Goal: Information Seeking & Learning: Learn about a topic

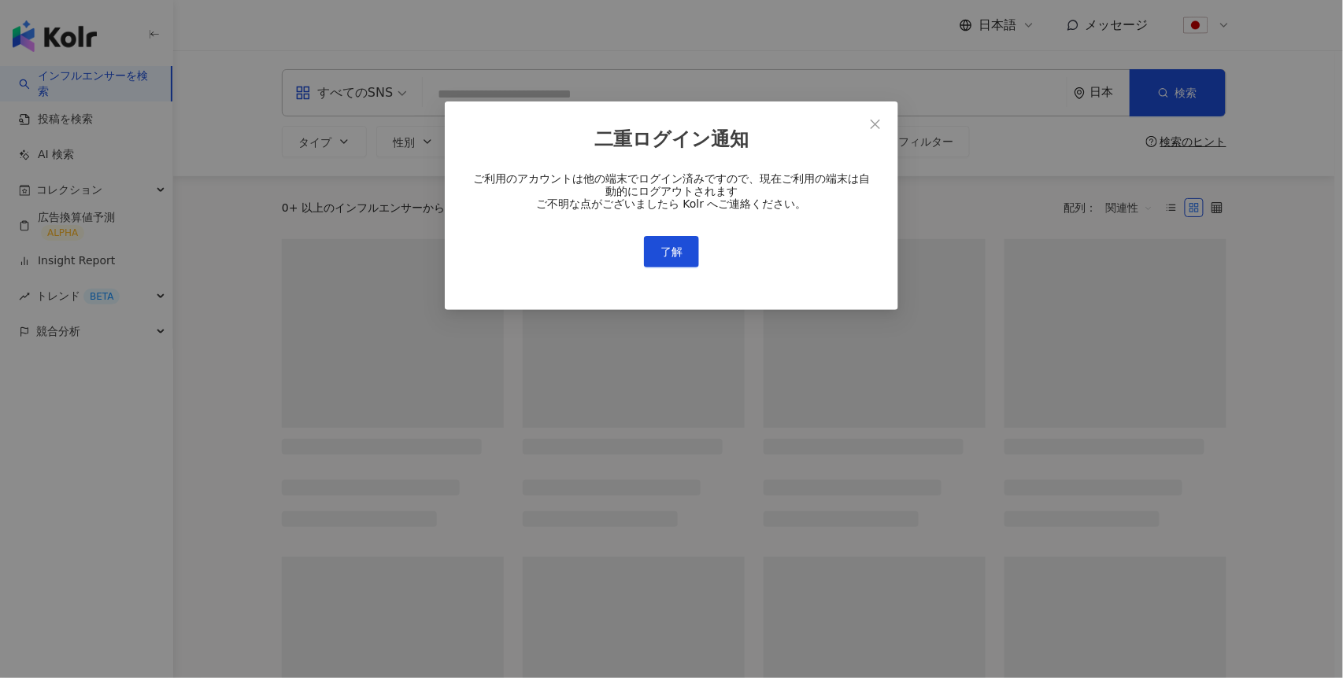
click at [82, 327] on div "二重ログイン通知 ご利用のアカウントは他の端末でログイン済みですので、現在ご利用の端末は自動的にログアウトされます ご不明な点がございましたら Kolr へご…" at bounding box center [671, 339] width 1343 height 678
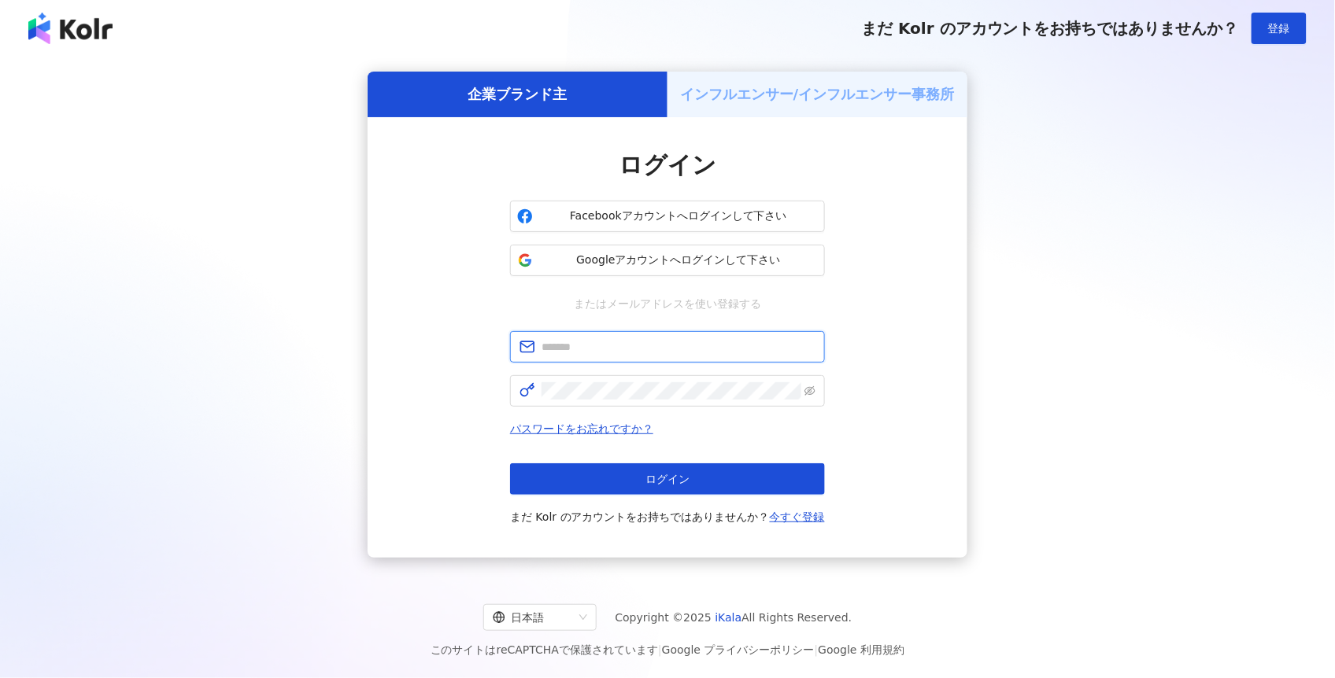
type input "**********"
click at [630, 484] on button "ログイン" at bounding box center [667, 479] width 315 height 31
type input "**********"
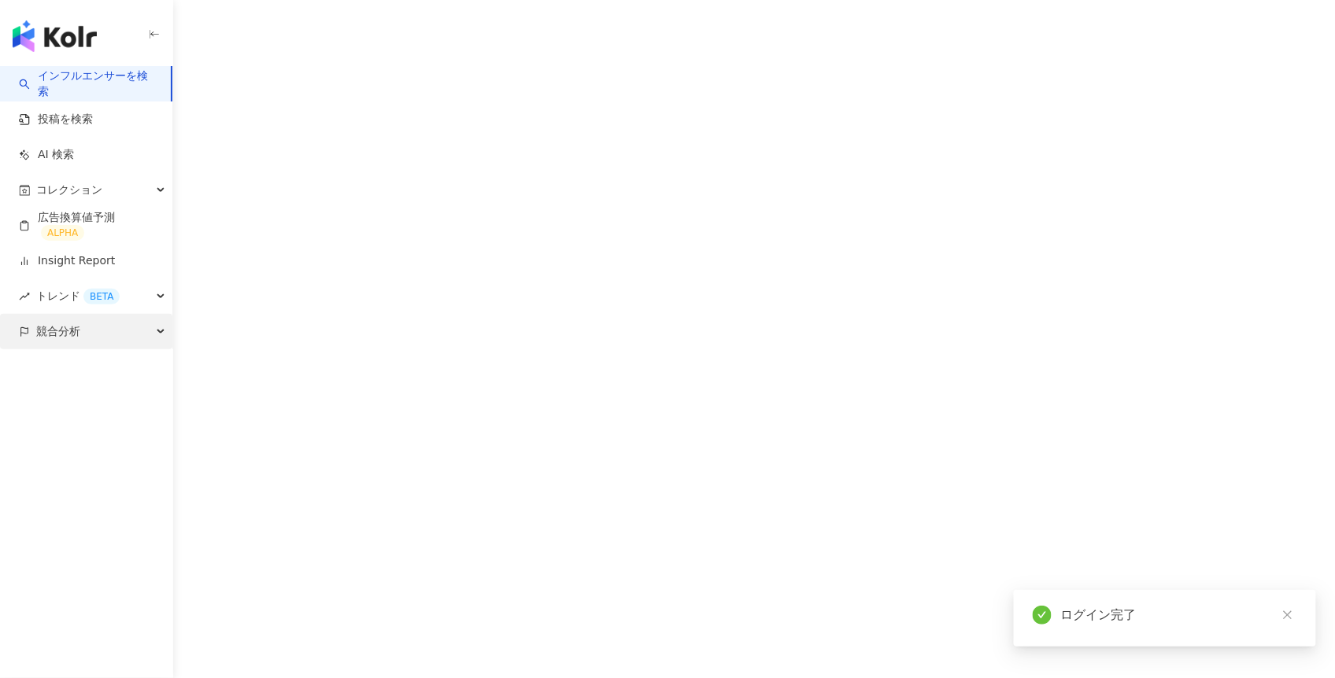
click at [68, 327] on span "競合分析" at bounding box center [58, 331] width 44 height 35
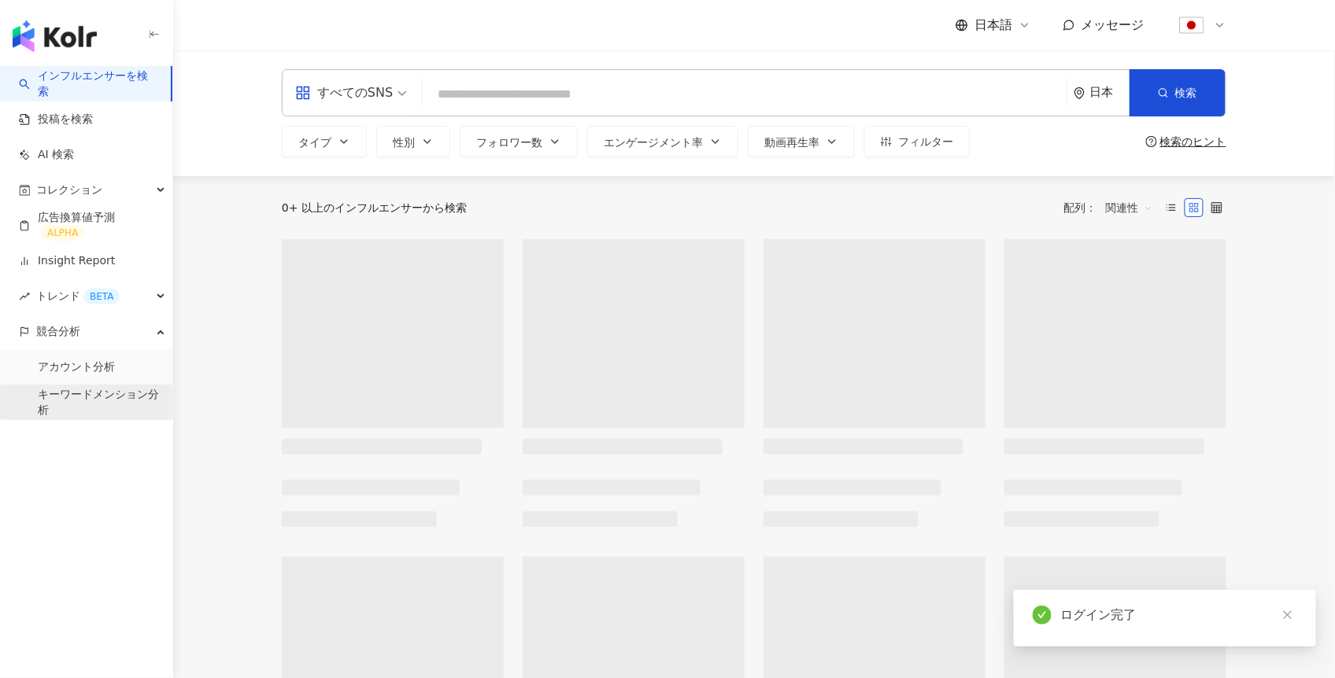
click at [111, 387] on link "キーワードメンション分析" at bounding box center [99, 402] width 122 height 31
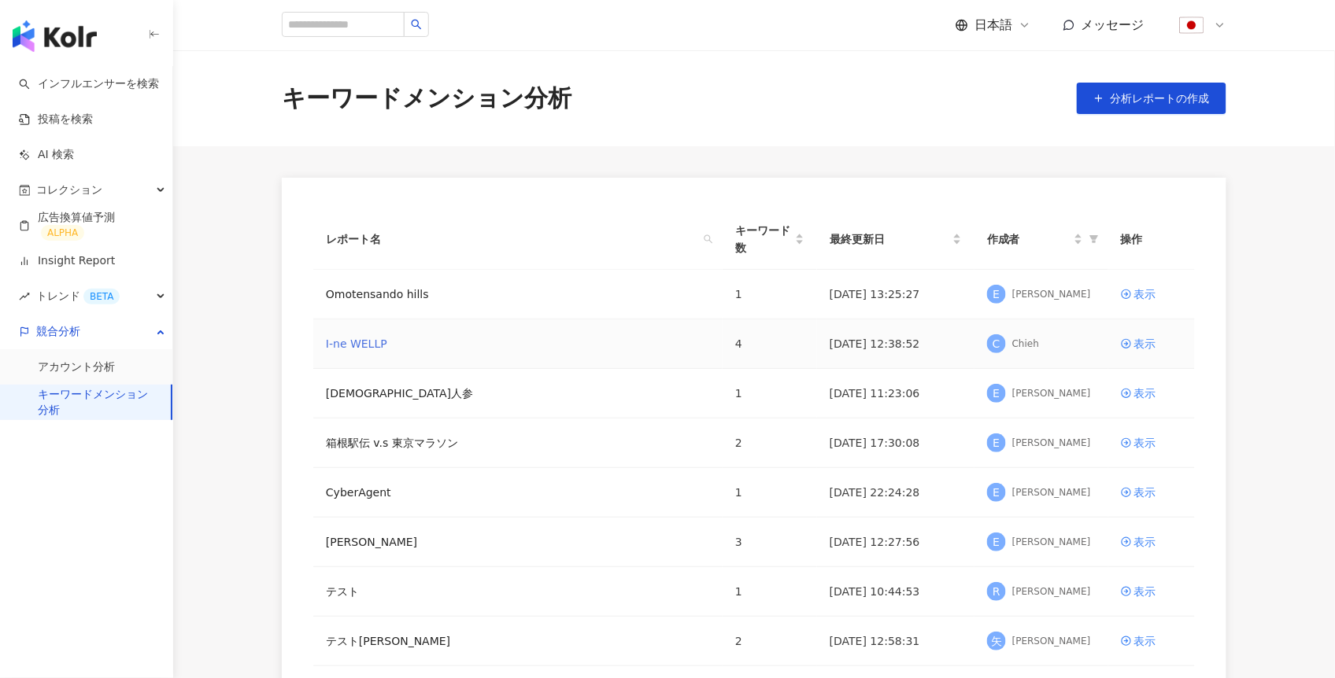
click at [365, 346] on link "I-ne WELLP" at bounding box center [356, 343] width 61 height 17
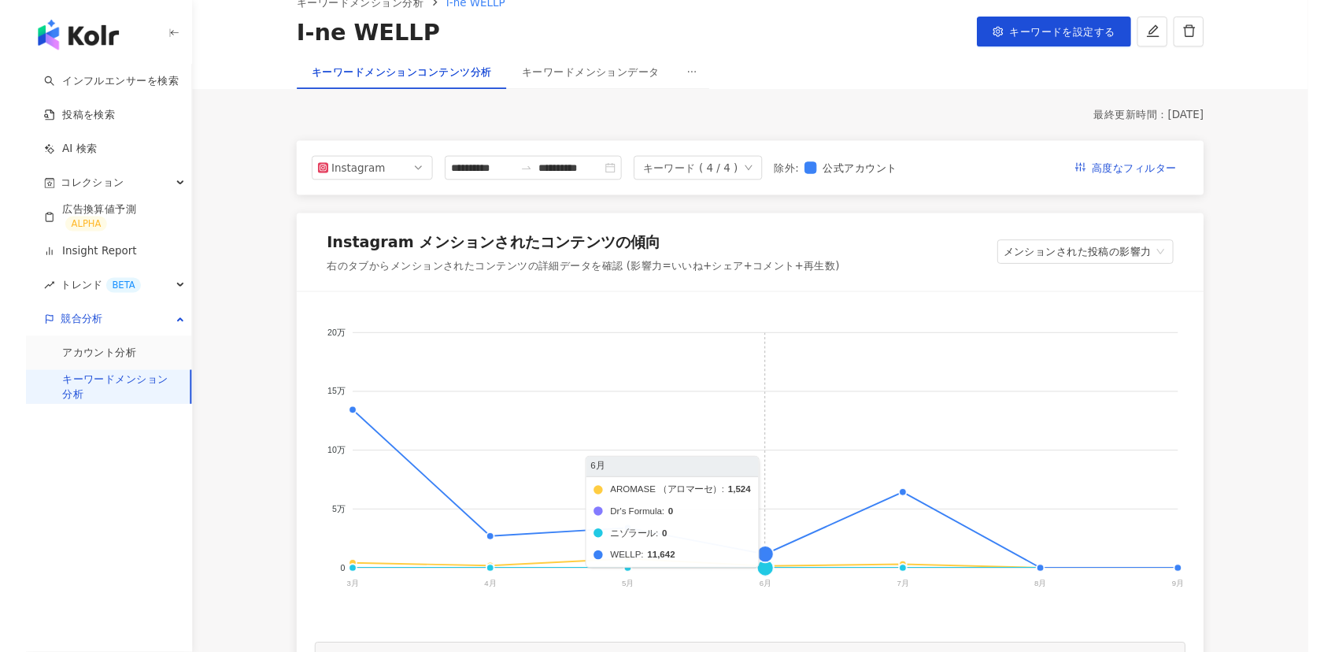
scroll to position [102, 0]
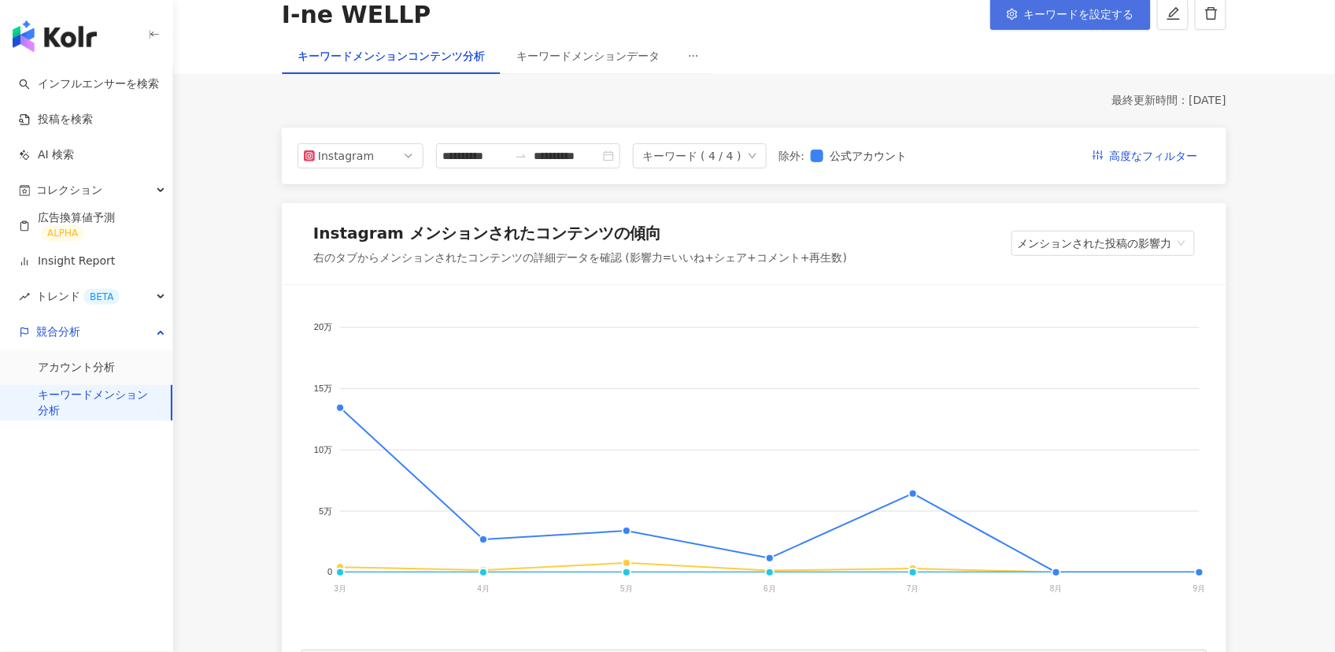
click at [1052, 17] on span "キーワードを設定する" at bounding box center [1079, 14] width 110 height 13
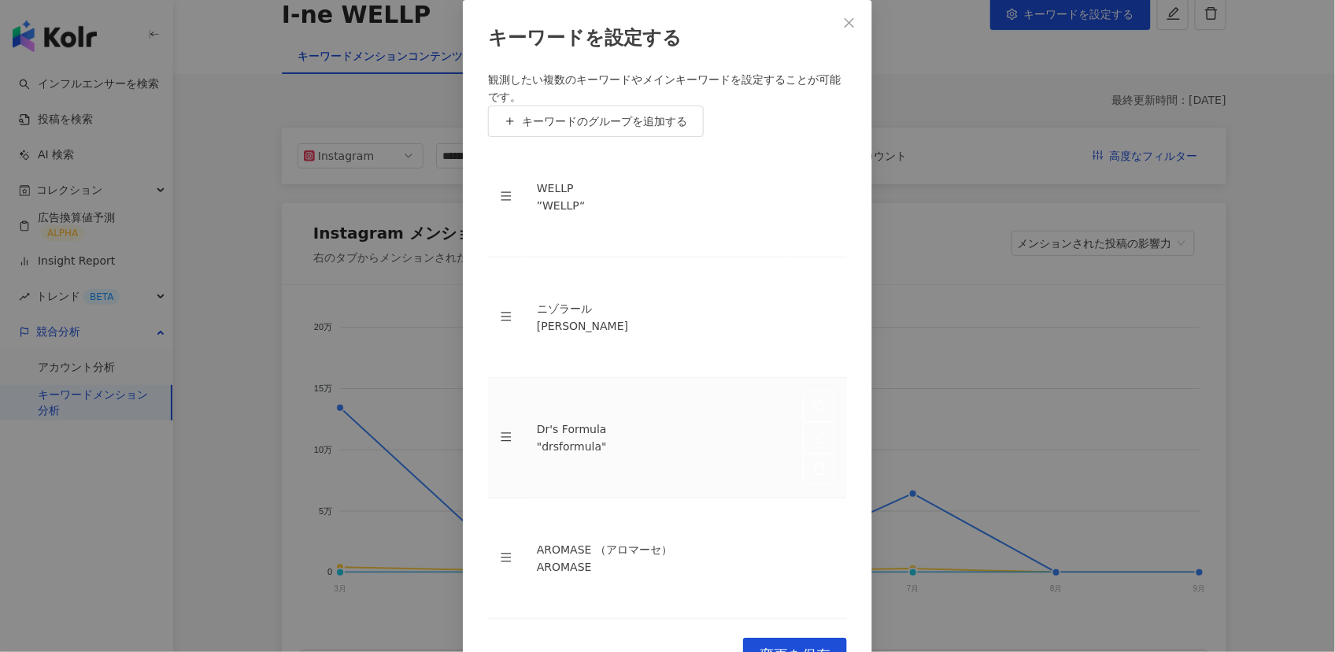
scroll to position [51, 0]
click at [812, 550] on icon "edit" at bounding box center [819, 557] width 14 height 14
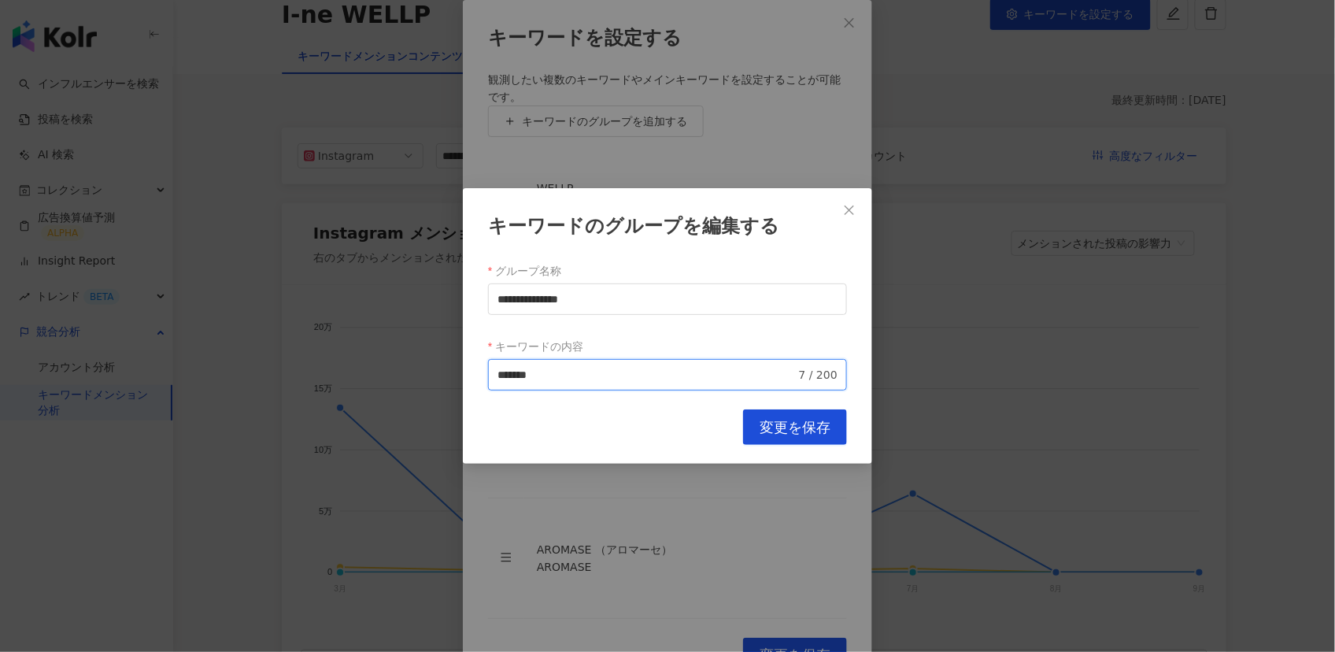
click at [500, 371] on input "*******" at bounding box center [646, 374] width 298 height 17
click at [671, 373] on input "*******" at bounding box center [646, 374] width 298 height 17
type input "*********"
click at [791, 432] on span "変更を保存" at bounding box center [795, 427] width 71 height 17
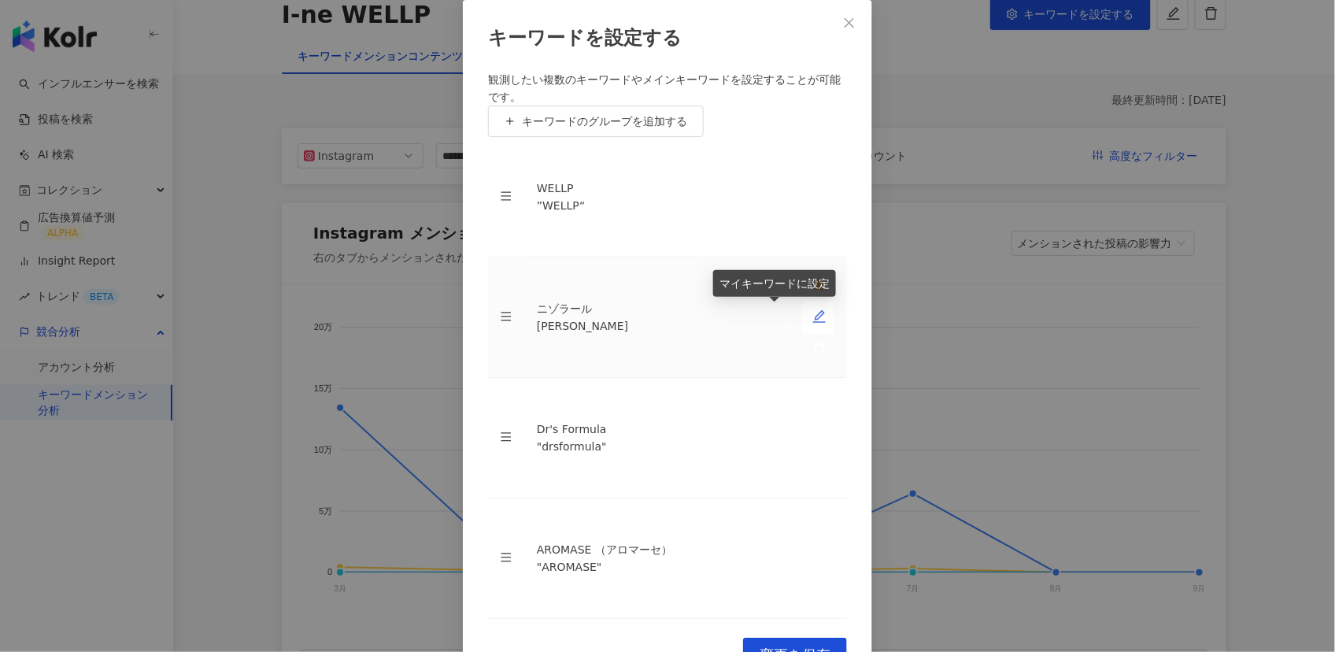
click at [812, 311] on icon "edit" at bounding box center [819, 316] width 14 height 14
type input "*****"
type input "****"
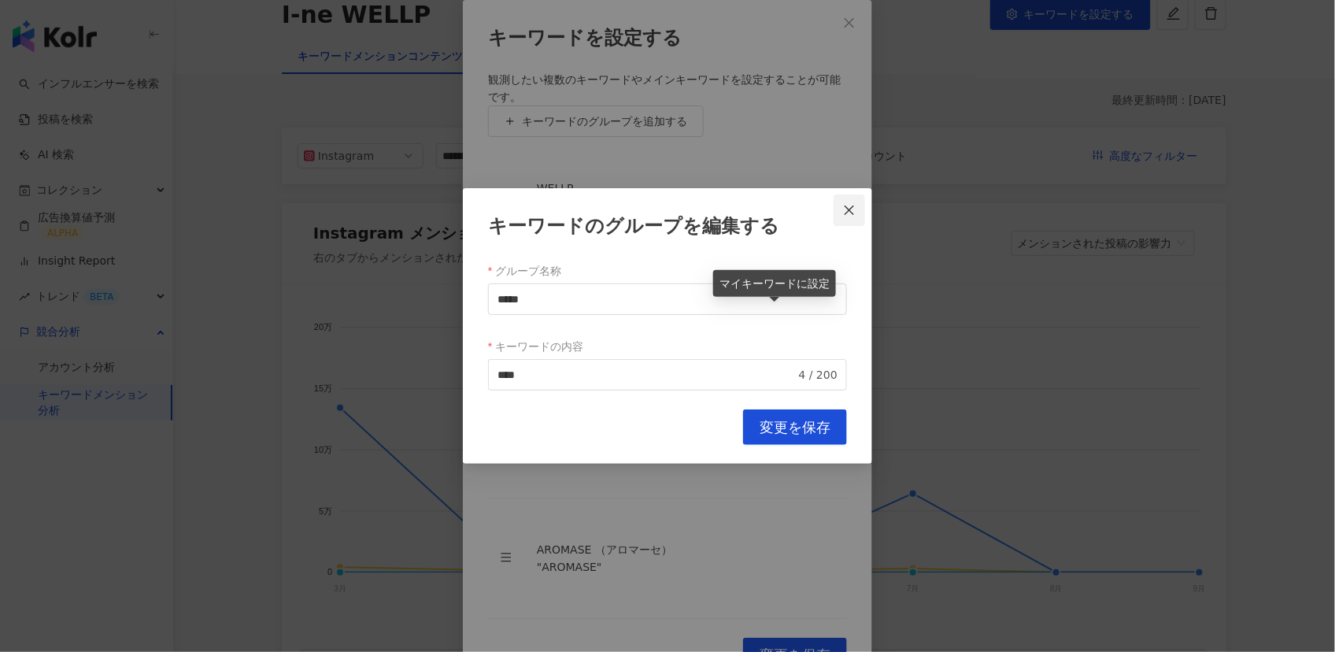
click at [855, 213] on icon "close" at bounding box center [849, 210] width 13 height 13
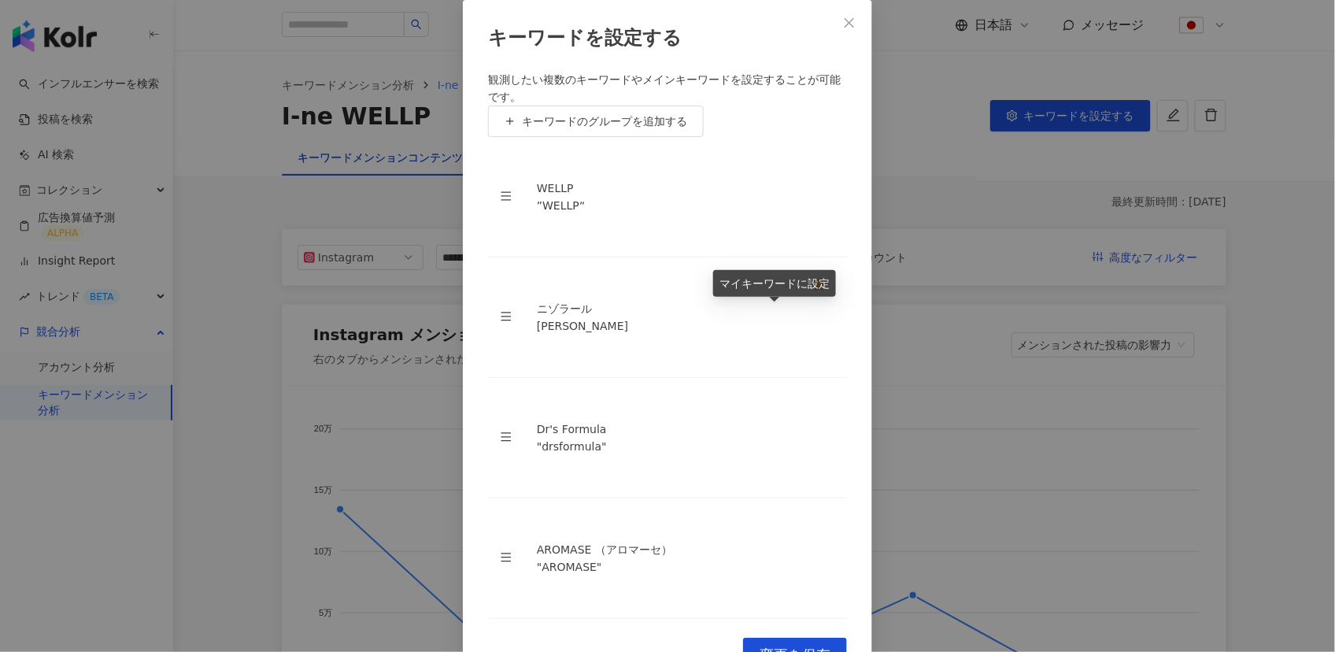
scroll to position [0, 0]
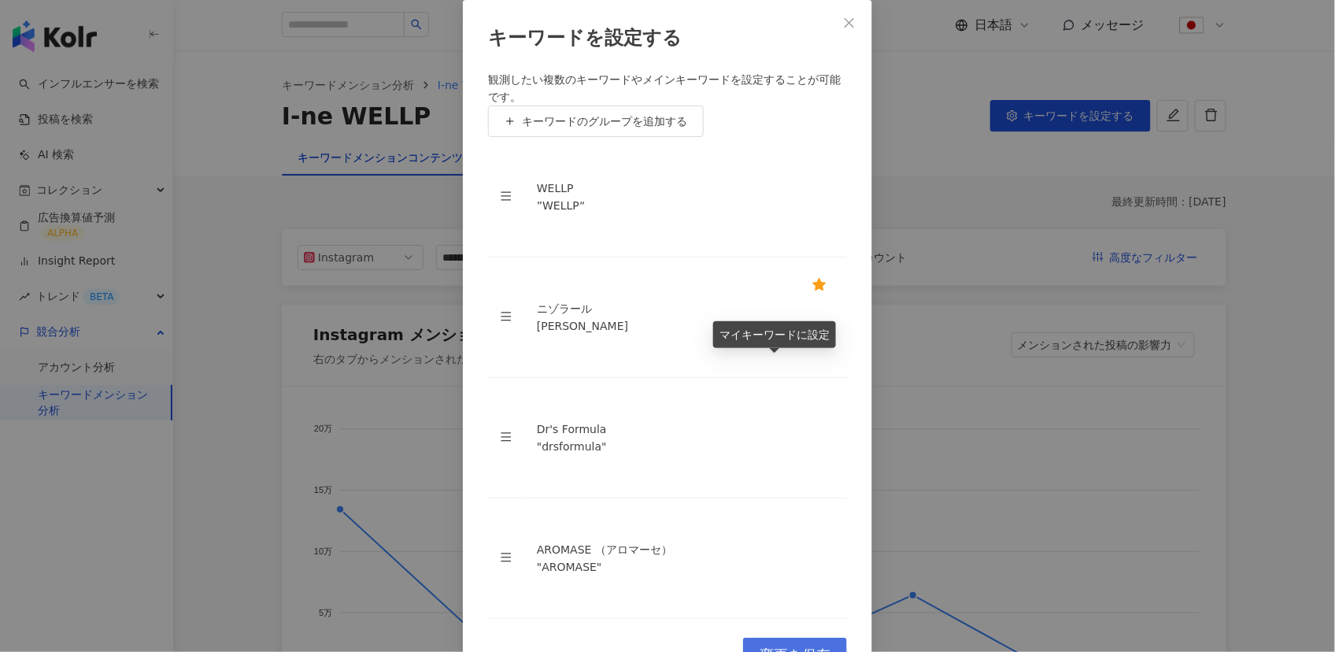
click at [789, 646] on span "変更を保存" at bounding box center [795, 654] width 71 height 17
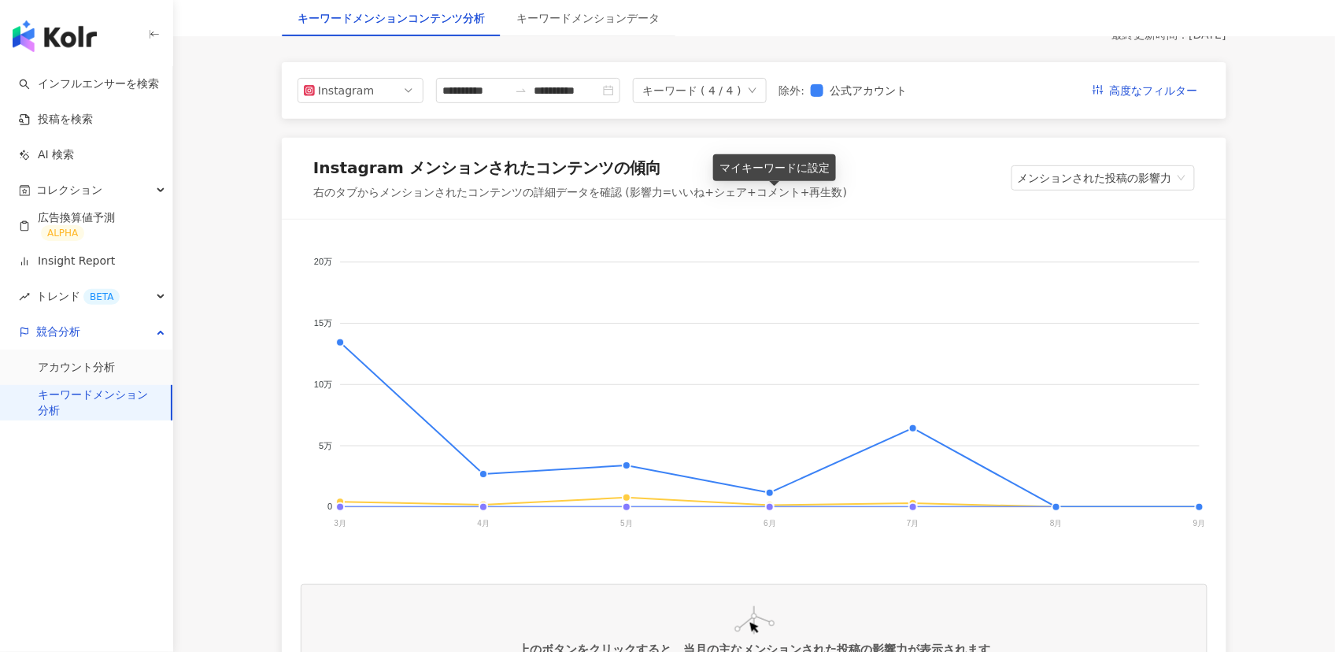
scroll to position [179, 0]
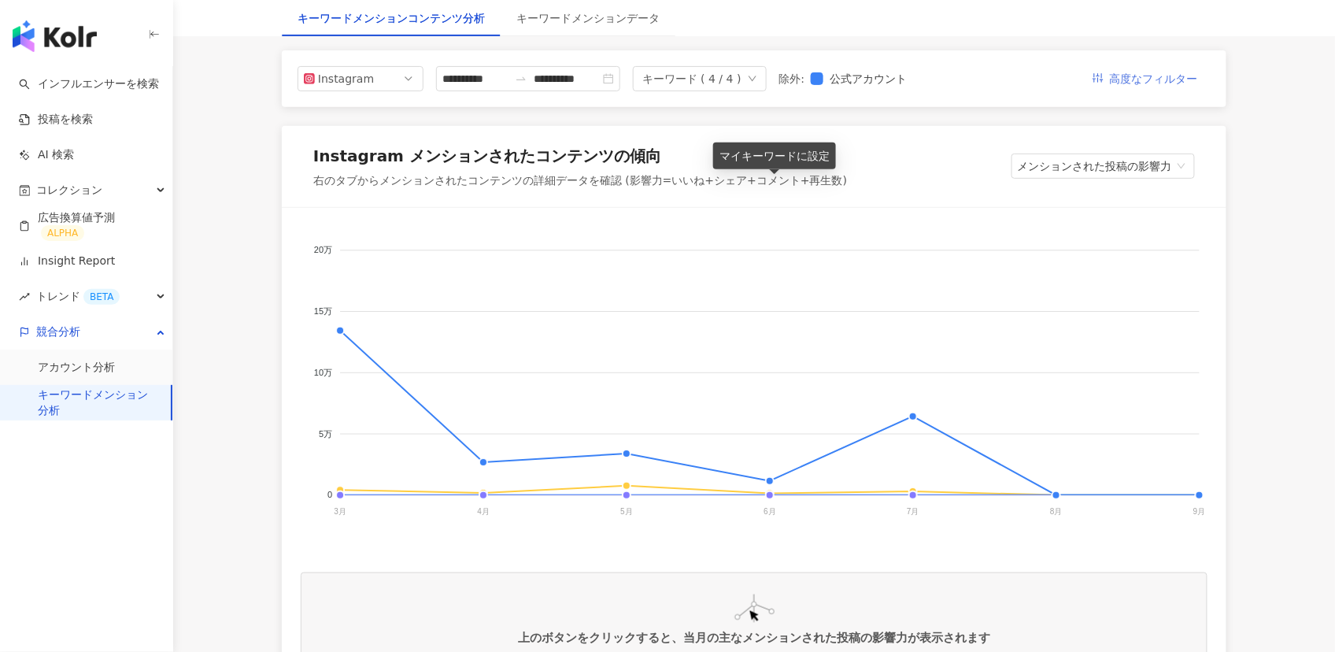
click at [1133, 87] on span "高度なフィルター" at bounding box center [1154, 79] width 88 height 25
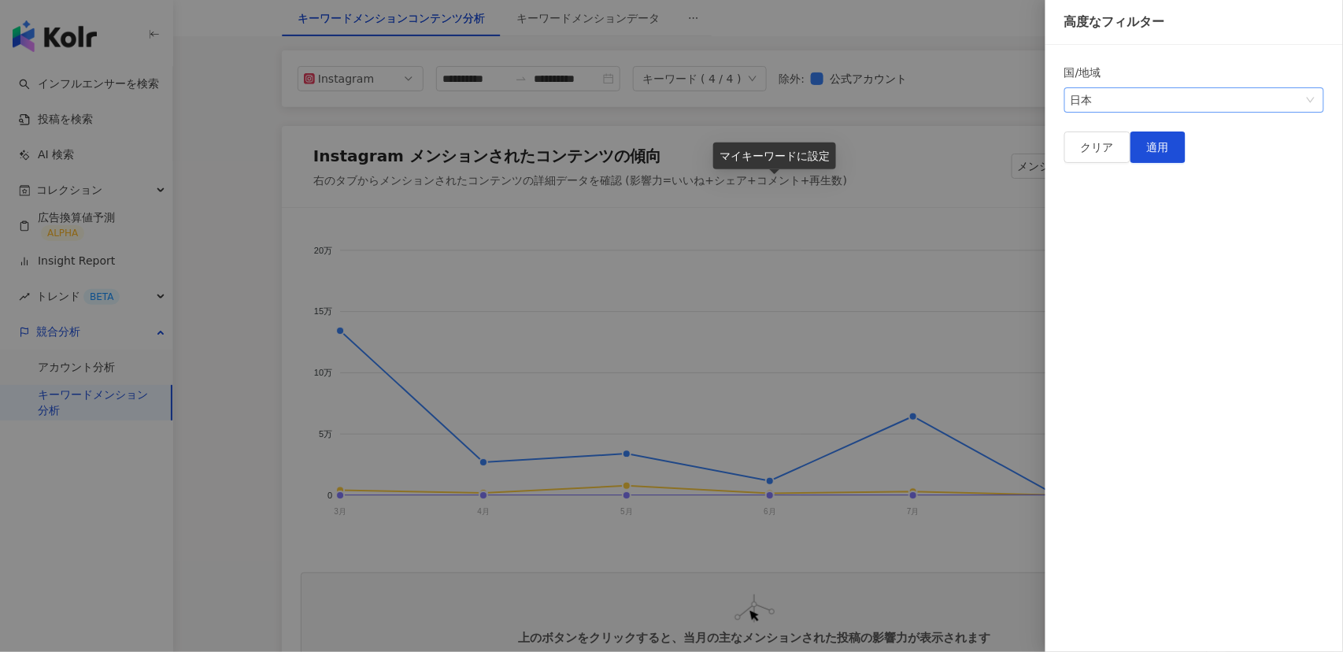
click at [1104, 94] on div "日本" at bounding box center [1185, 100] width 231 height 24
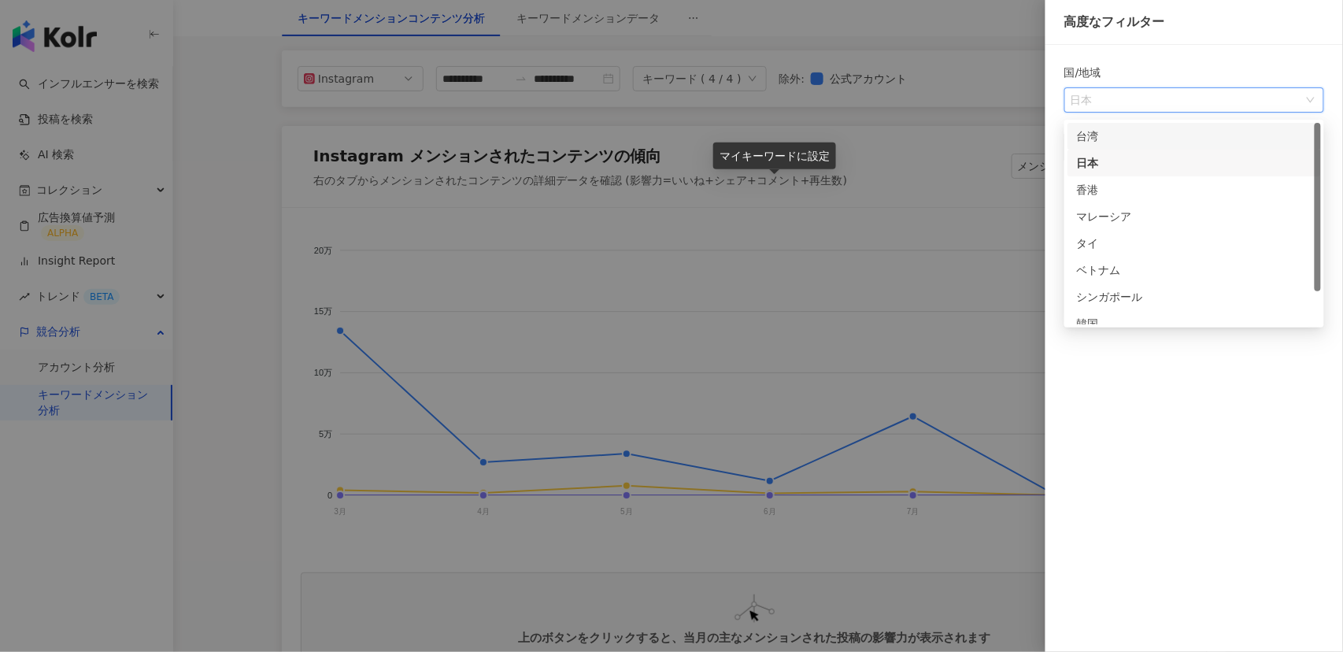
click at [1106, 142] on div "台湾" at bounding box center [1194, 136] width 235 height 17
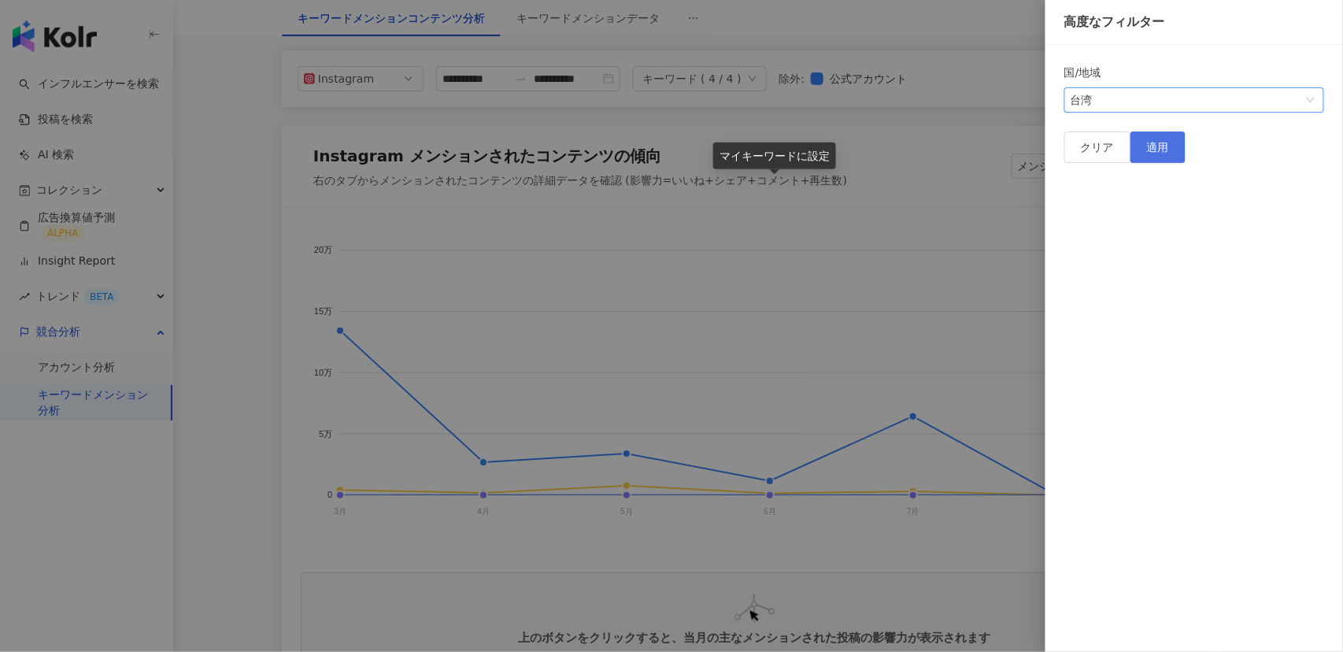
click at [1169, 153] on span "適用" at bounding box center [1158, 147] width 22 height 13
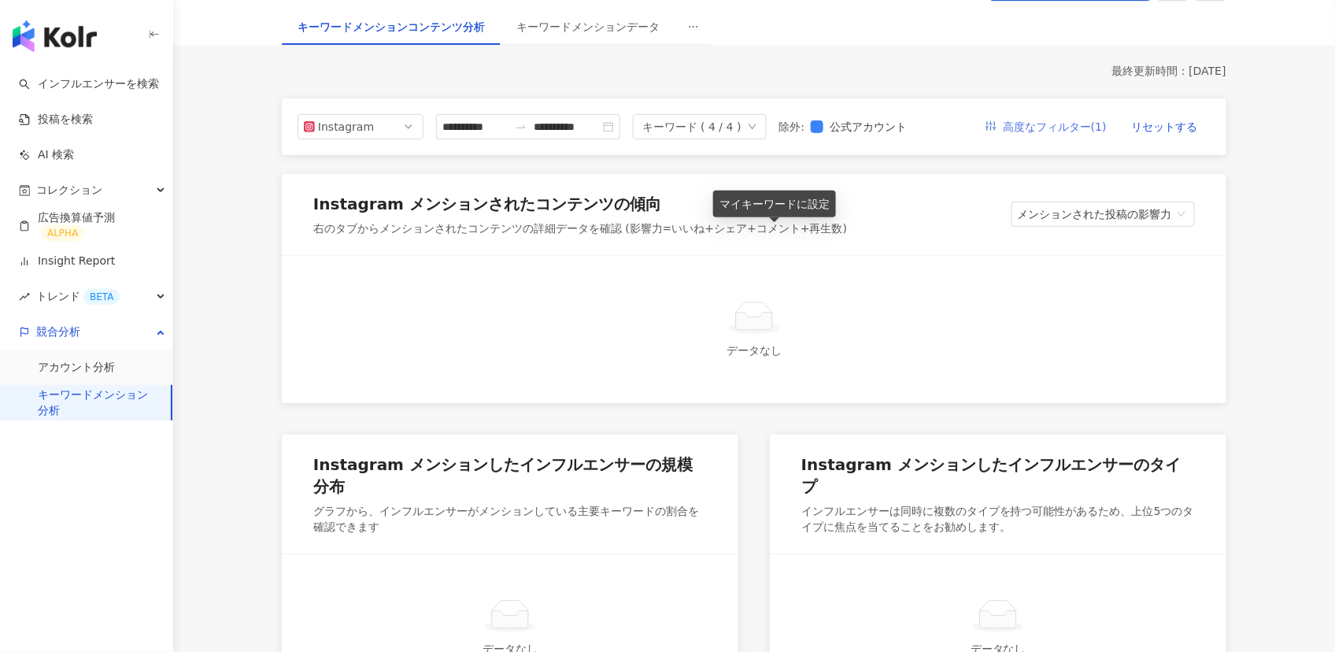
scroll to position [2, 0]
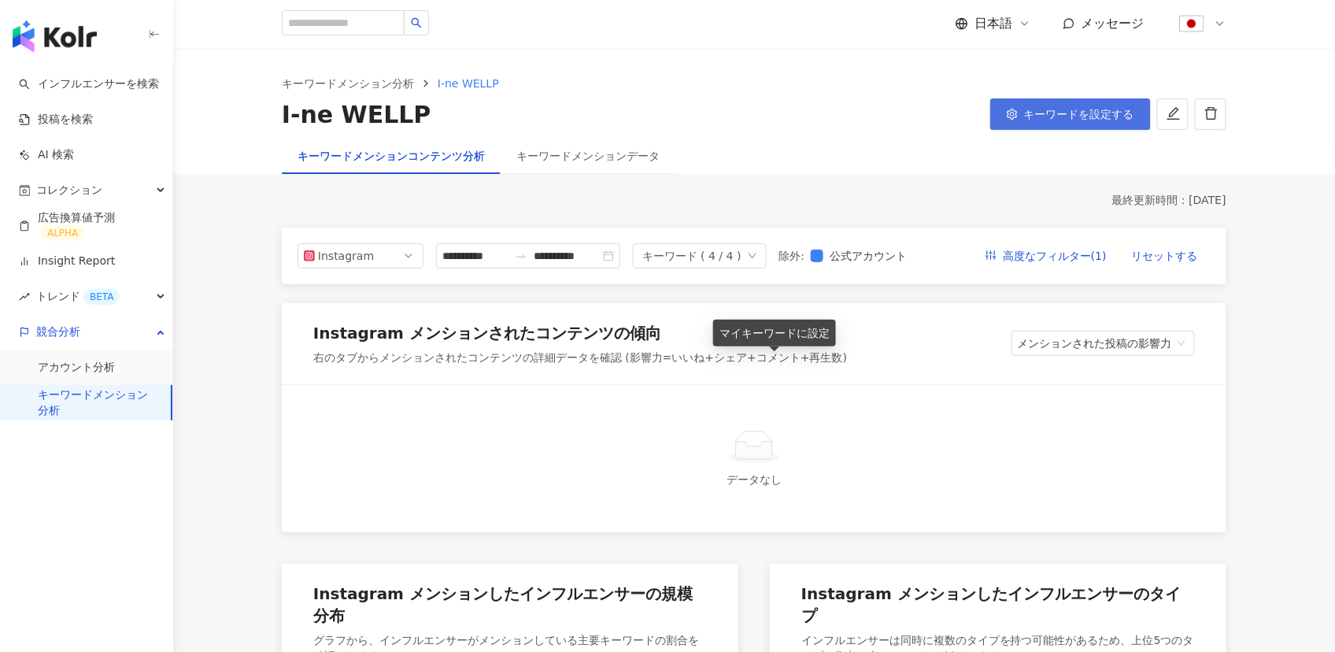
click at [1052, 119] on span "キーワードを設定する" at bounding box center [1079, 114] width 110 height 13
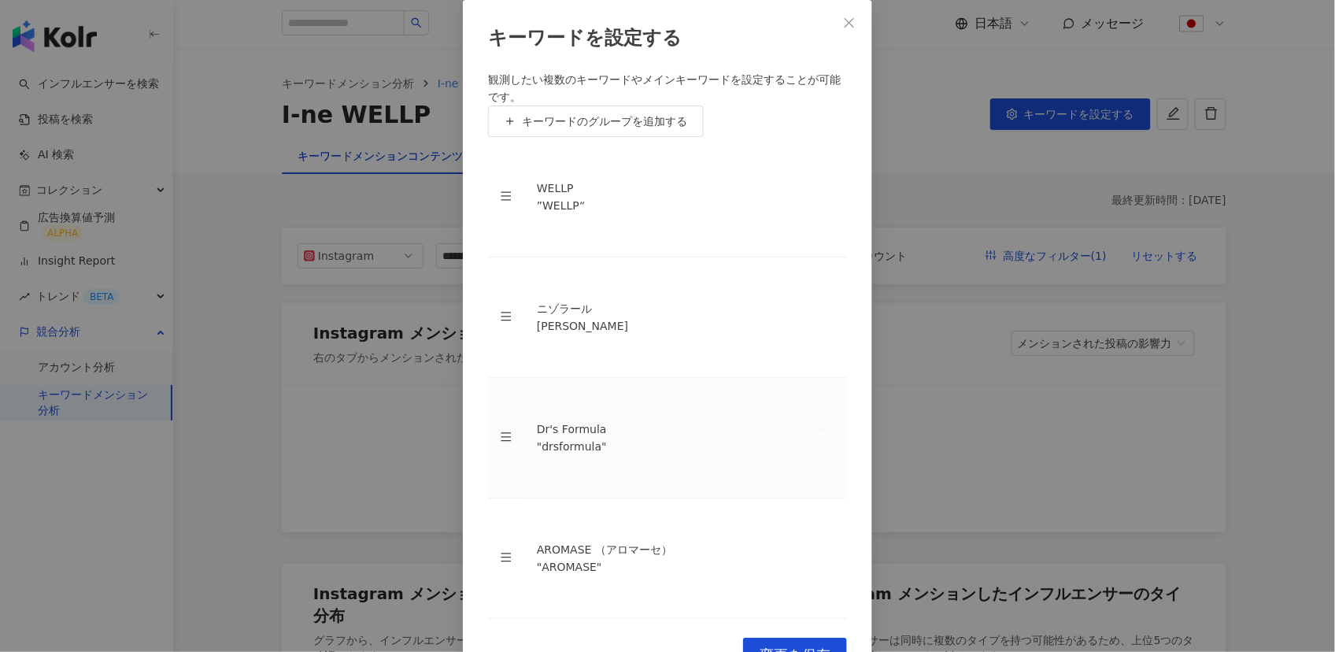
scroll to position [51, 0]
click at [797, 646] on span "変更を保存" at bounding box center [795, 654] width 71 height 17
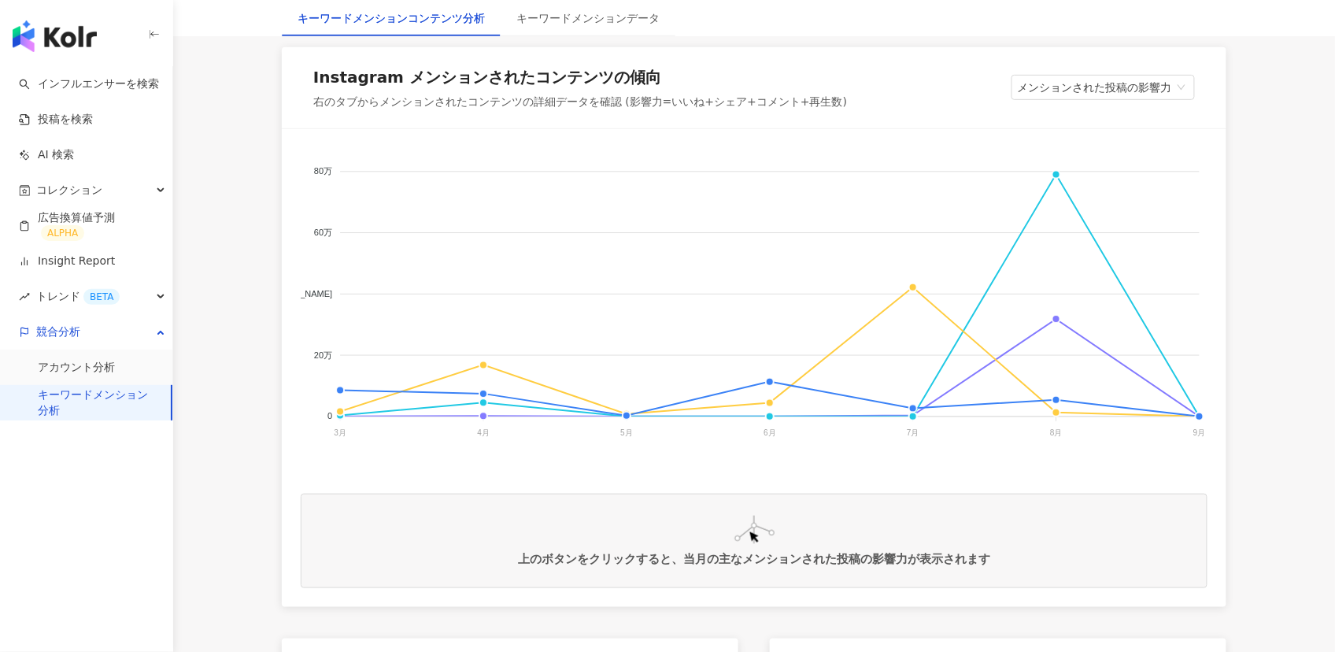
scroll to position [166, 0]
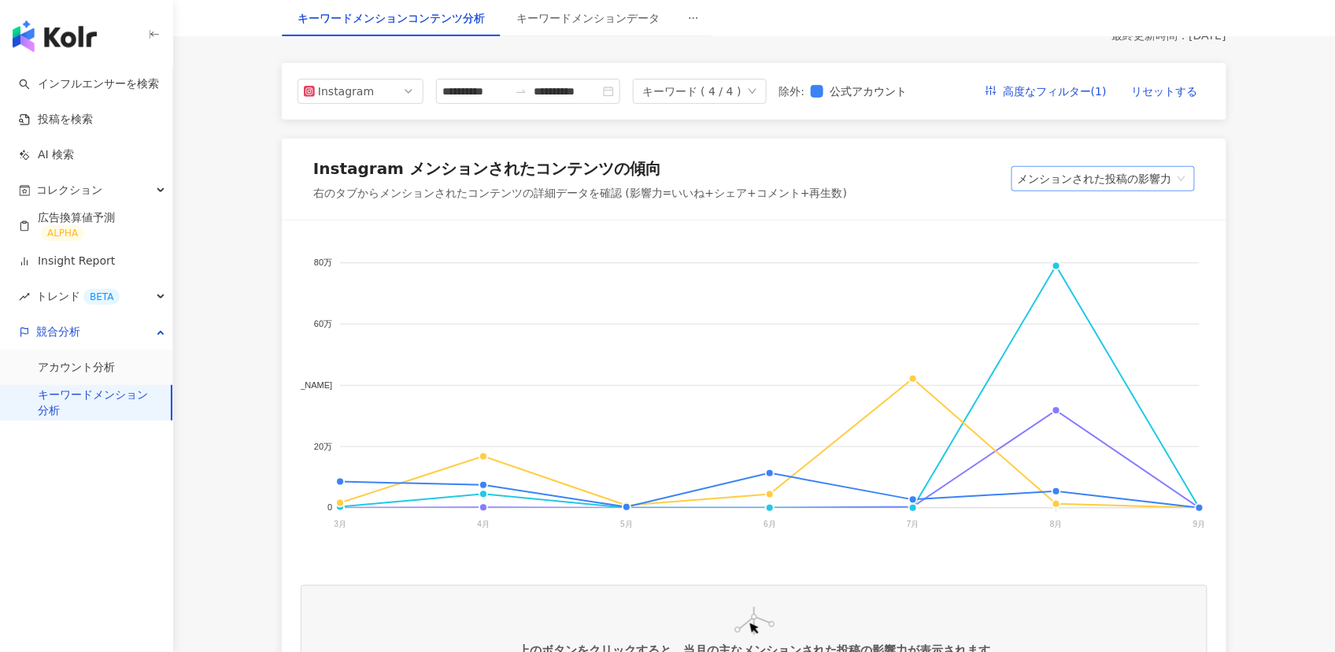
click at [1098, 176] on span "メンションされた投稿の影響力" at bounding box center [1103, 179] width 171 height 24
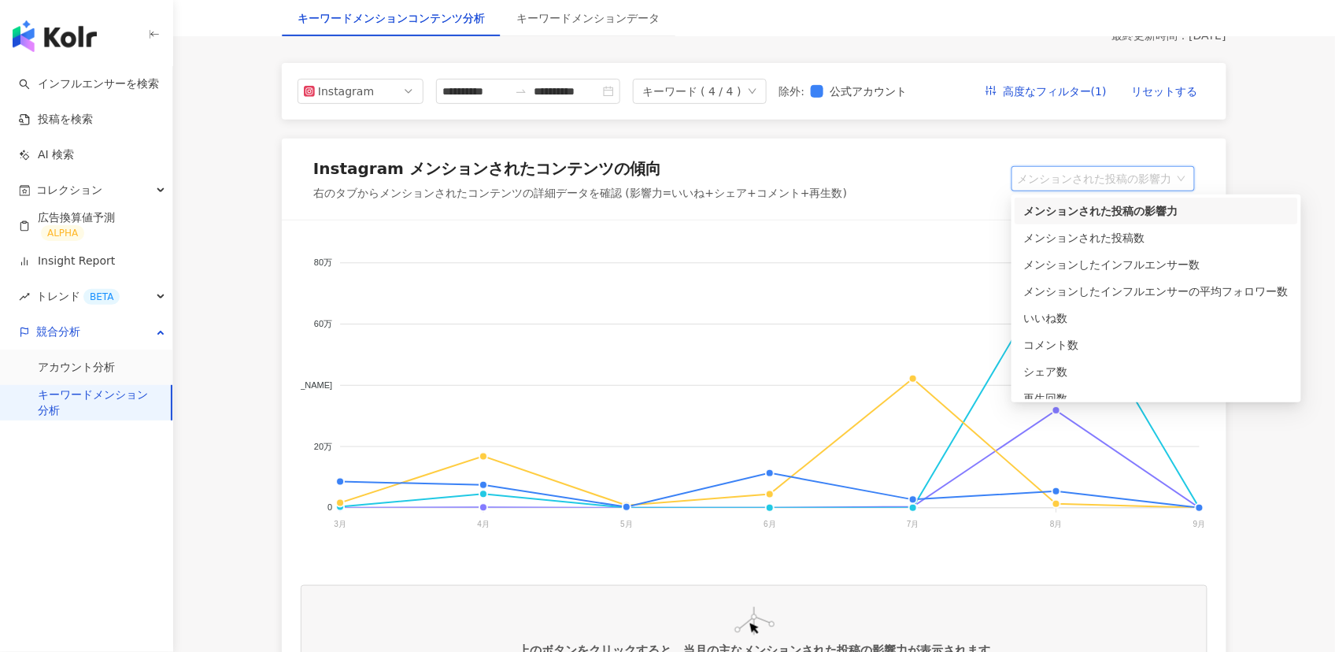
click at [955, 186] on div "Instagram メンションされたコンテンツの傾向 右のタブからメンションされたコンテンツの詳細データを確認 (影響力=いいね+シェア+コメント+再生数) …" at bounding box center [754, 180] width 944 height 82
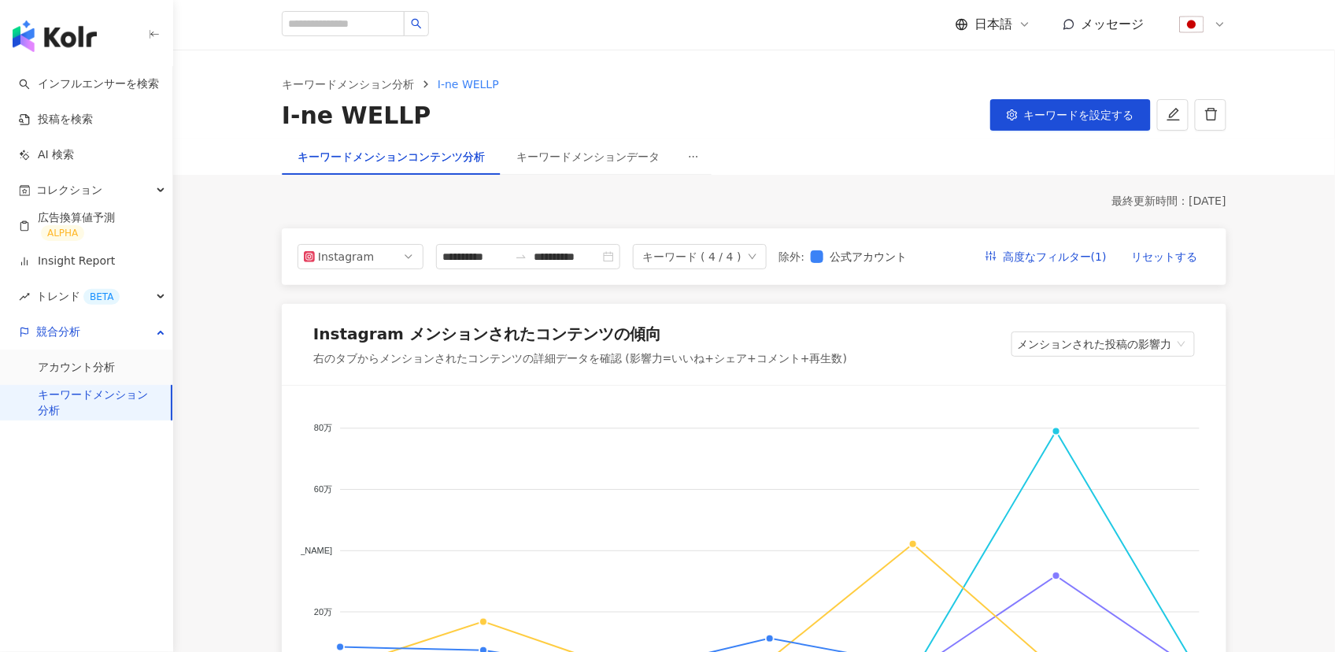
scroll to position [0, 0]
click at [566, 159] on div "キーワードメンションデータ" at bounding box center [587, 157] width 143 height 17
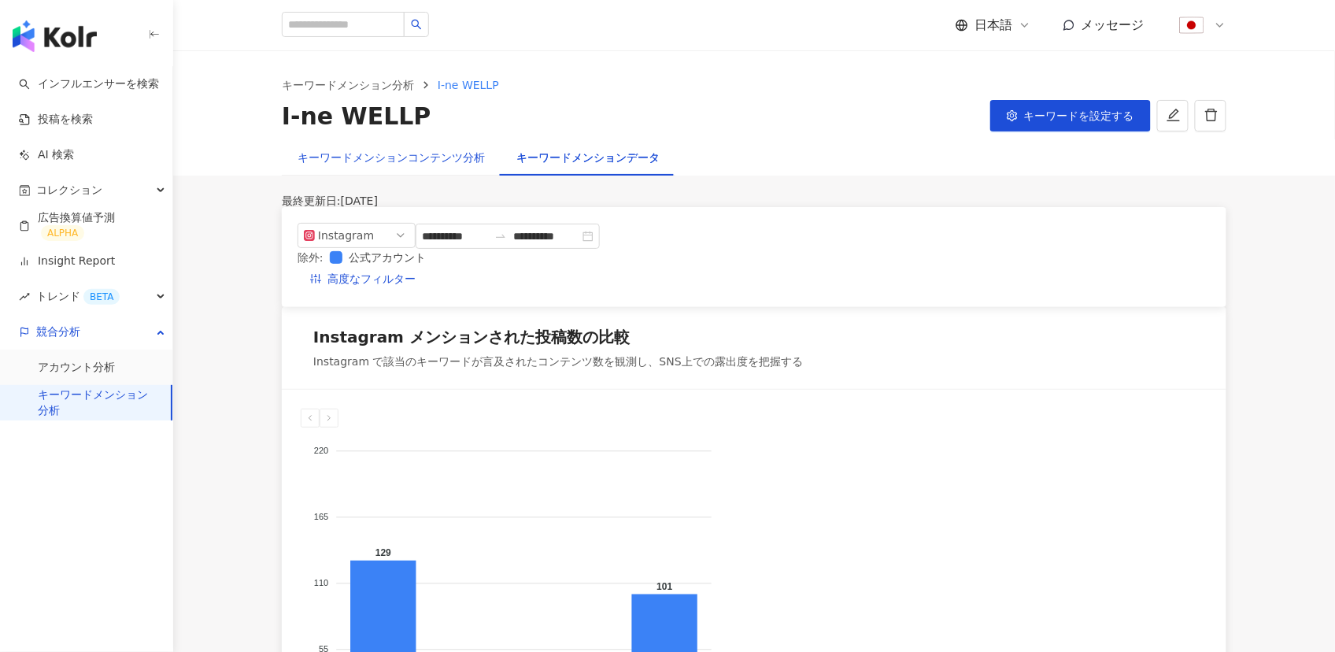
click at [423, 157] on div "キーワードメンションコンテンツ分析" at bounding box center [391, 157] width 187 height 17
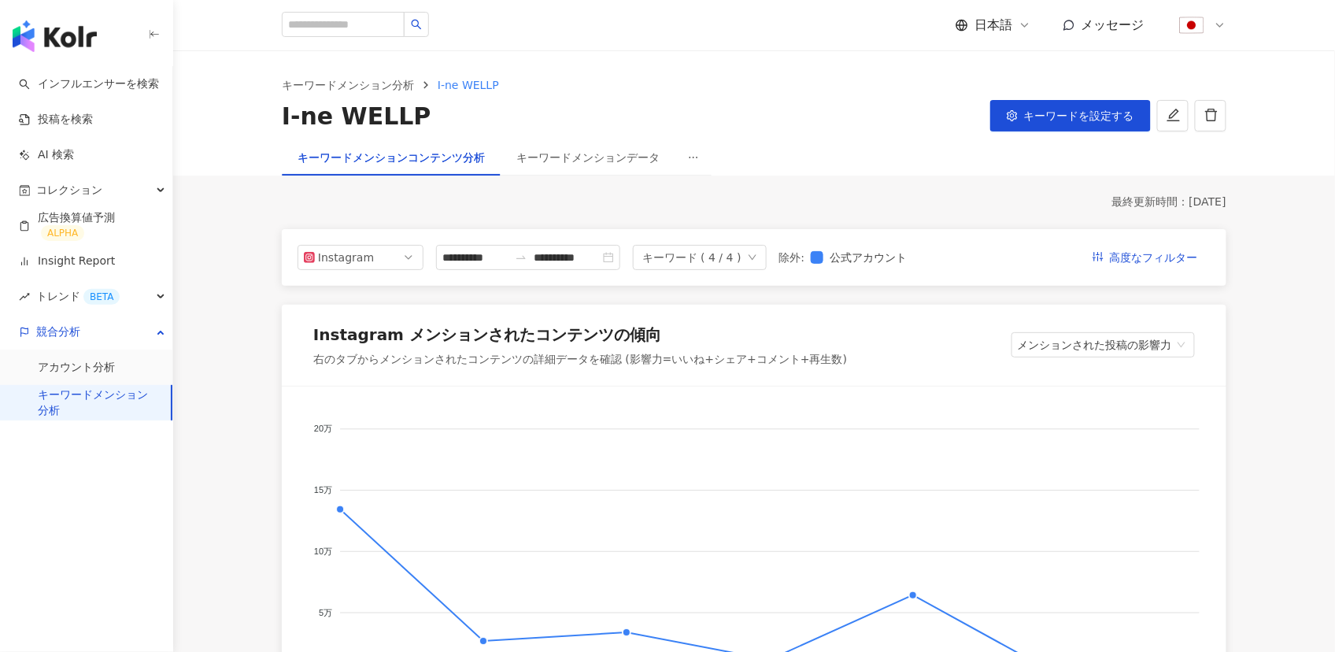
scroll to position [185, 0]
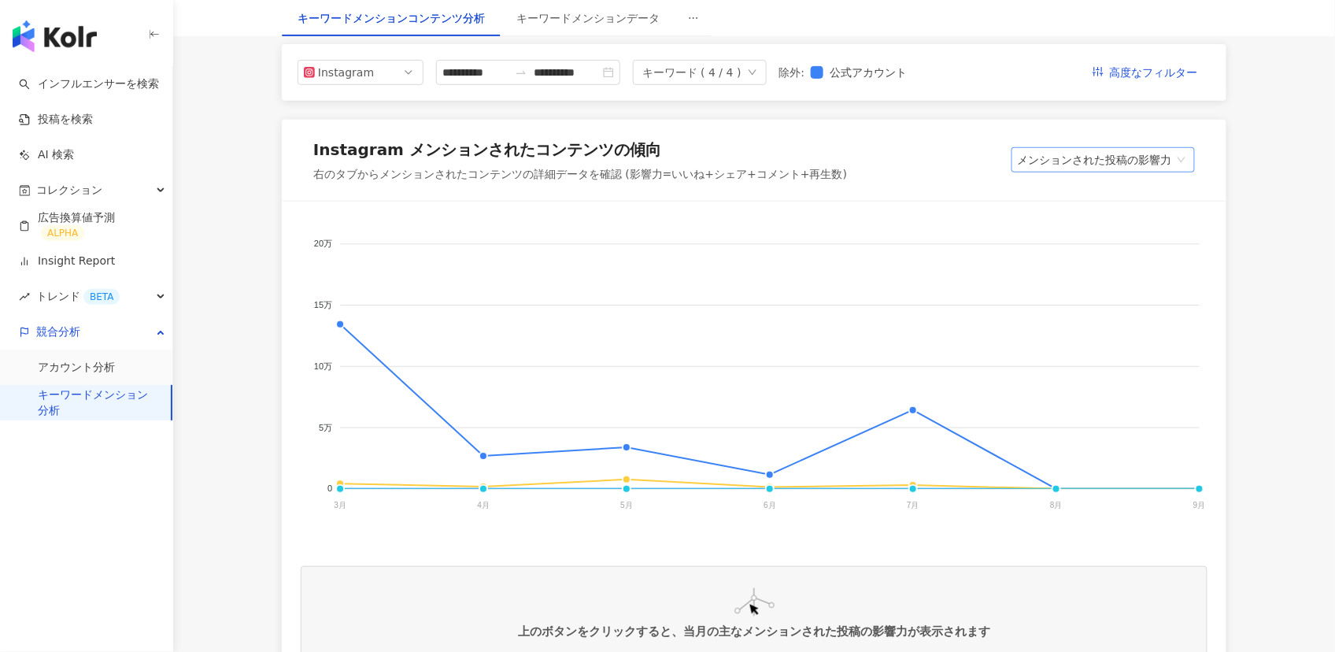
click at [1099, 165] on span "メンションされた投稿の影響力" at bounding box center [1103, 160] width 171 height 24
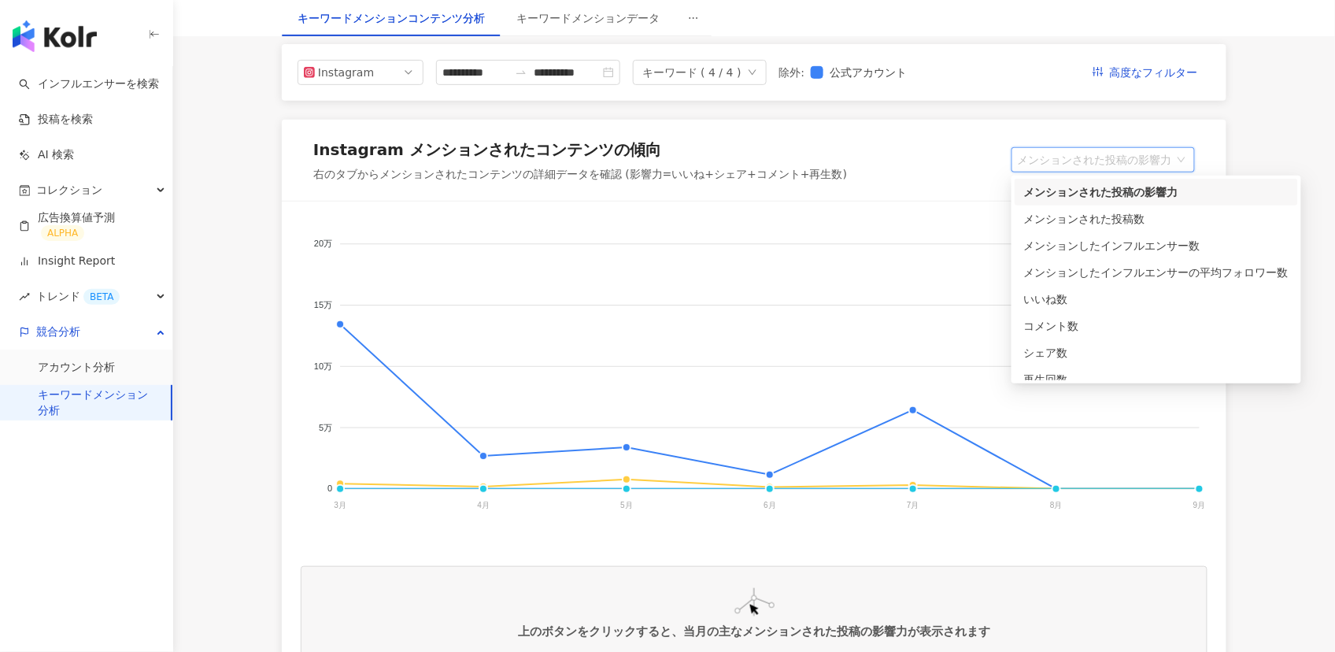
click at [930, 179] on div "Instagram メンションされたコンテンツの傾向 右のタブからメンションされたコンテンツの詳細データを確認 (影響力=いいね+シェア+コメント+再生数) …" at bounding box center [754, 161] width 944 height 82
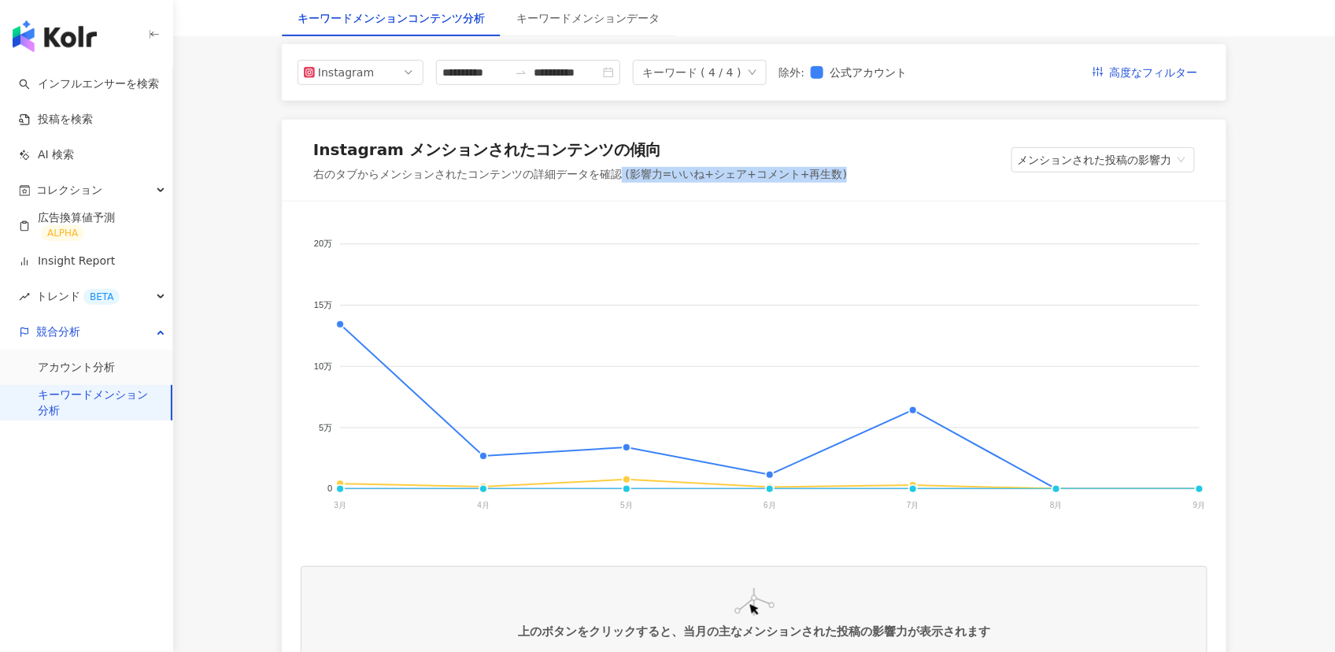
drag, startPoint x: 623, startPoint y: 176, endPoint x: 856, endPoint y: 175, distance: 233.8
click at [856, 175] on div "Instagram メンションされたコンテンツの傾向 右のタブからメンションされたコンテンツの詳細データを確認 (影響力=いいね+シェア+コメント+再生数) …" at bounding box center [754, 161] width 944 height 82
click at [859, 175] on div "Instagram メンションされたコンテンツの傾向 右のタブからメンションされたコンテンツの詳細データを確認 (影響力=いいね+シェア+コメント+再生数) …" at bounding box center [754, 161] width 944 height 82
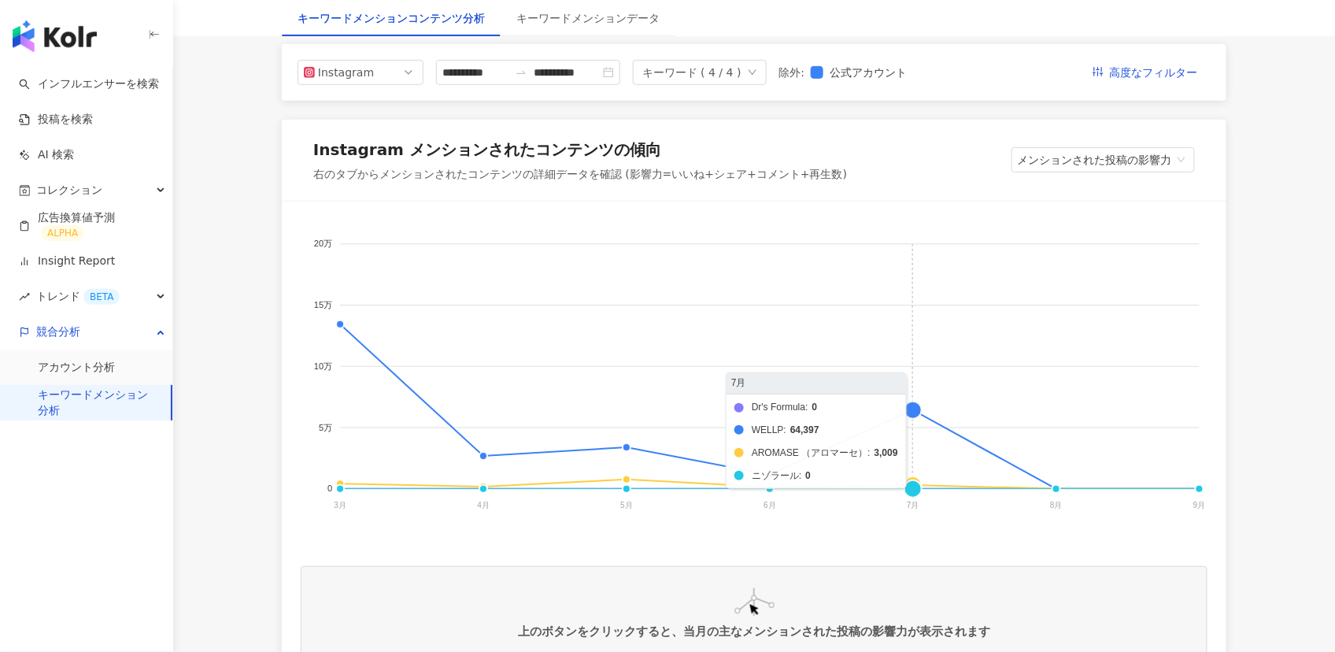
click at [912, 412] on foreignobject "Dr's Formula WELLP AROMASE （アロマーセ） ニゾラール" at bounding box center [754, 377] width 907 height 315
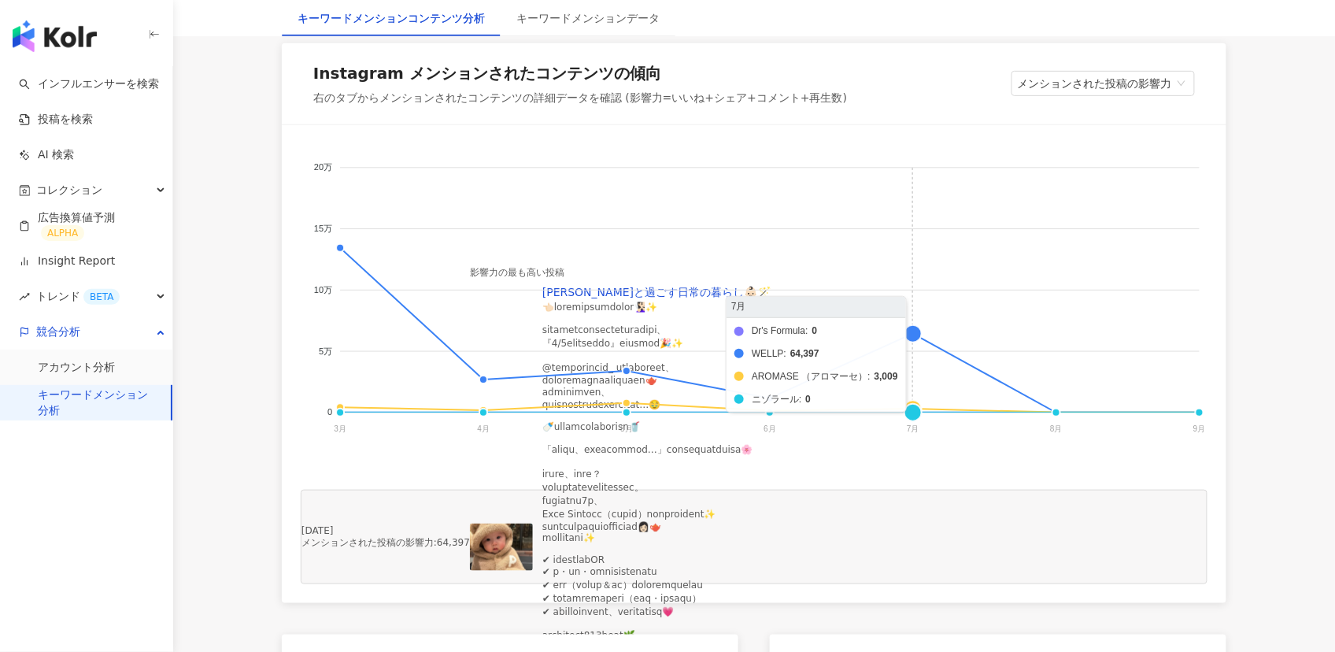
scroll to position [238, 0]
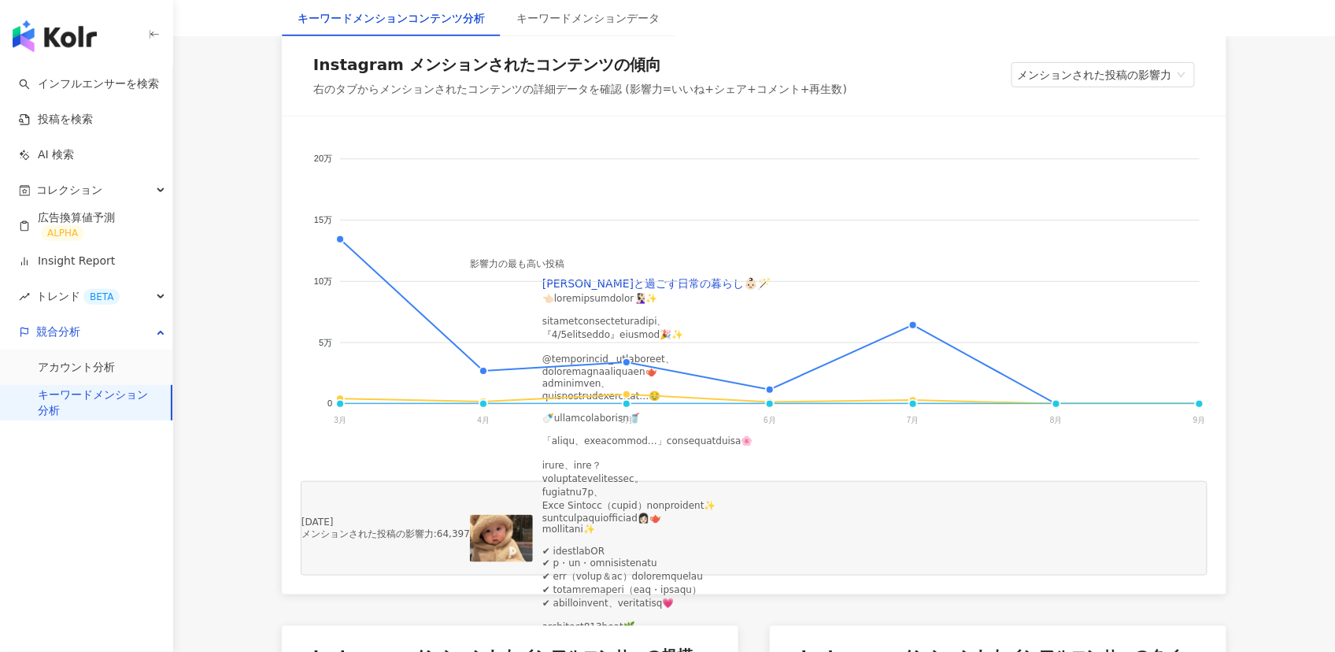
click at [533, 562] on img at bounding box center [501, 538] width 63 height 47
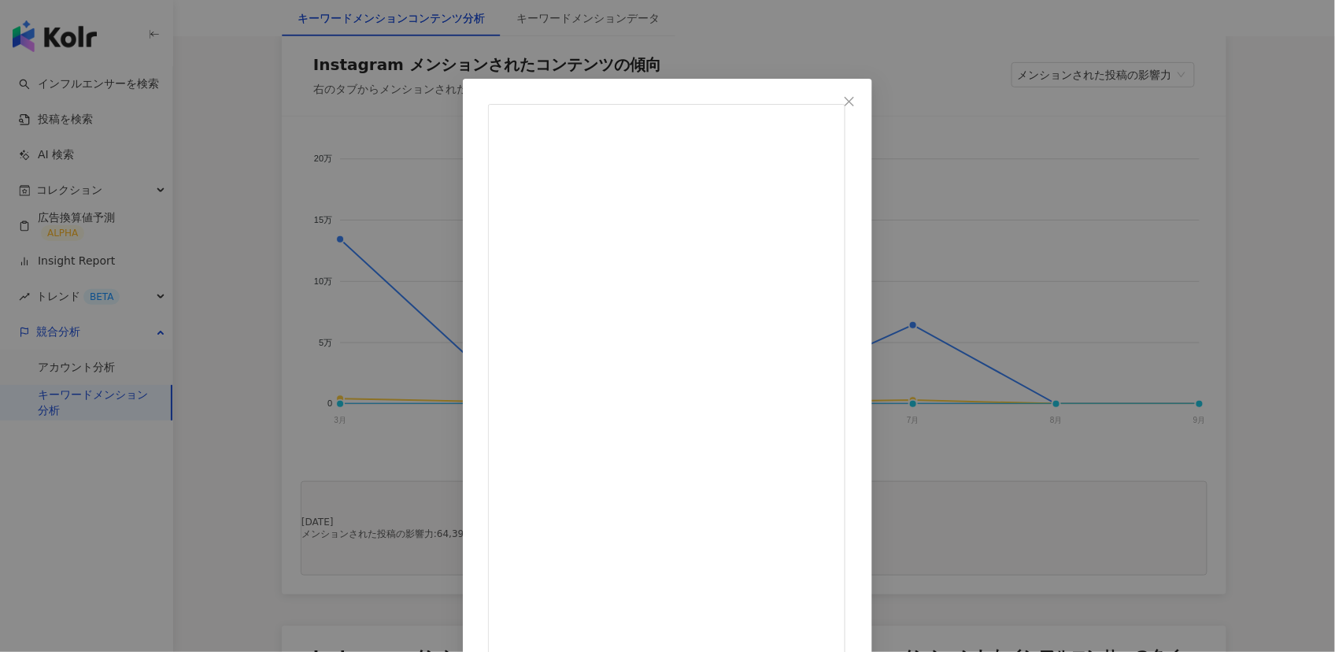
scroll to position [254, 0]
click at [865, 105] on span "Close" at bounding box center [848, 101] width 31 height 13
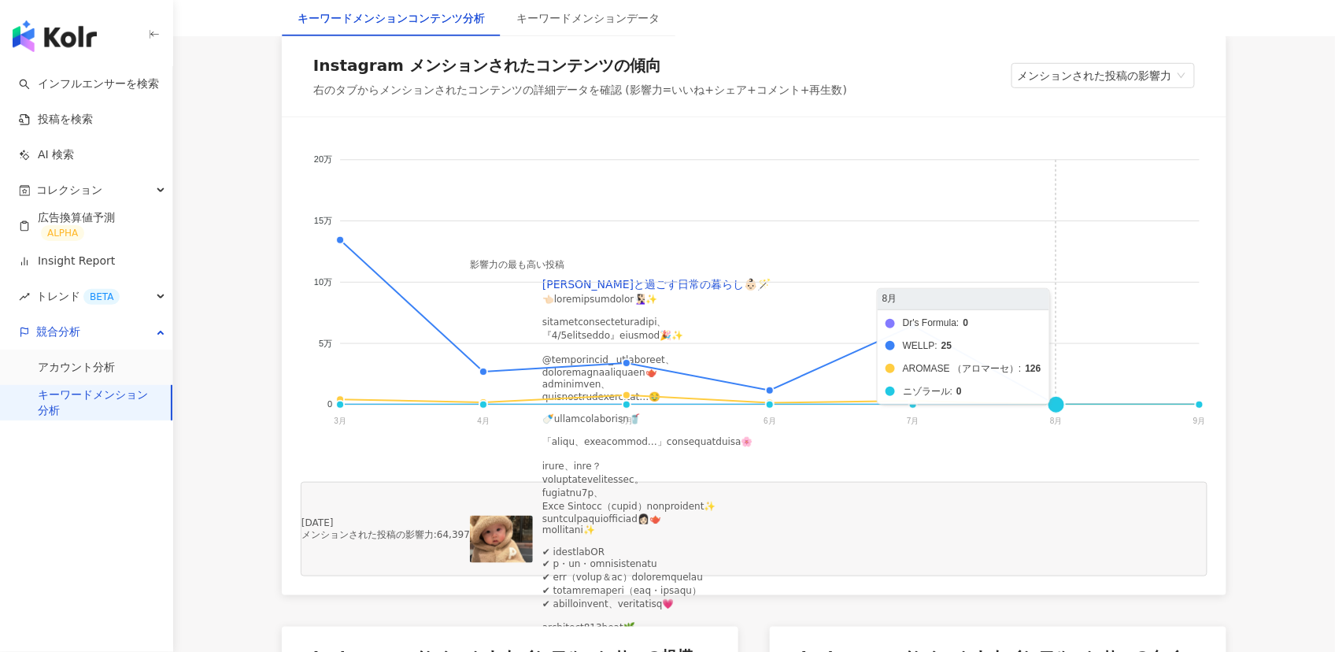
scroll to position [0, 0]
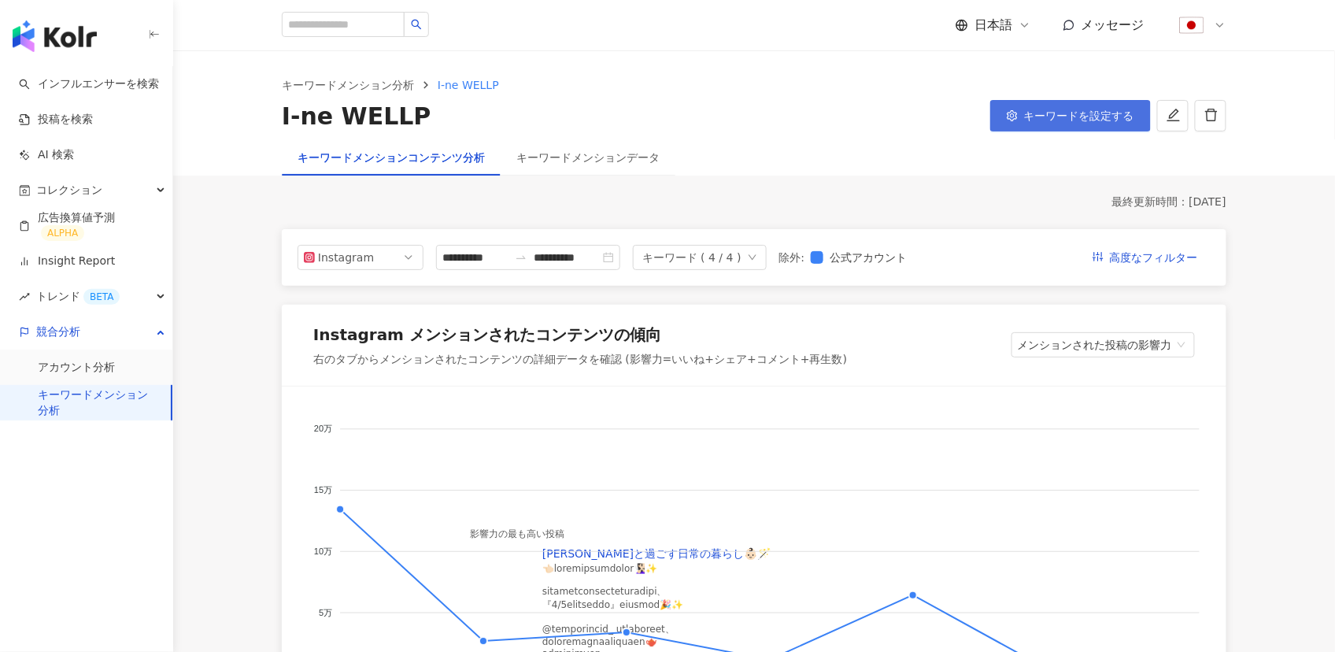
click at [1057, 121] on span "キーワードを設定する" at bounding box center [1079, 115] width 110 height 13
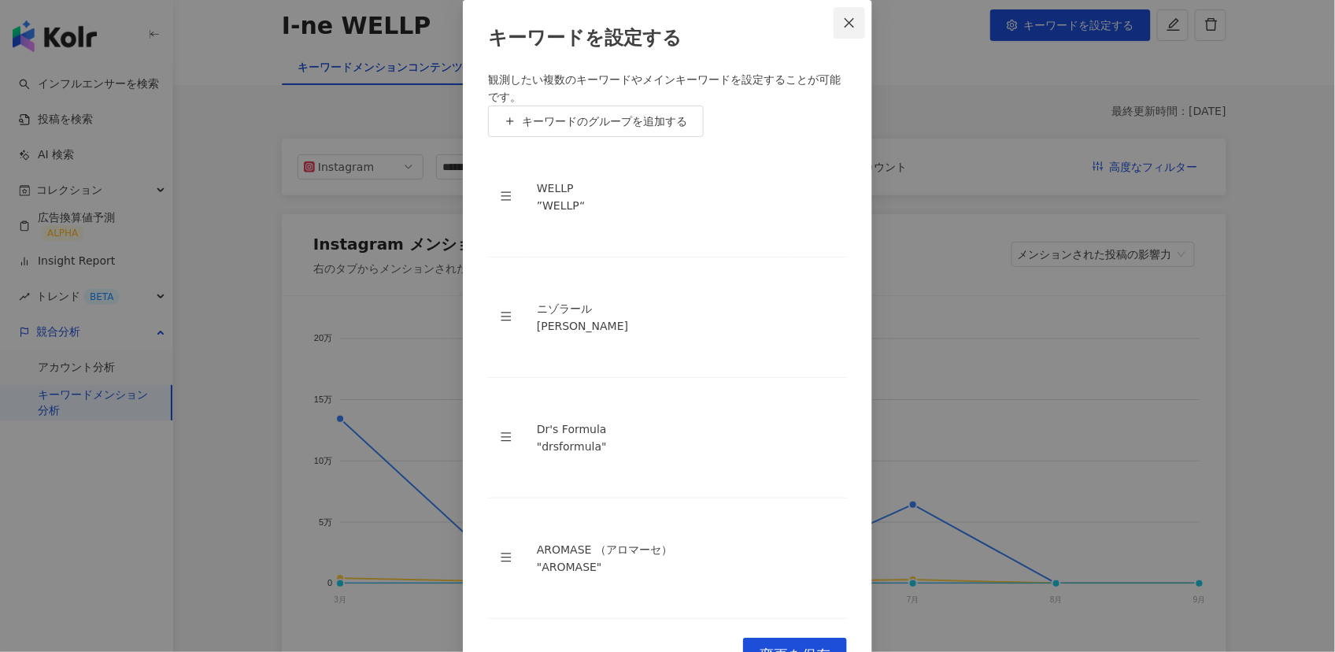
click at [848, 29] on icon "close" at bounding box center [849, 23] width 13 height 13
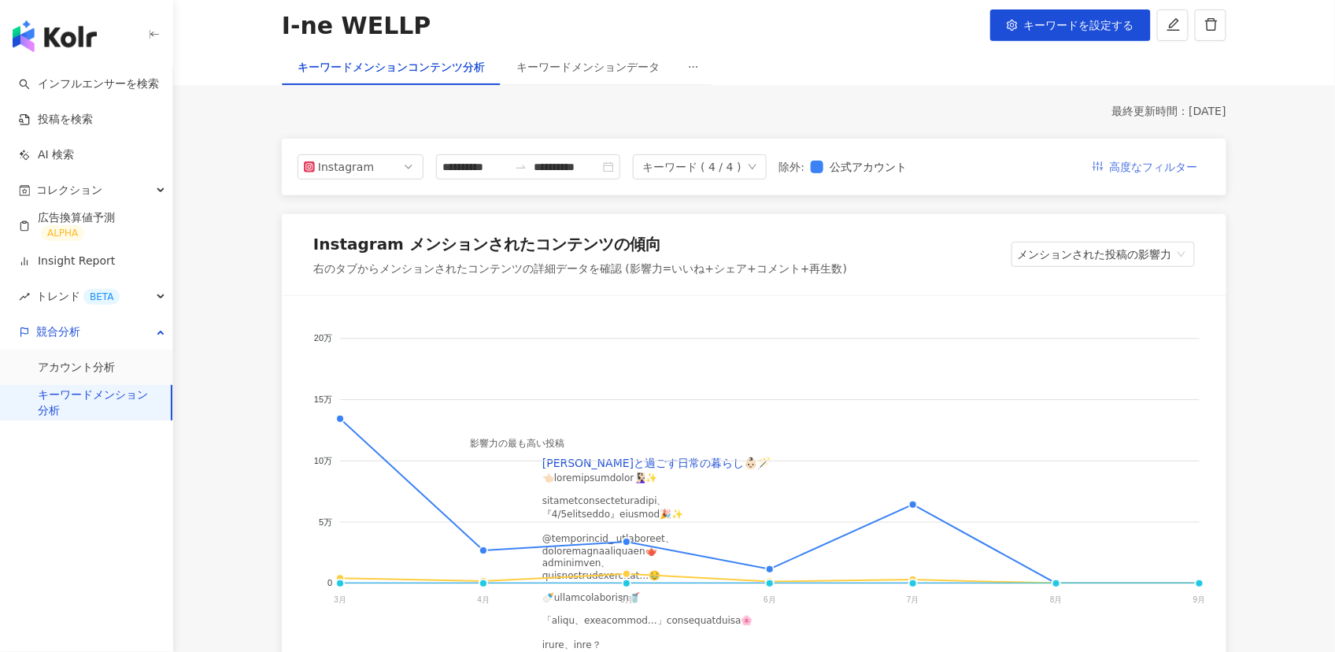
click at [1124, 173] on span "高度なフィルター" at bounding box center [1154, 167] width 88 height 25
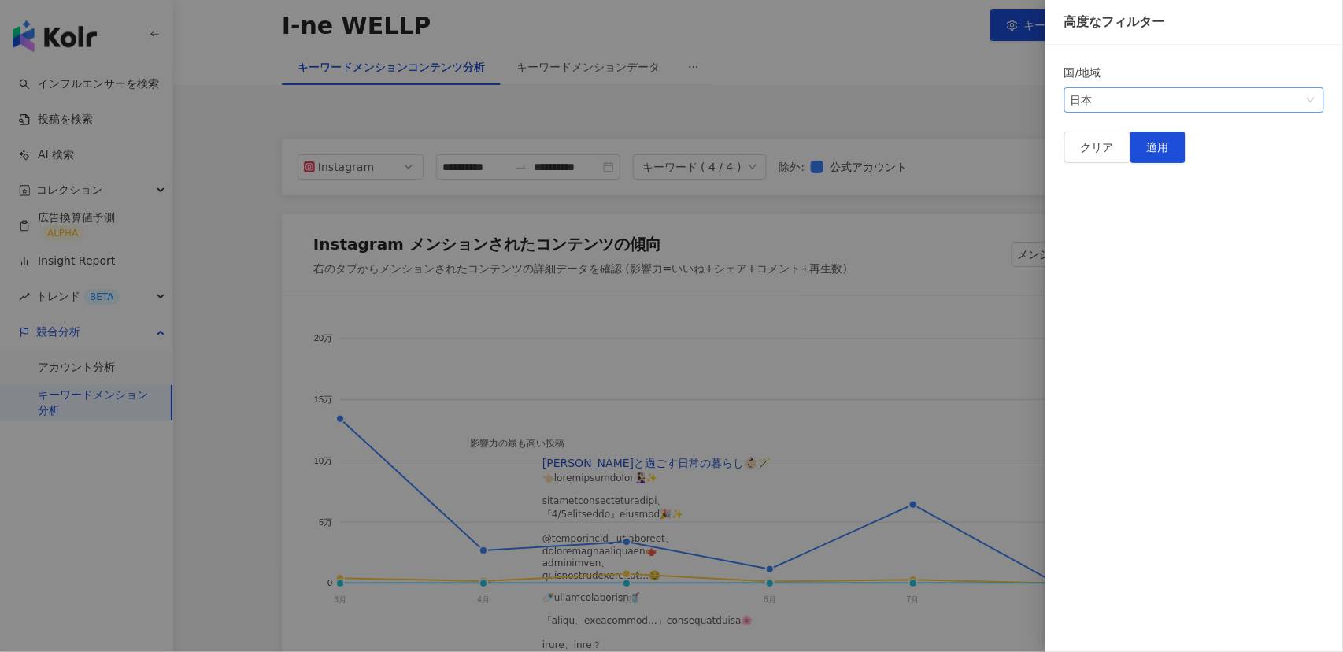
click at [1107, 96] on div "日本" at bounding box center [1185, 100] width 231 height 24
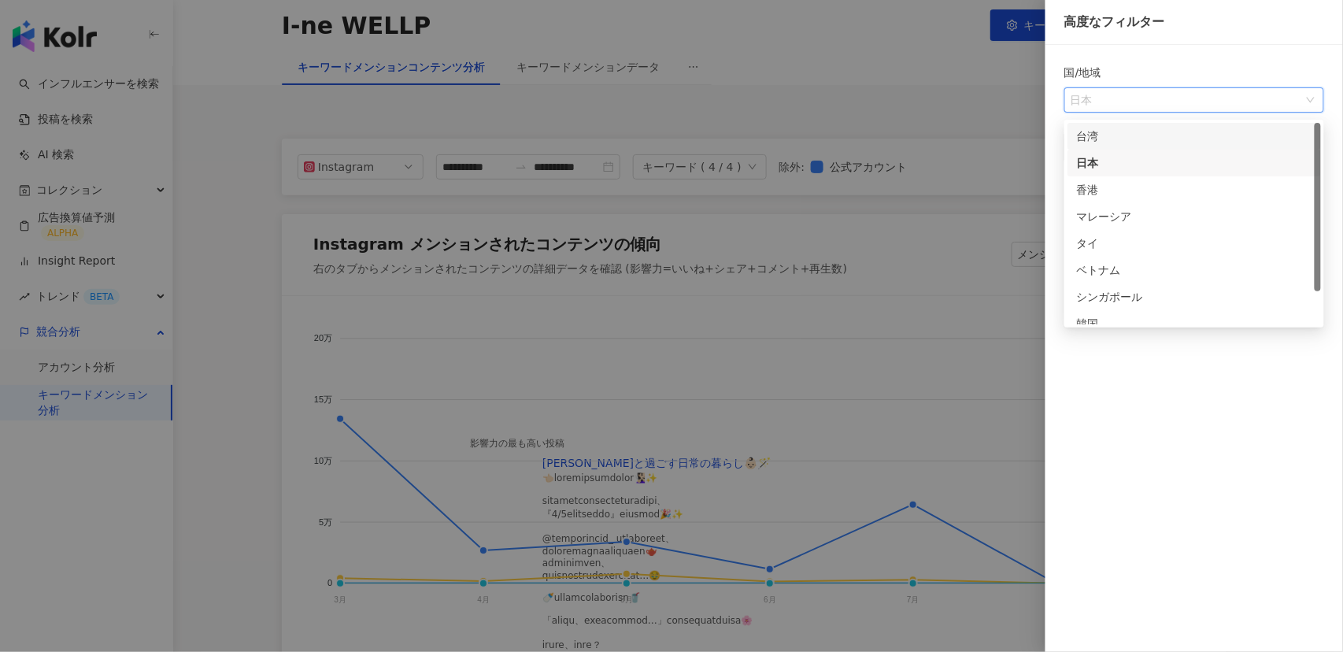
click at [1103, 140] on div "台湾" at bounding box center [1194, 136] width 235 height 17
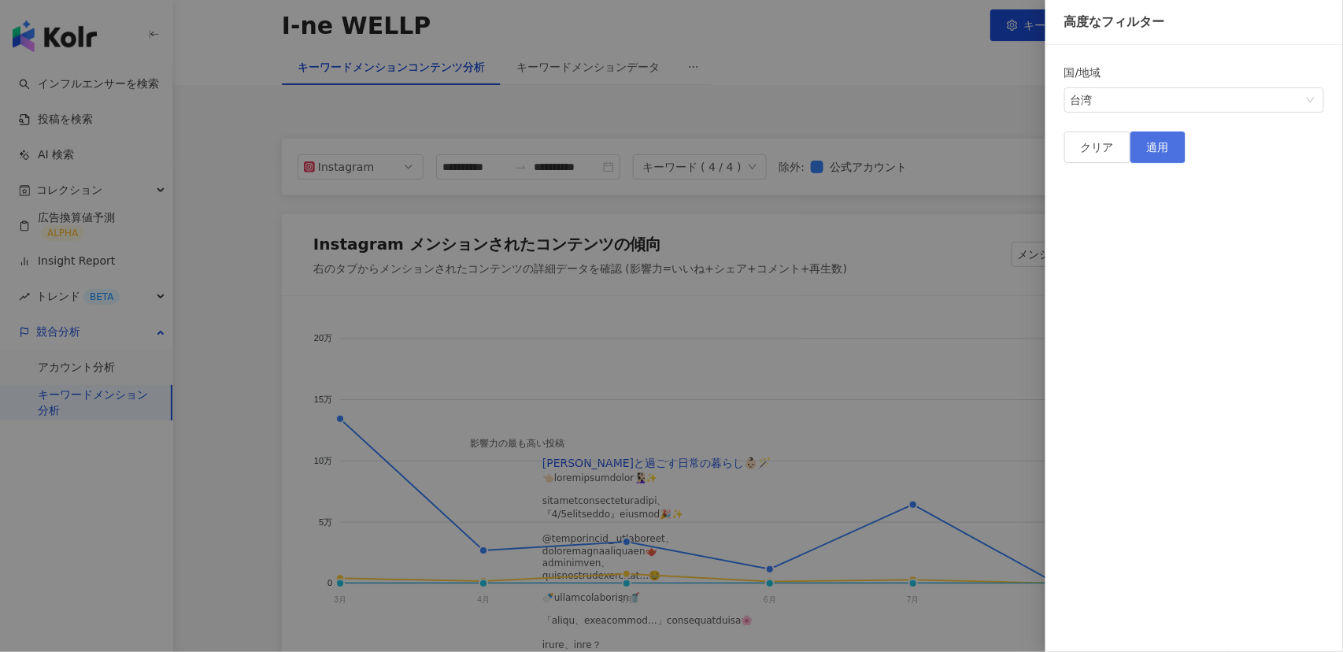
click at [1169, 153] on span "適用" at bounding box center [1158, 147] width 22 height 13
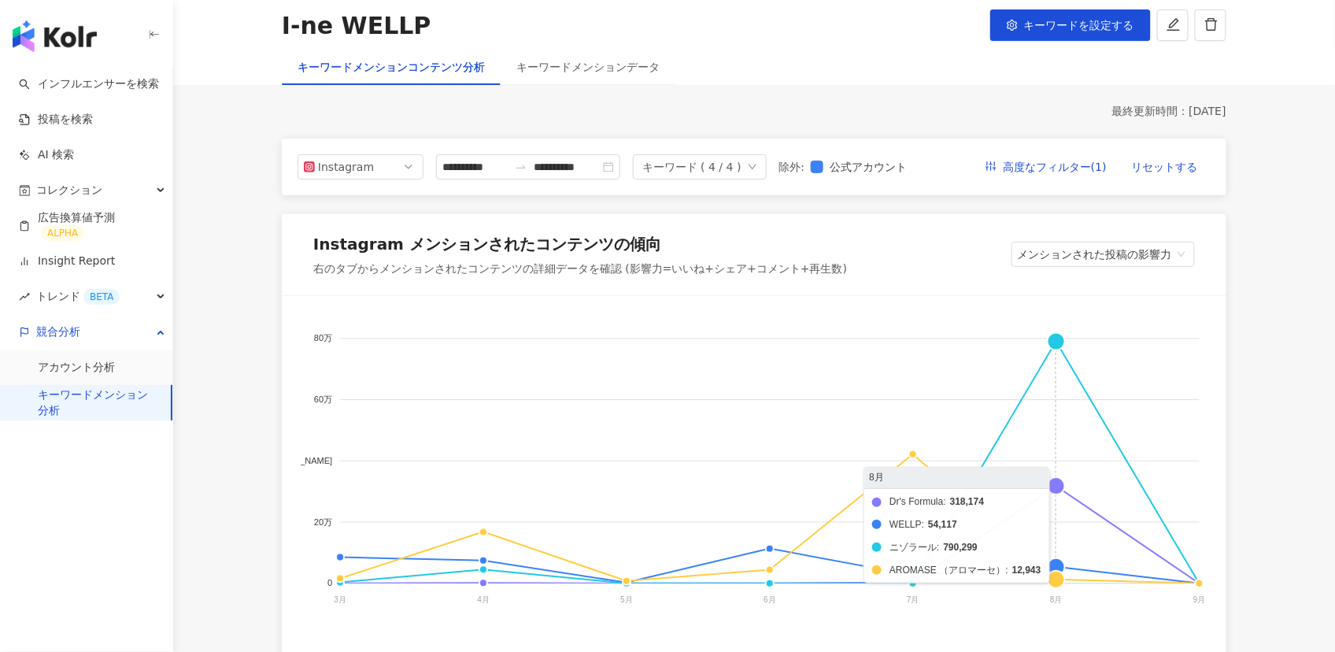
click at [1060, 568] on foreignobject "Dr's Formula WELLP ニゾラール AROMASE （アロマーセ）" at bounding box center [754, 472] width 907 height 315
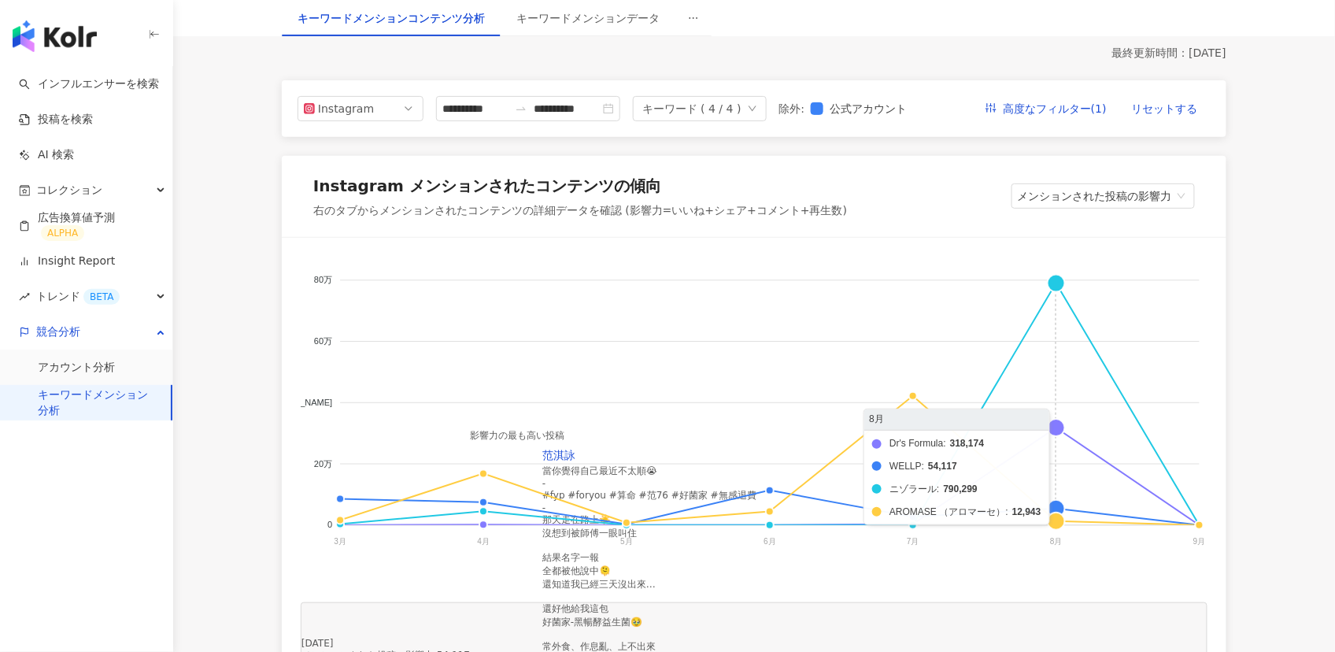
scroll to position [183, 0]
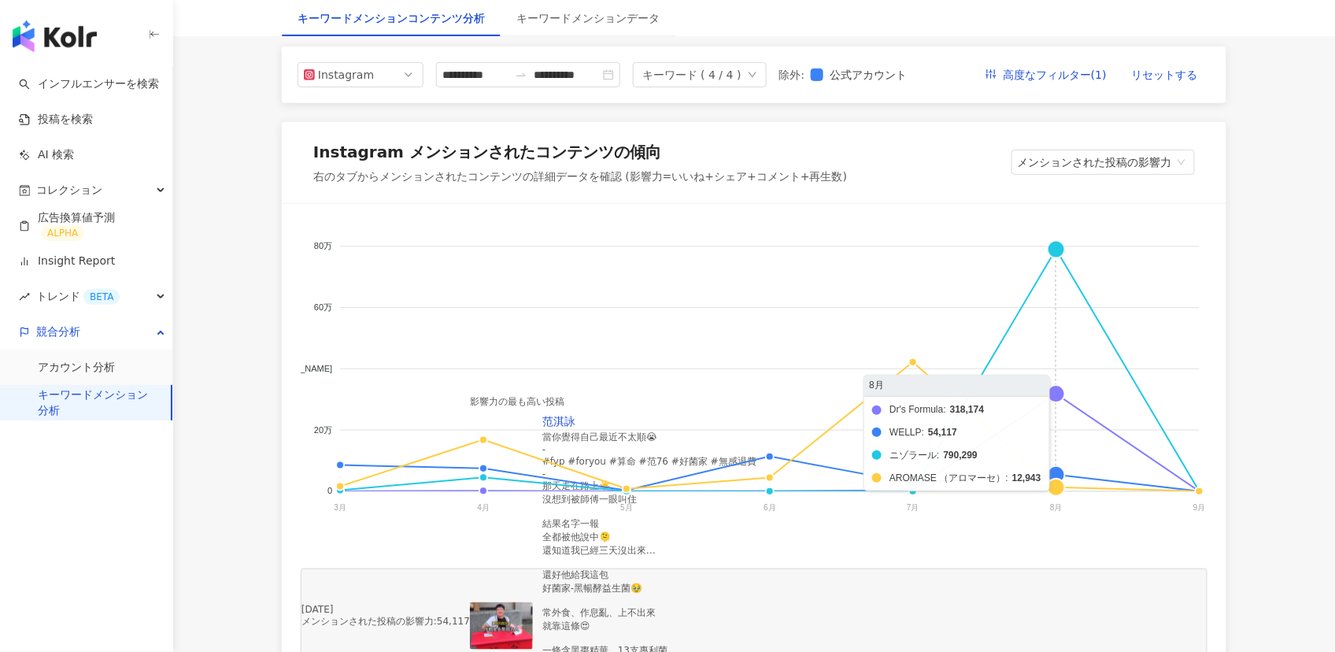
click at [1056, 472] on foreignobject "Dr's Formula WELLP ニゾラール AROMASE （アロマーセ）" at bounding box center [754, 380] width 907 height 315
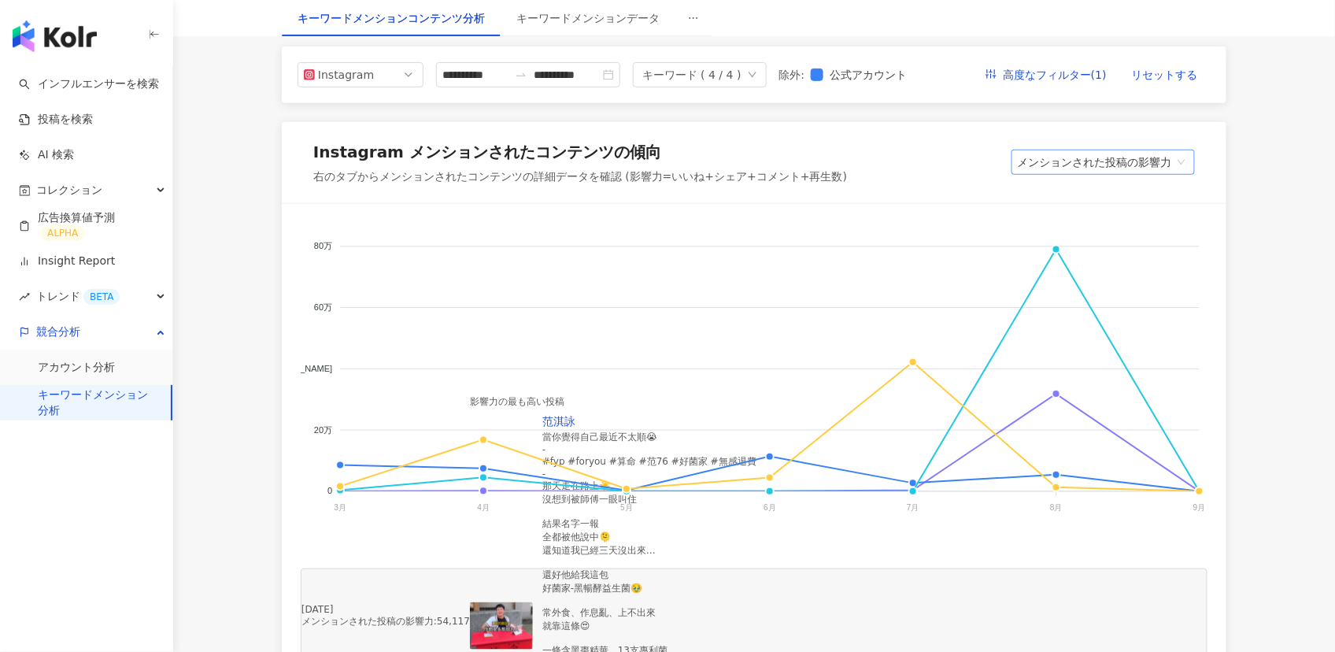
click at [1143, 164] on span "メンションされた投稿の影響力" at bounding box center [1103, 162] width 171 height 24
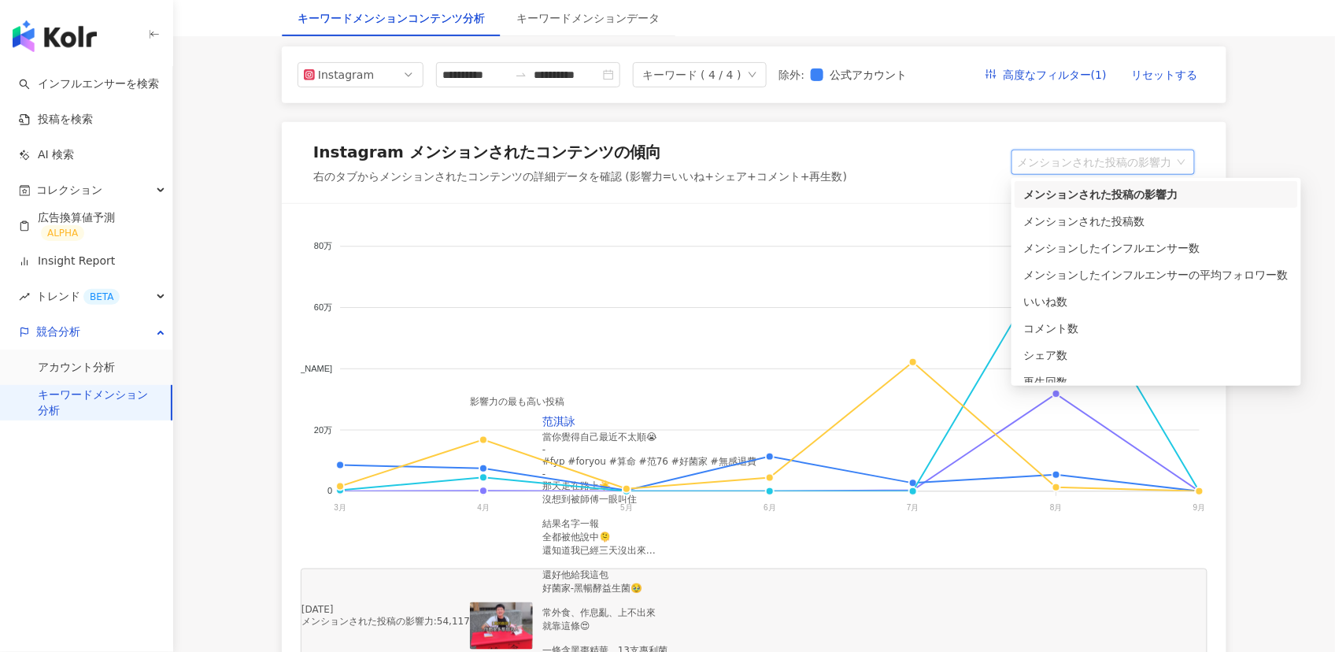
click at [618, 174] on div "右のタブからメンションされたコンテンツの詳細データを確認 (影響力=いいね+シェア+コメント+再生数)" at bounding box center [580, 177] width 534 height 16
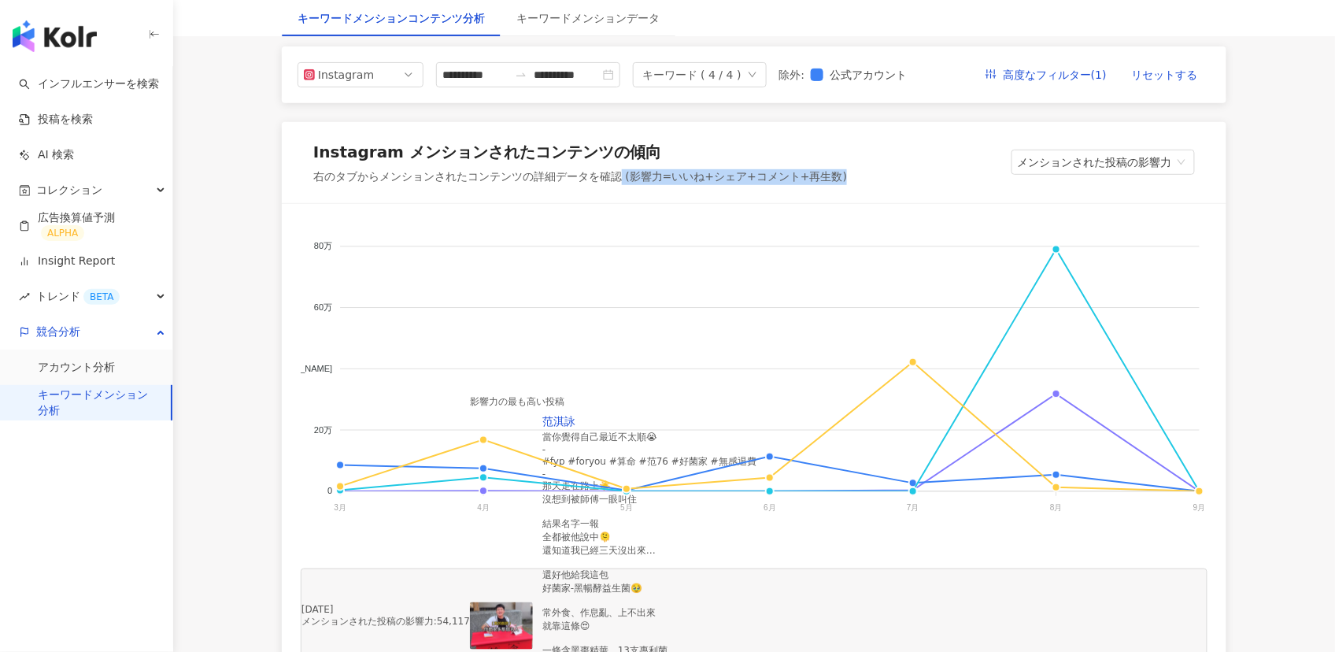
drag, startPoint x: 623, startPoint y: 174, endPoint x: 858, endPoint y: 177, distance: 235.4
click at [858, 177] on div "Instagram メンションされたコンテンツの傾向 右のタブからメンションされたコンテンツの詳細データを確認 (影響力=いいね+シェア+コメント+再生数) …" at bounding box center [754, 163] width 944 height 82
click at [863, 185] on div "Instagram メンションされたコンテンツの傾向 右のタブからメンションされたコンテンツの詳細データを確認 (影響力=いいね+シェア+コメント+再生数) …" at bounding box center [754, 163] width 944 height 82
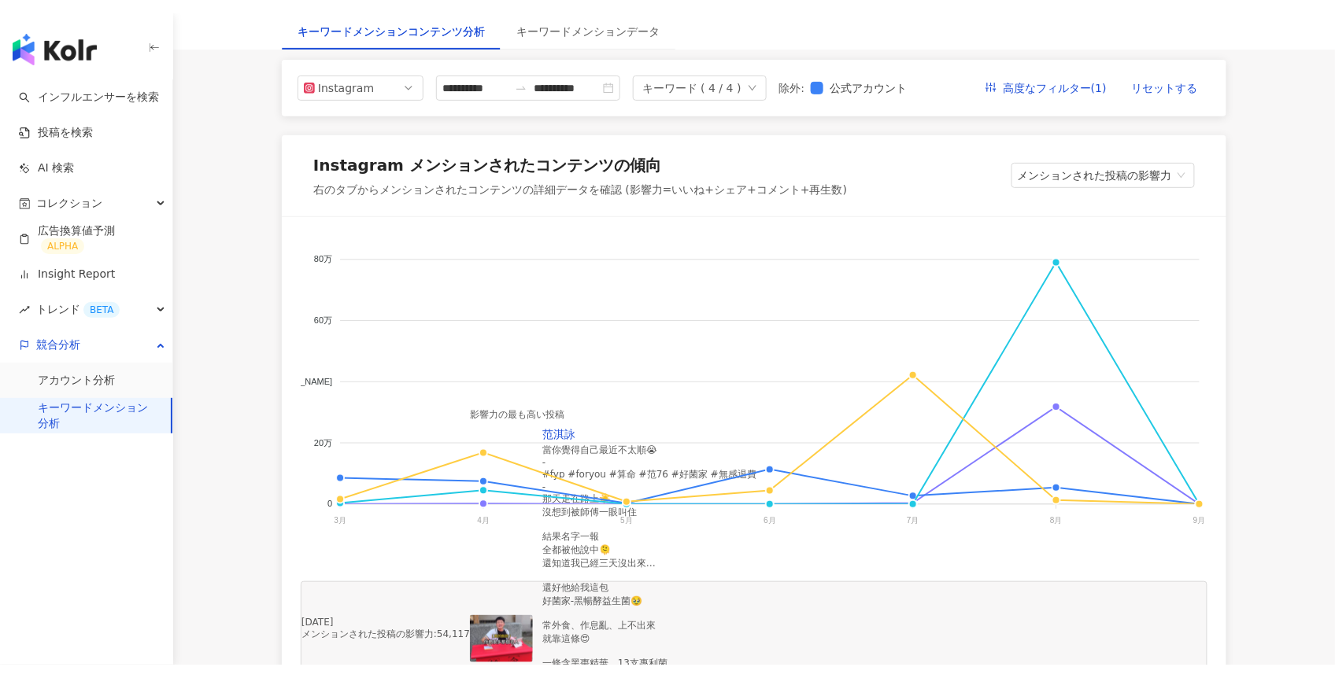
scroll to position [205, 0]
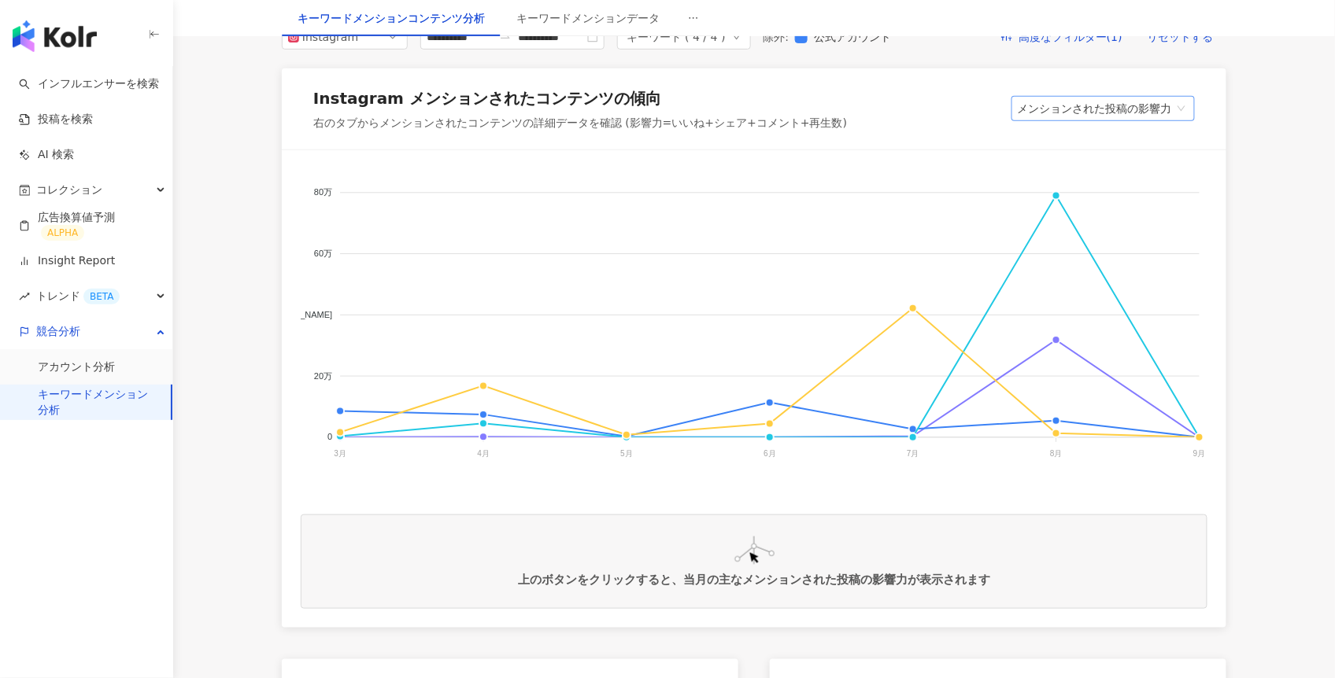
click at [1136, 120] on span "メンションされた投稿の影響力" at bounding box center [1103, 109] width 171 height 24
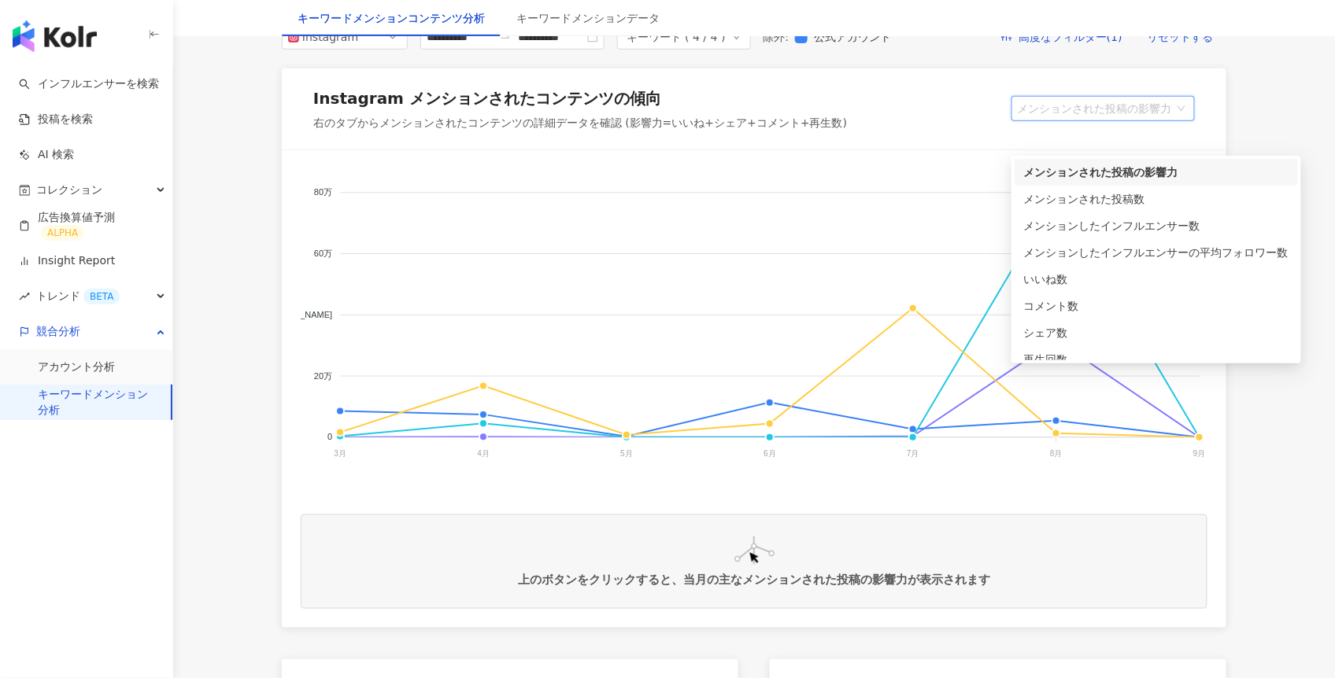
click at [1135, 172] on div "メンションされた投稿の影響力" at bounding box center [1156, 172] width 264 height 17
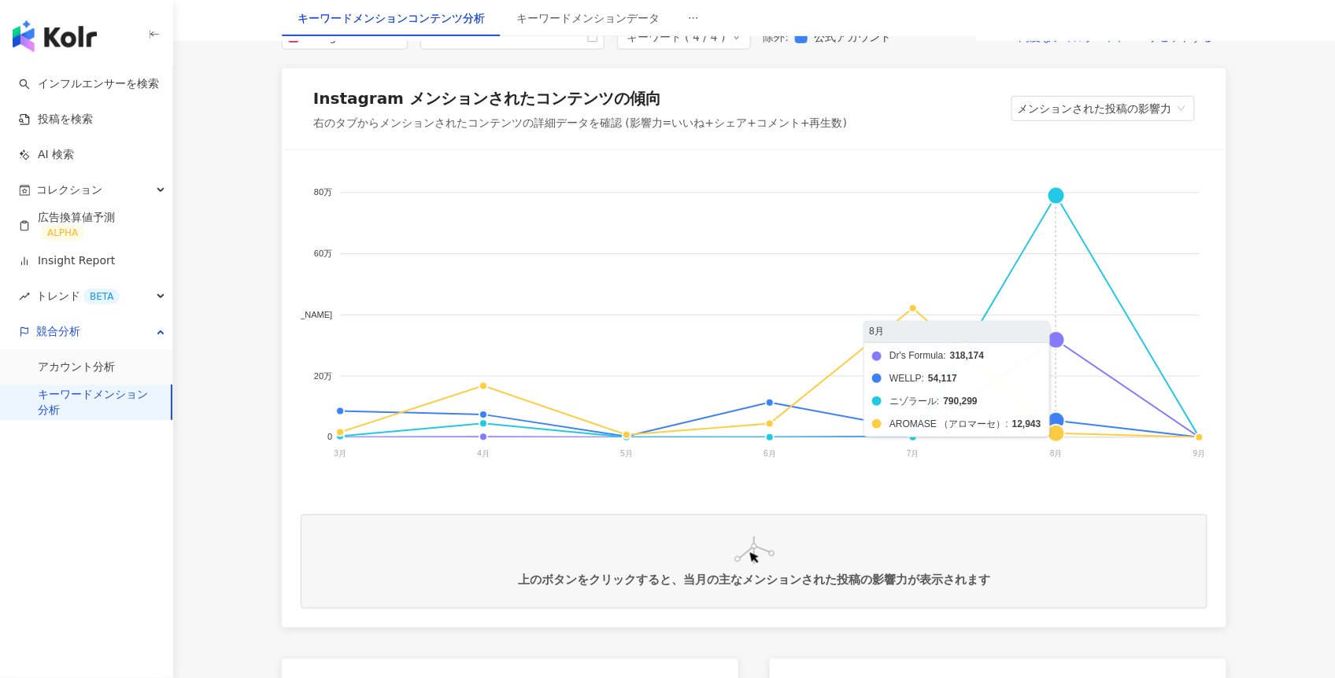
click at [1057, 368] on foreignobject "Dr's Formula WELLP ニゾラール AROMASE （アロマーセ）" at bounding box center [754, 326] width 907 height 315
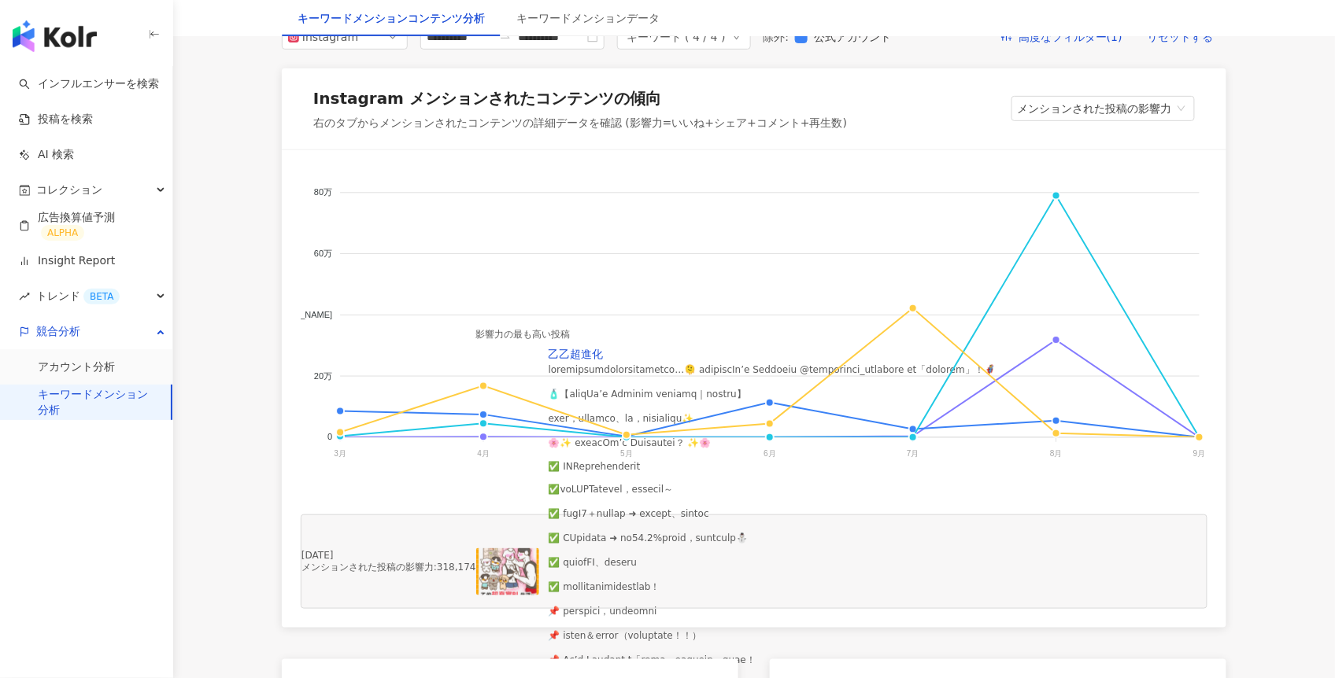
click at [539, 596] on img at bounding box center [507, 572] width 63 height 47
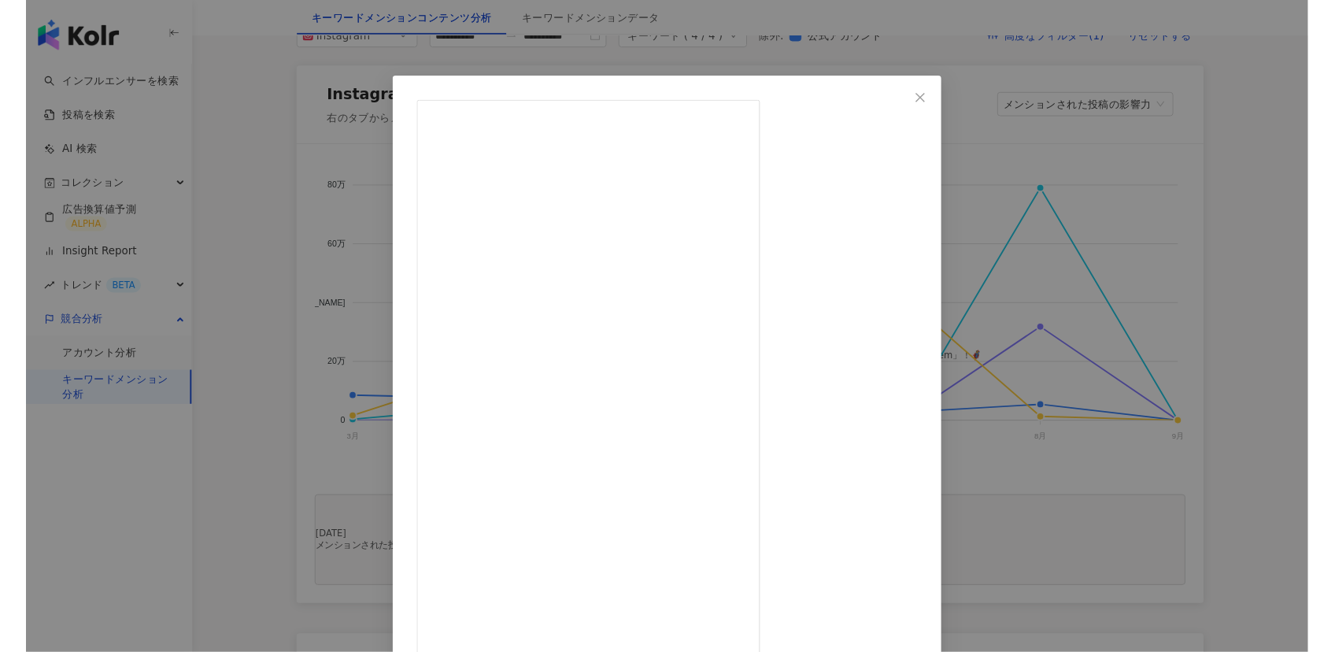
scroll to position [202, 0]
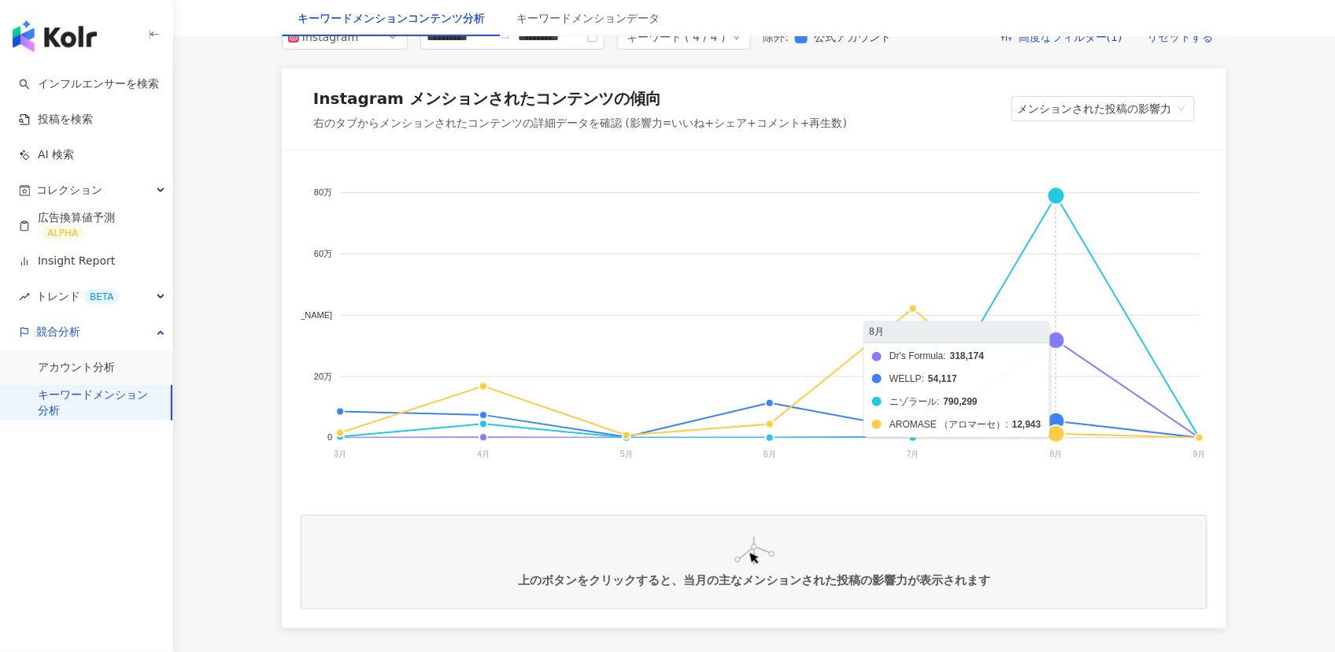
click at [1058, 375] on foreignobject "Dr's Formula WELLP ニゾラール AROMASE （アロマーセ）" at bounding box center [754, 326] width 907 height 315
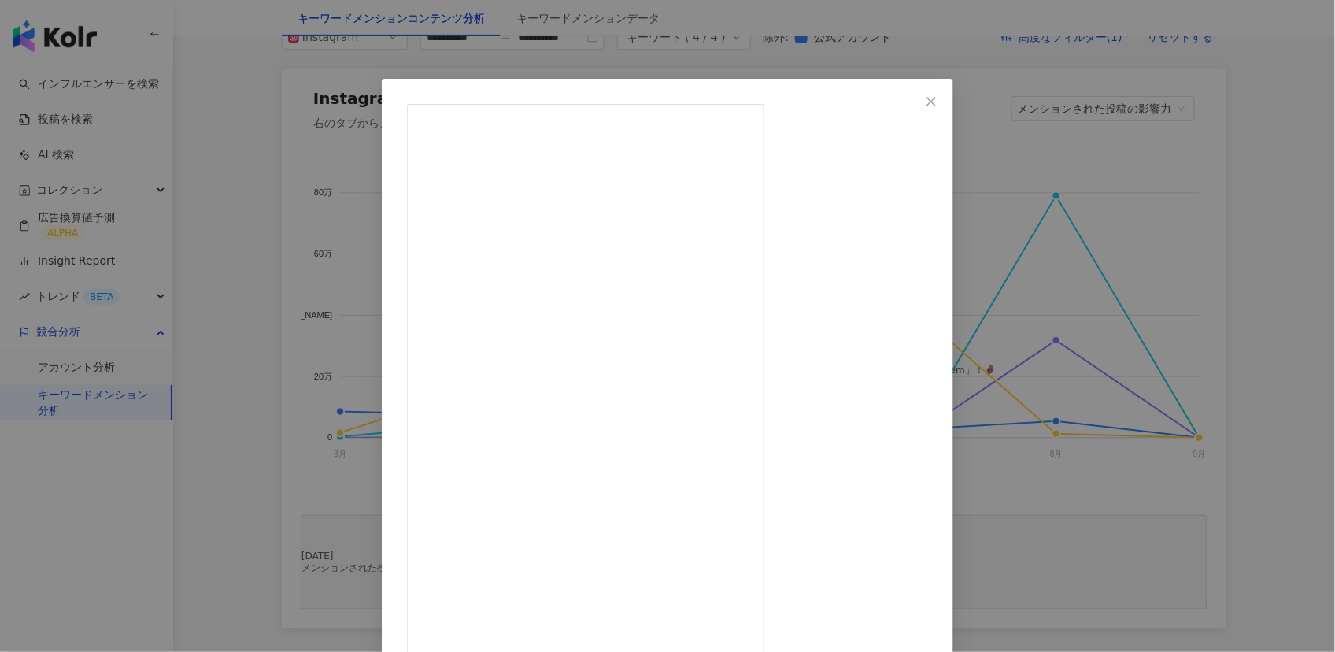
click at [937, 99] on icon "close" at bounding box center [931, 101] width 13 height 13
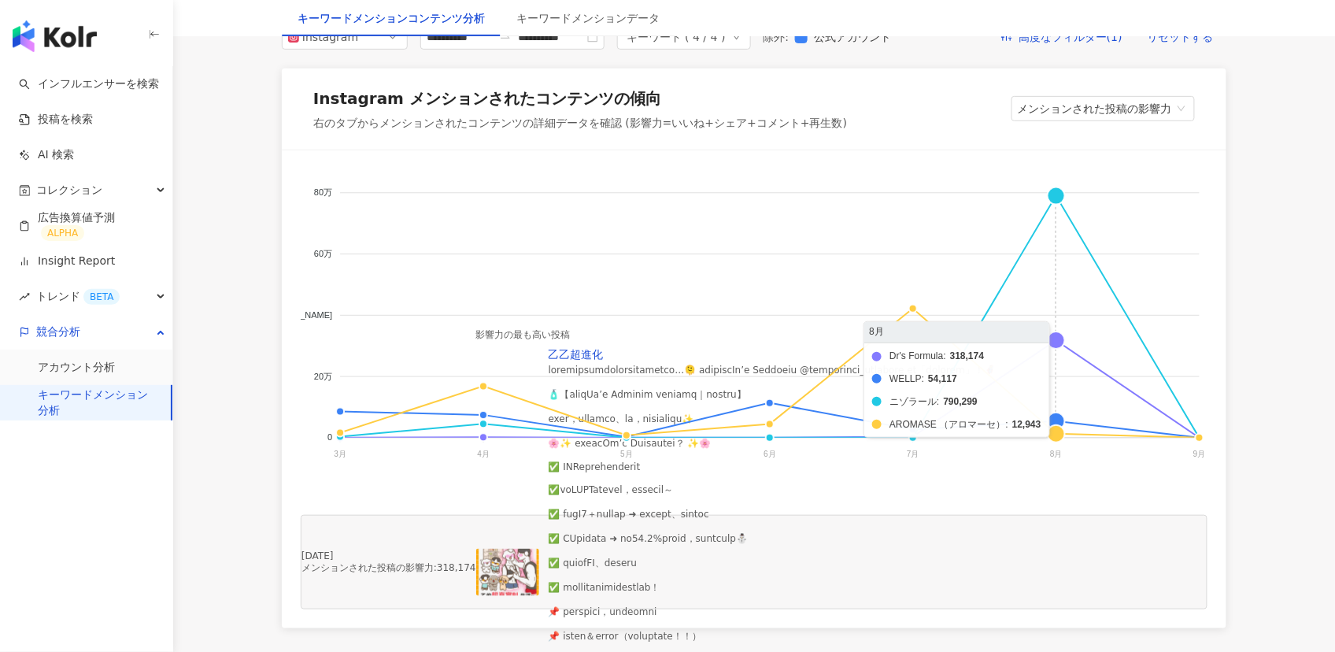
click at [1055, 374] on foreignobject "Dr's Formula WELLP ニゾラール AROMASE （アロマーセ）" at bounding box center [754, 326] width 907 height 315
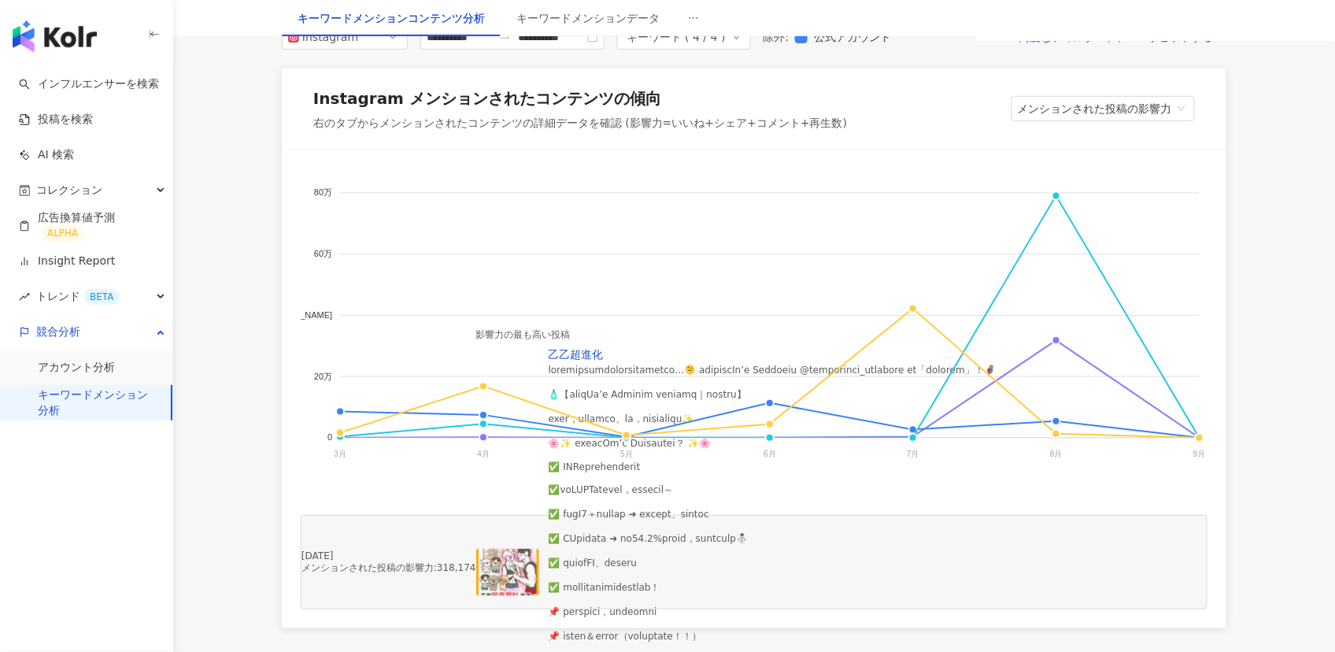
scroll to position [226, 0]
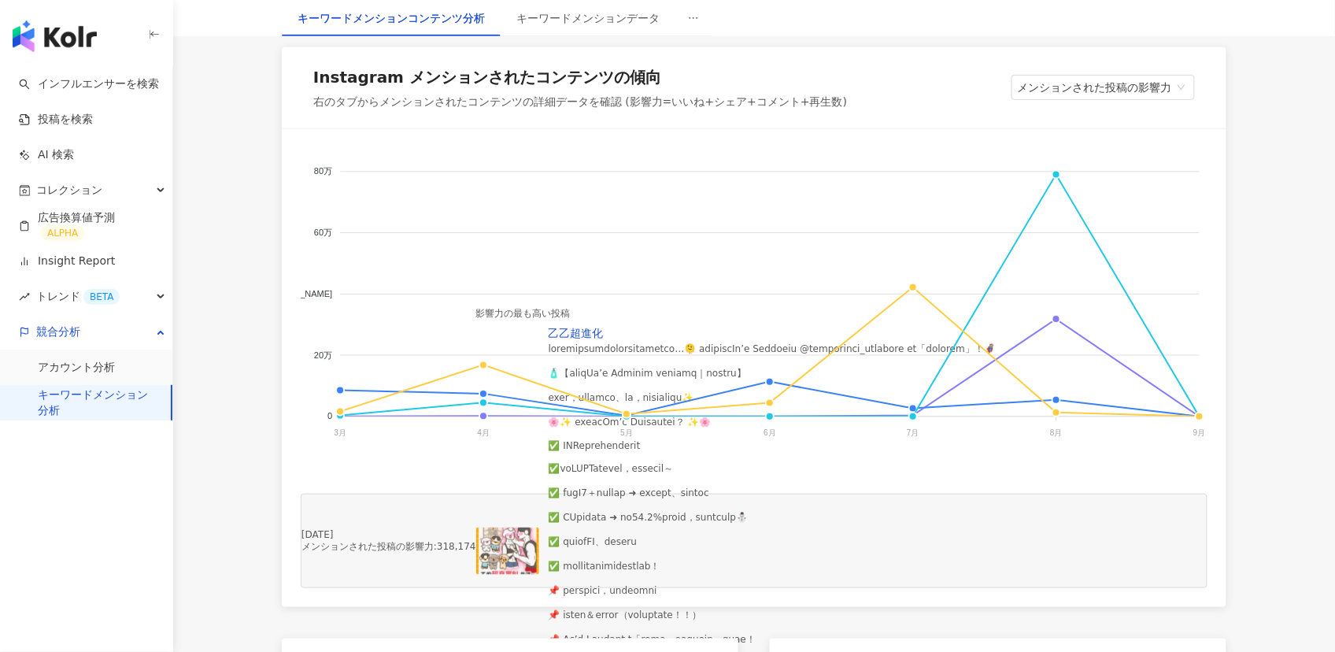
click at [539, 575] on img at bounding box center [507, 550] width 63 height 47
click at [583, 571] on div "View post on Instagram 乙乙超進化 [DATE] 18,192 140 299,602 元の投稿を表示" at bounding box center [667, 326] width 1335 height 652
click at [604, 339] on link "乙乙超進化" at bounding box center [576, 333] width 55 height 13
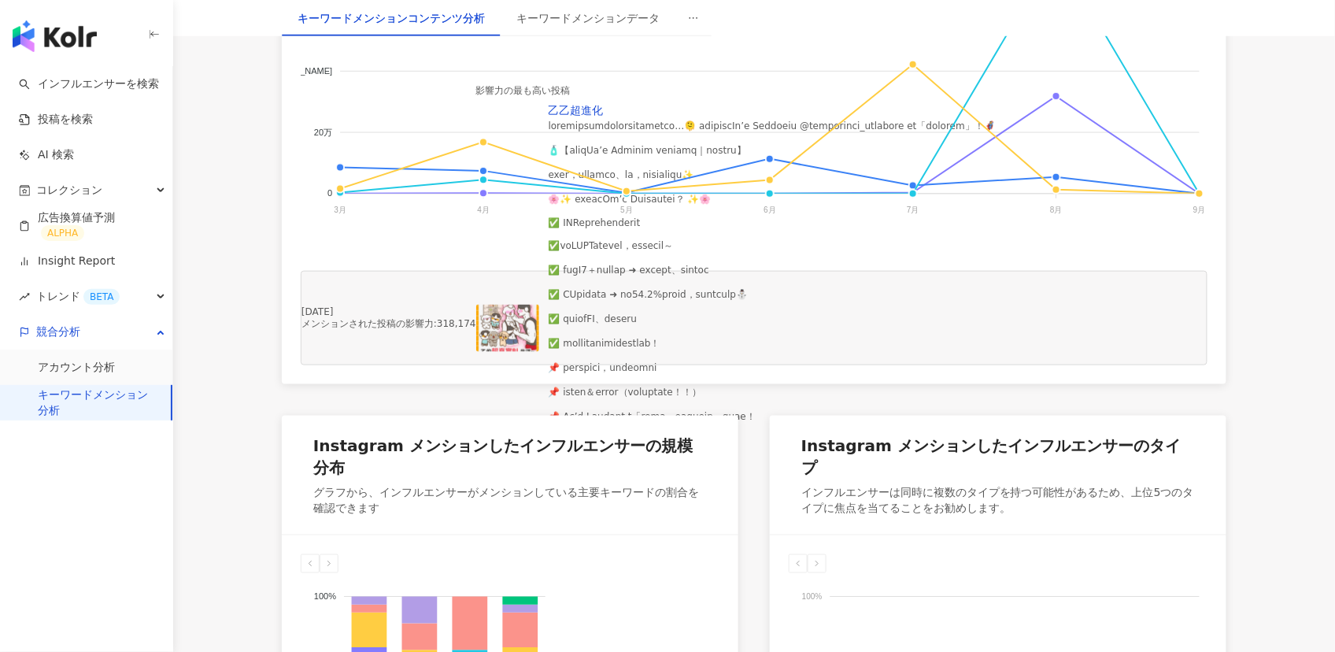
click at [500, 384] on div "Dr's Formula WELLP ニゾラール AROMASE （アロマーセ） 80[PERSON_NAME]80[PERSON_NAME]60[PERSO…" at bounding box center [754, 145] width 944 height 478
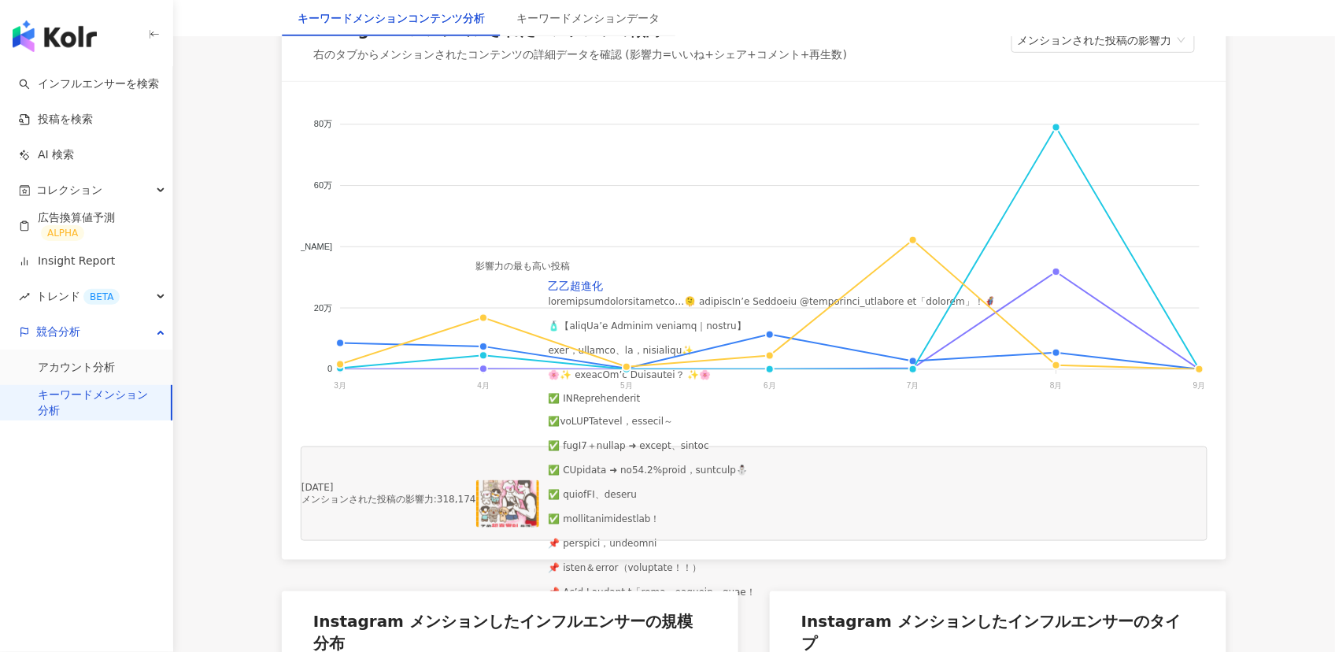
click at [539, 527] on img at bounding box center [507, 503] width 63 height 47
click at [571, 529] on div "View post on Instagram 乙乙超進化 [DATE] 1.8[PERSON_NAME]140 30万 元の投稿を表示" at bounding box center [667, 326] width 1335 height 652
click at [539, 527] on img at bounding box center [507, 503] width 63 height 47
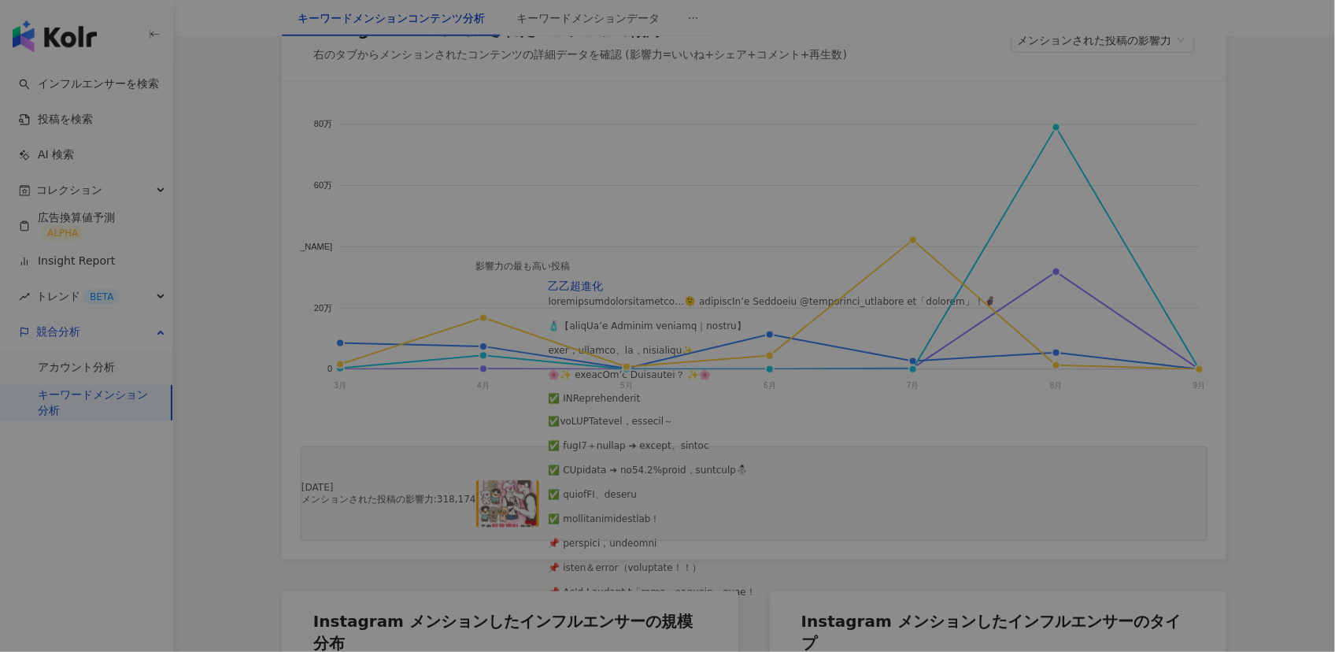
click at [590, 553] on div "View post on Instagram 乙乙超進化 [DATE] 1.8[PERSON_NAME]140 30万 元の投稿を表示" at bounding box center [667, 326] width 1335 height 652
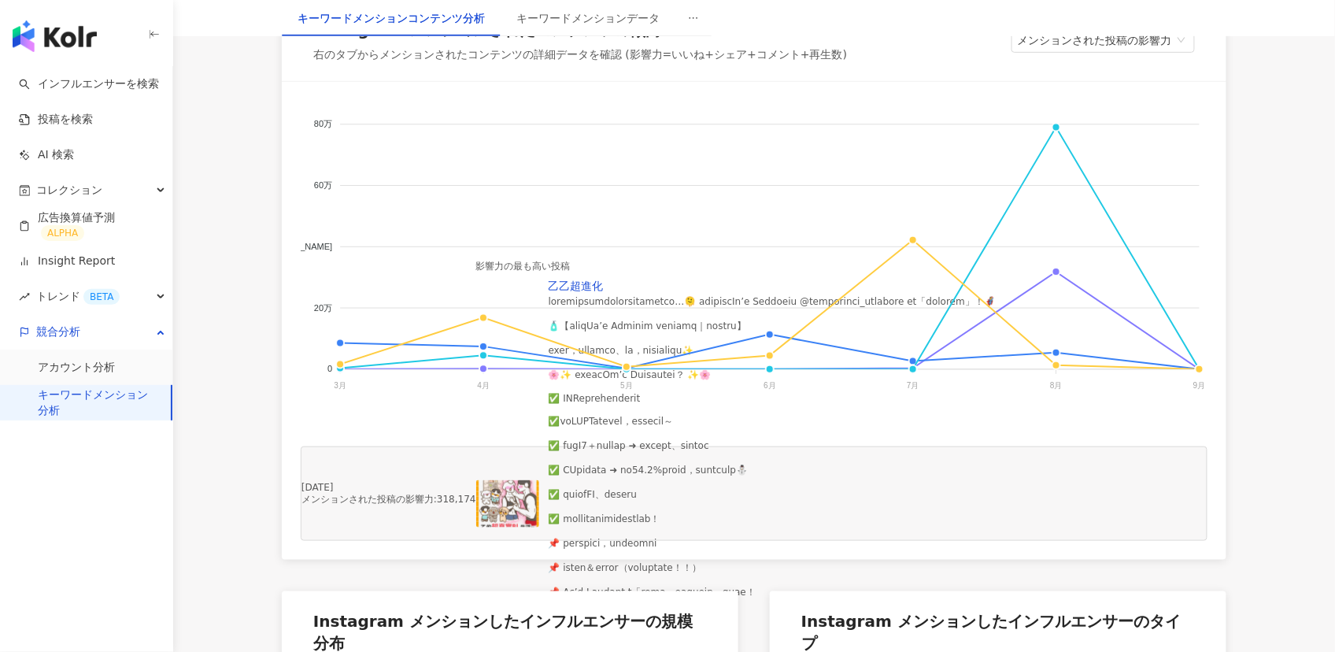
click at [539, 527] on img at bounding box center [507, 503] width 63 height 47
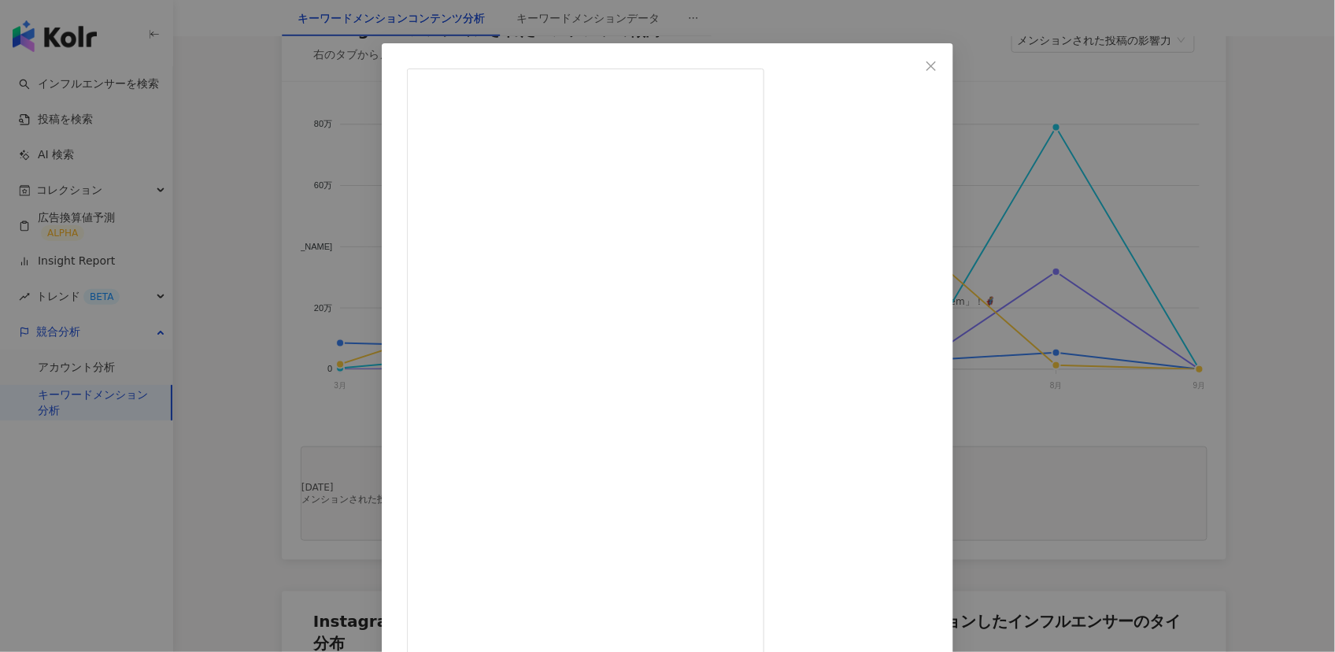
scroll to position [61, 0]
drag, startPoint x: 720, startPoint y: 213, endPoint x: 851, endPoint y: 213, distance: 130.7
click at [935, 63] on icon "close" at bounding box center [930, 65] width 9 height 9
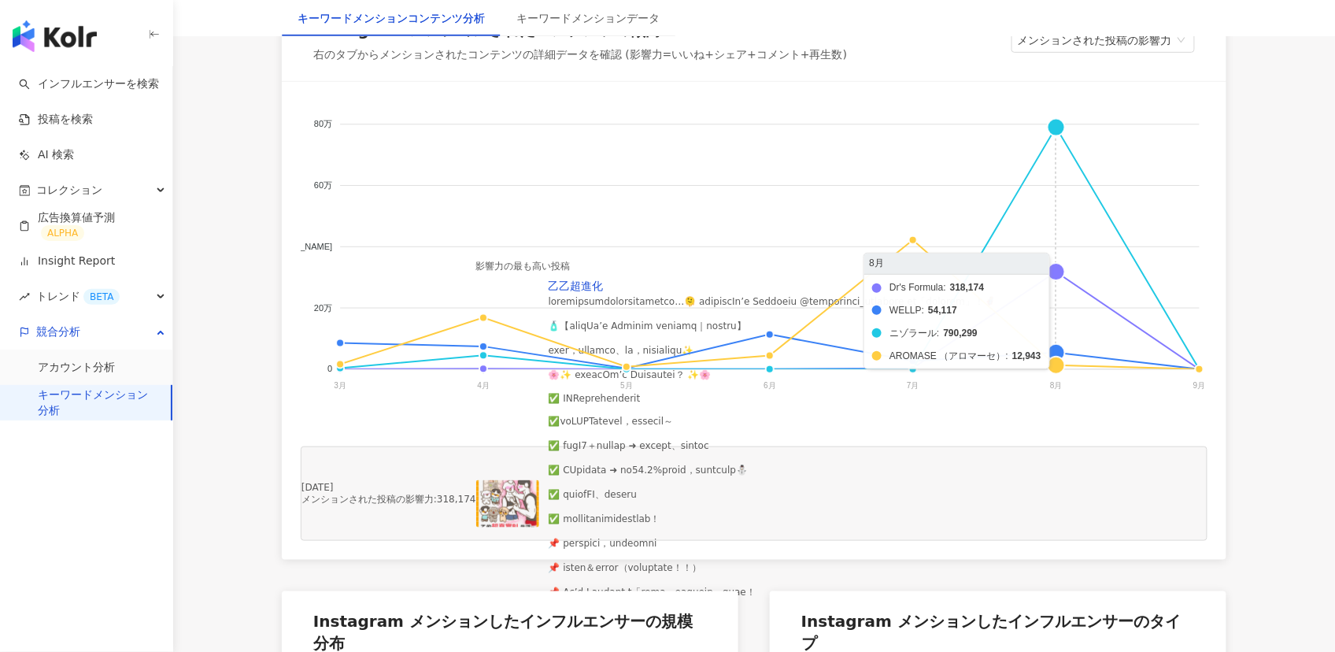
click at [1059, 308] on foreignobject "Dr's Formula WELLP ニゾラール AROMASE （アロマーセ）" at bounding box center [754, 258] width 907 height 315
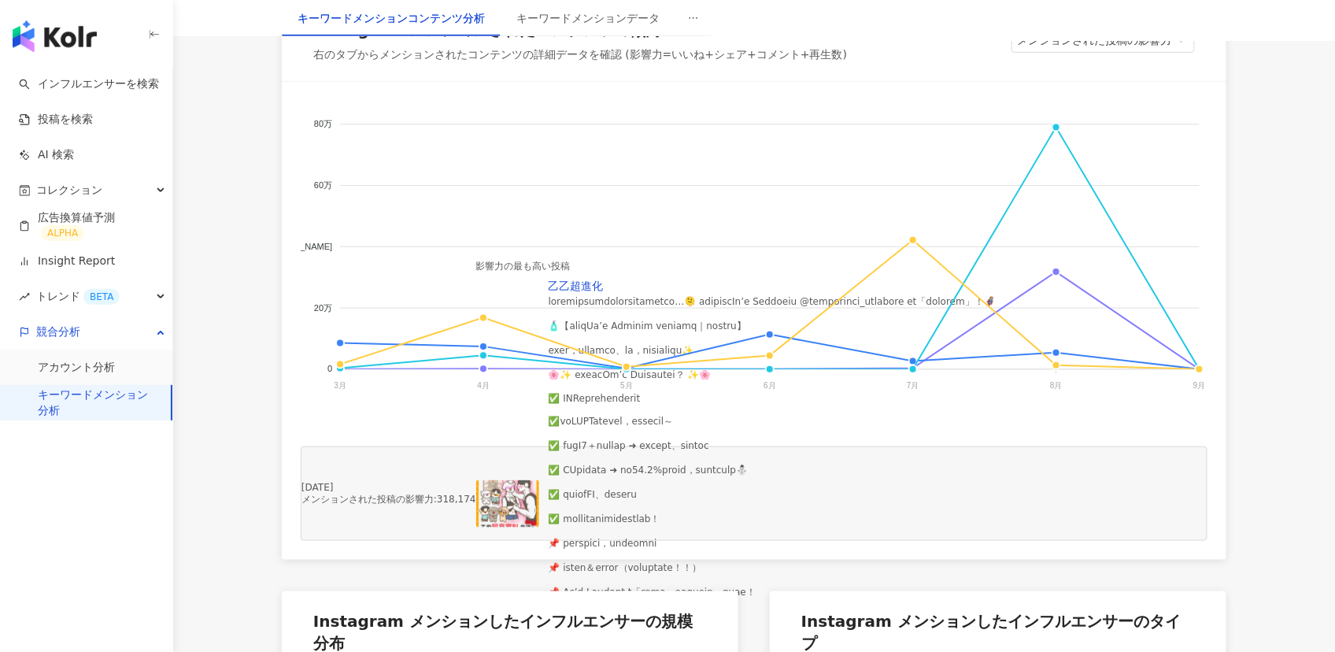
click at [539, 527] on img at bounding box center [507, 503] width 63 height 47
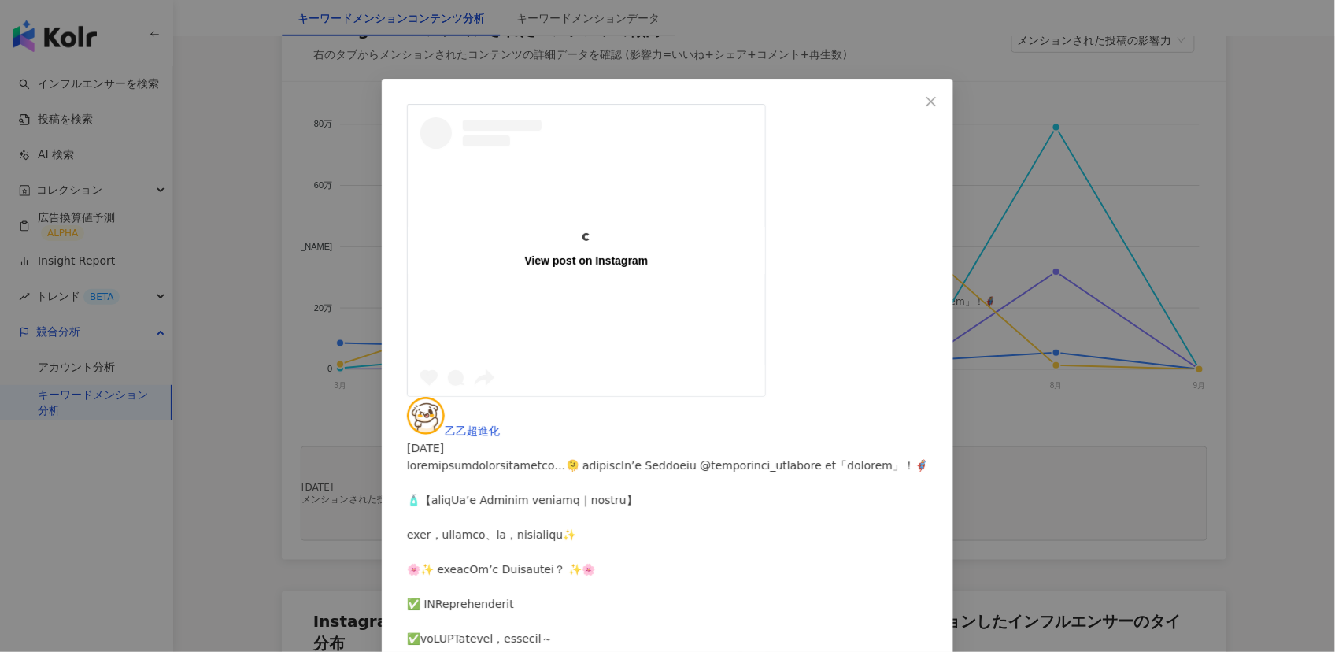
click at [575, 523] on div "View post on Instagram 乙乙超進化 [DATE] 1.8[PERSON_NAME]140 30万 元の投稿を表示" at bounding box center [667, 326] width 1335 height 652
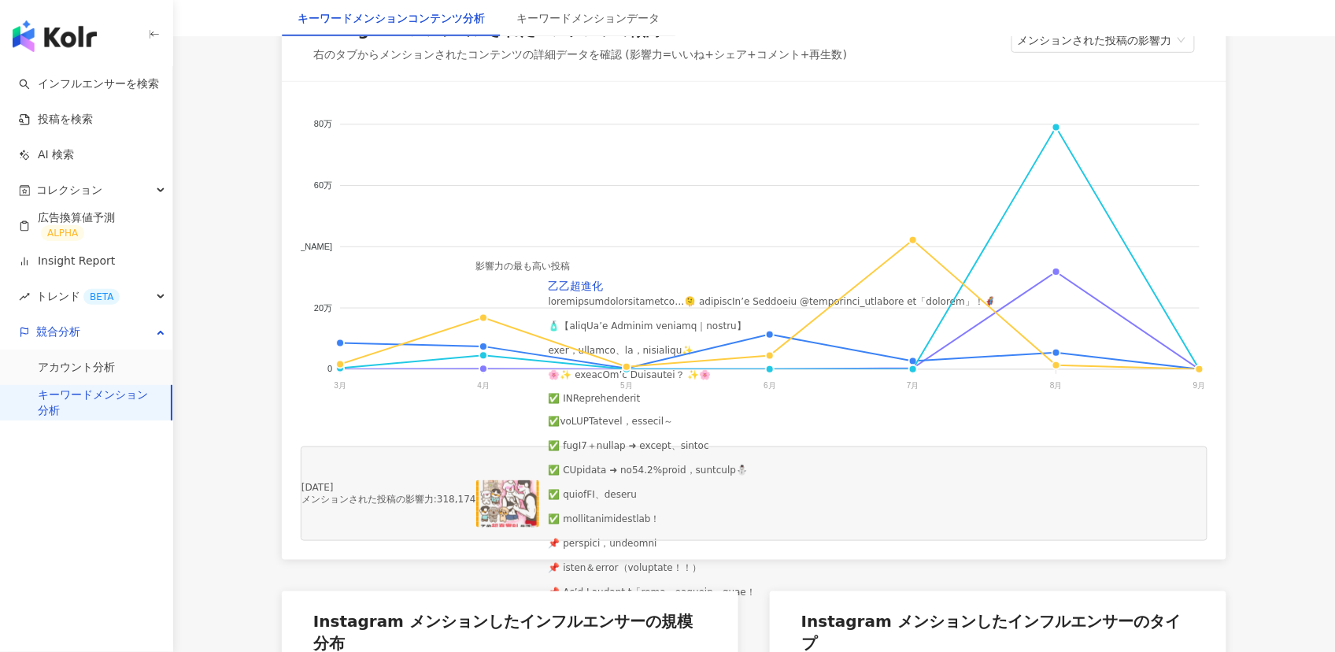
click at [539, 523] on img at bounding box center [507, 503] width 63 height 47
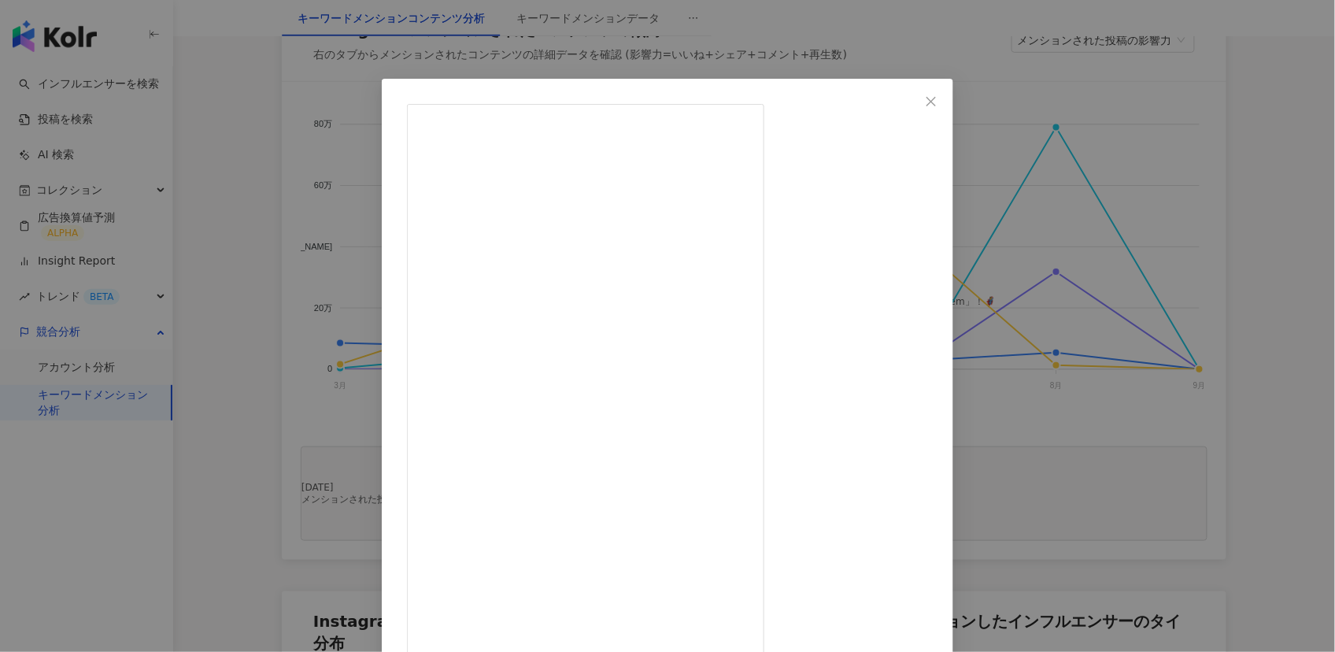
scroll to position [202, 0]
click at [1059, 463] on div "乙乙超進化 [DATE] 1.8[PERSON_NAME]140 30万 元の投稿を表示" at bounding box center [667, 326] width 1335 height 652
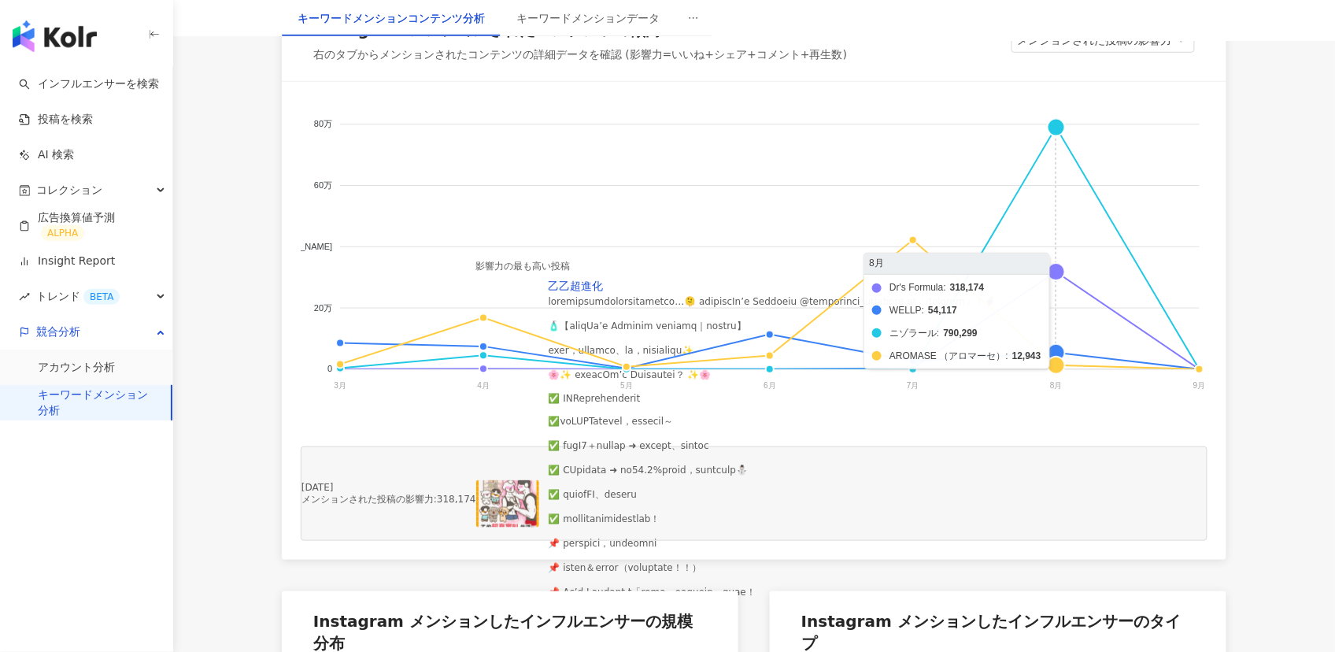
click at [1055, 307] on foreignobject "Dr's Formula WELLP ニゾラール AROMASE （アロマーセ）" at bounding box center [754, 258] width 907 height 315
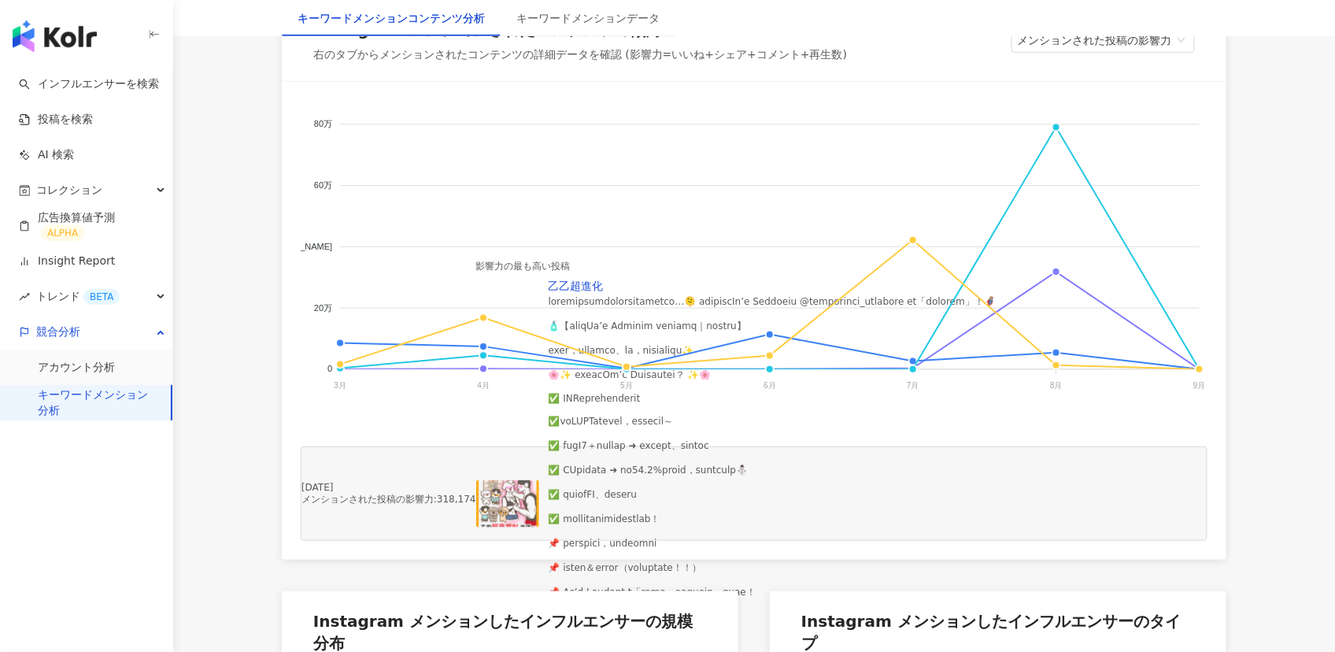
click at [539, 527] on img at bounding box center [507, 503] width 63 height 47
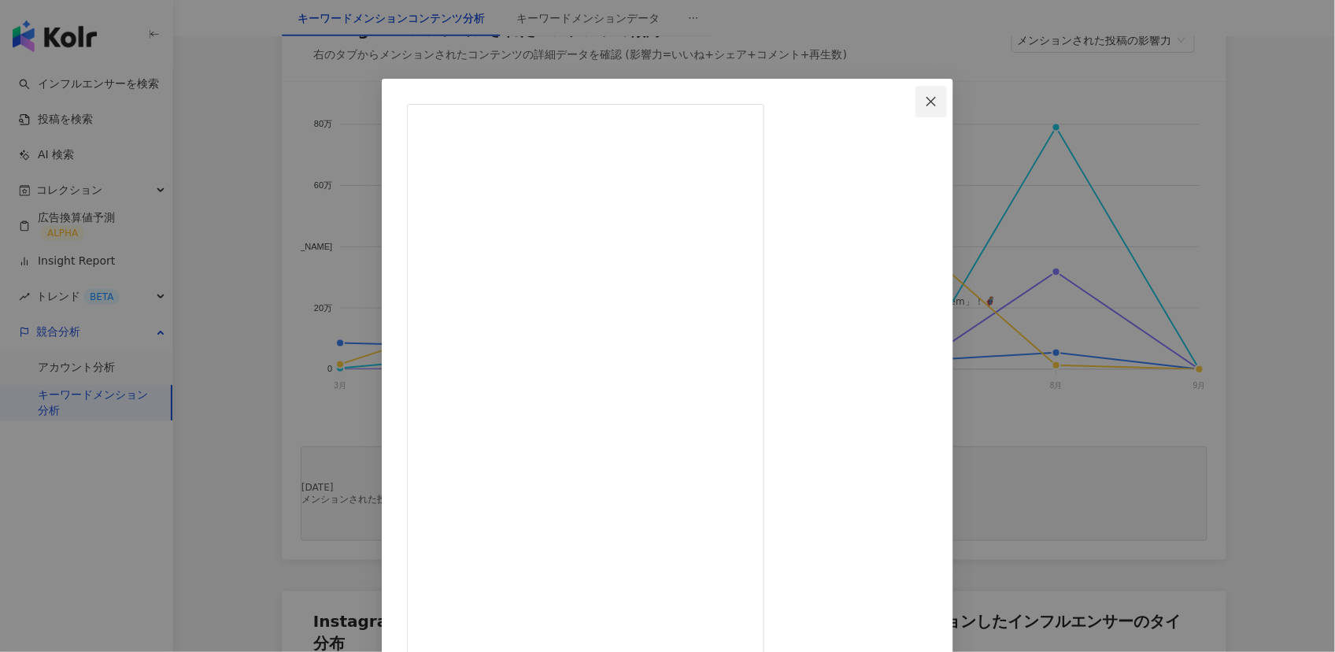
click at [947, 100] on span "Close" at bounding box center [930, 101] width 31 height 13
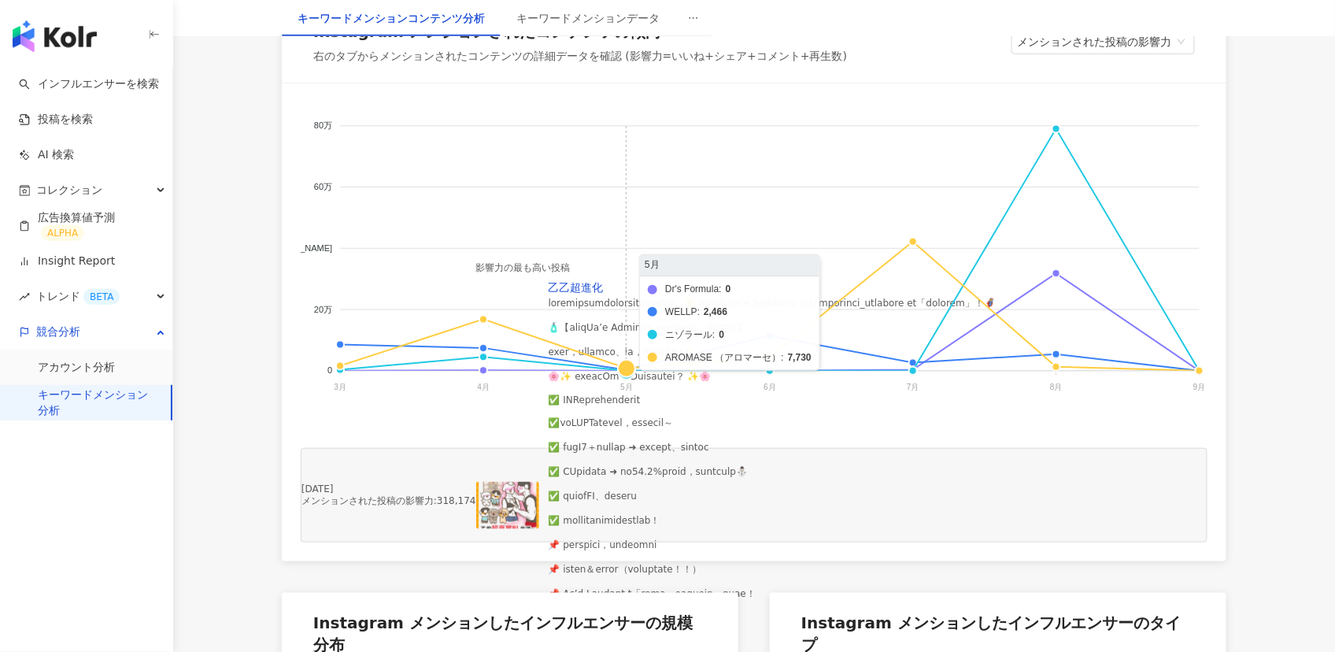
scroll to position [271, 0]
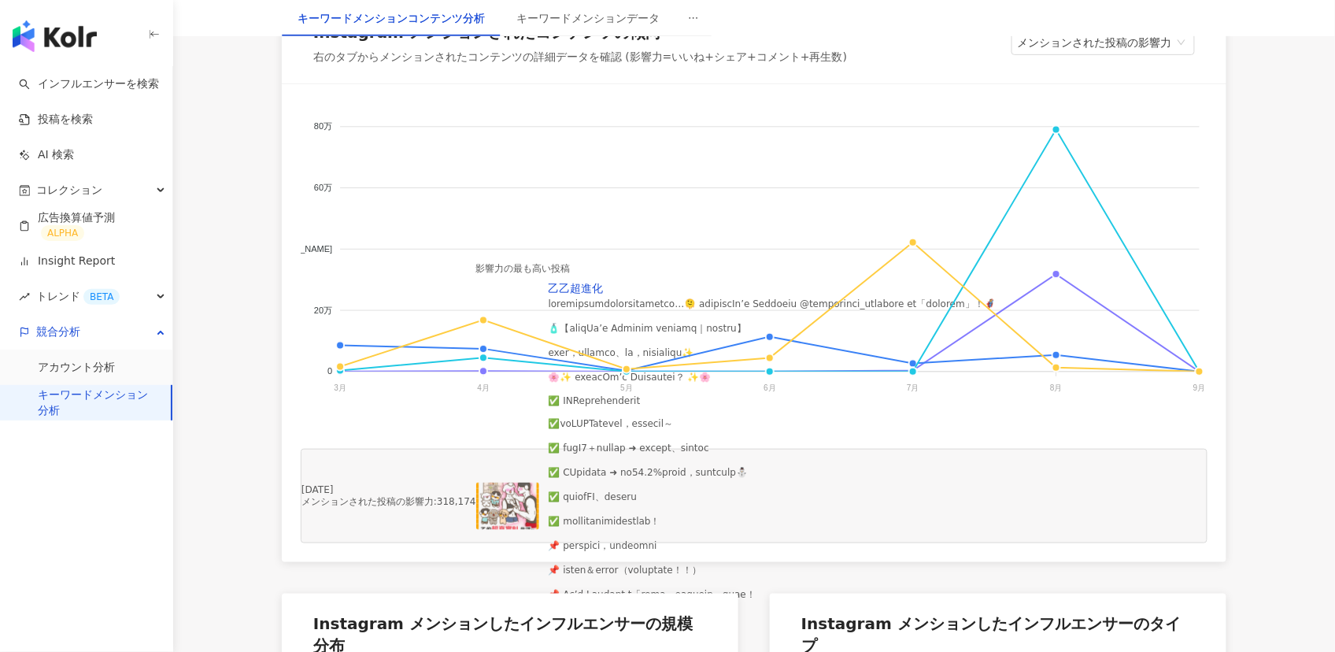
click at [539, 530] on img at bounding box center [507, 505] width 63 height 47
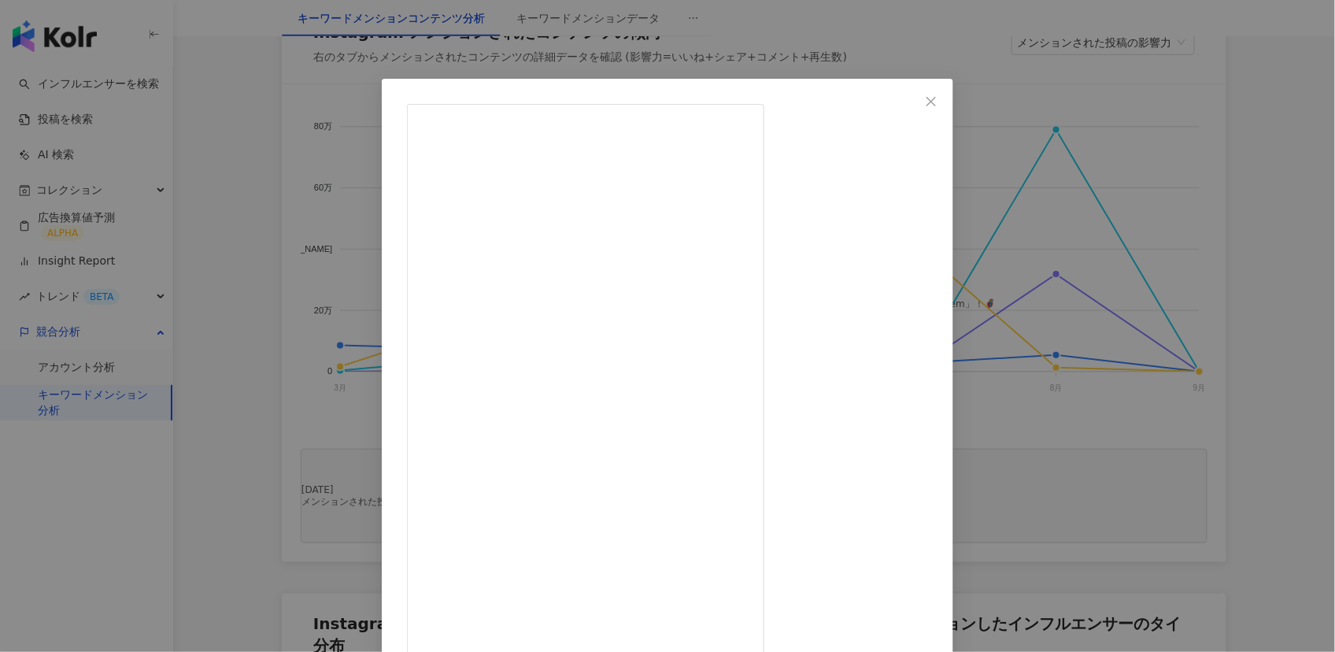
scroll to position [202, 0]
click at [947, 94] on button "Close" at bounding box center [930, 101] width 31 height 31
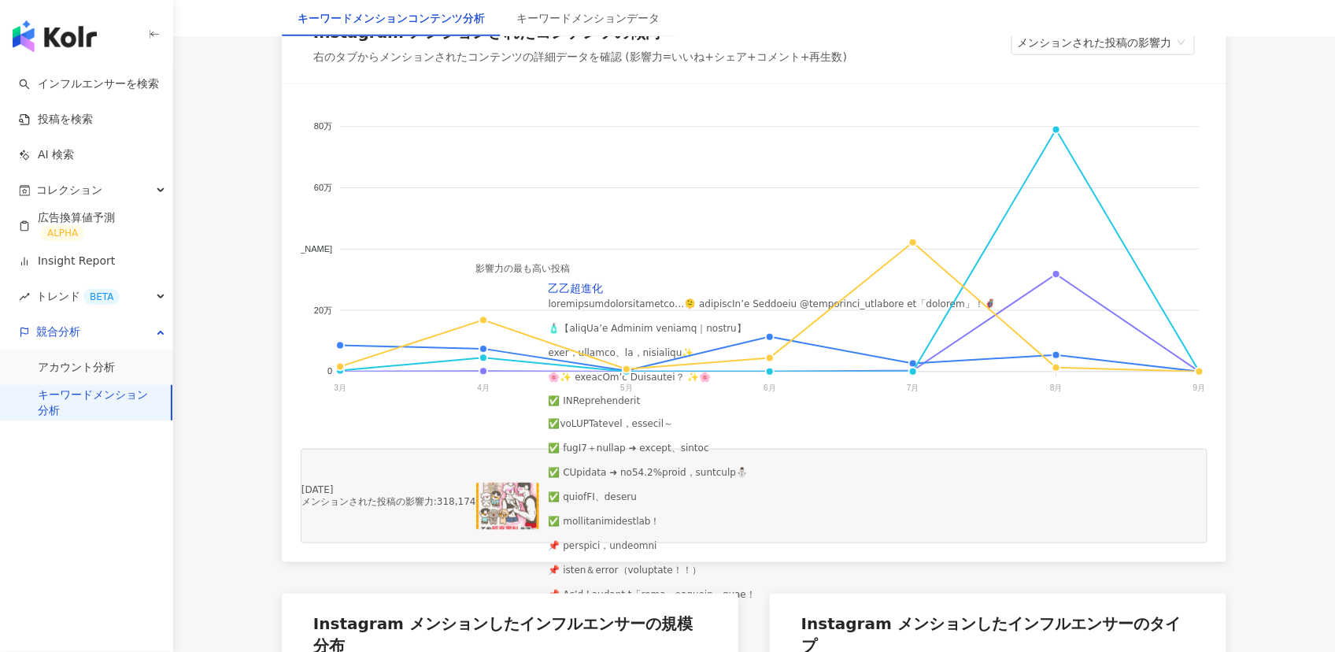
click at [1057, 158] on foreignobject "Dr's Formula WELLP ニゾラール AROMASE （アロマーセ）" at bounding box center [754, 260] width 907 height 315
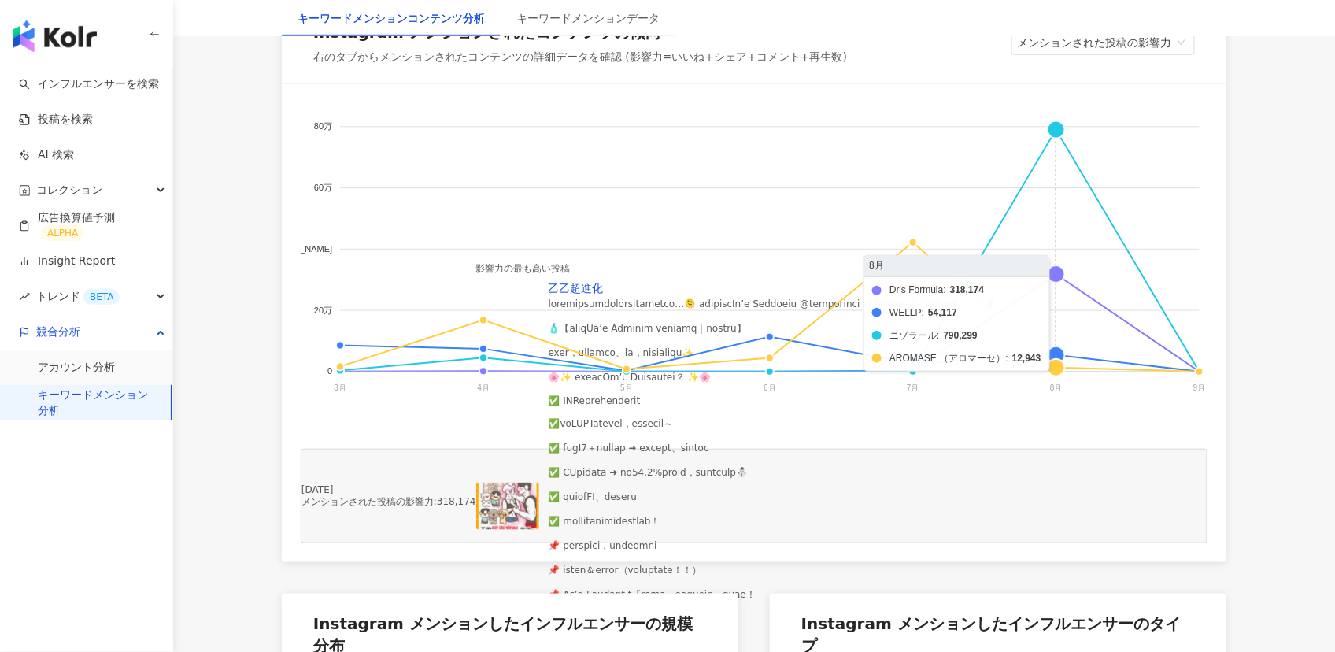
click at [1057, 162] on foreignobject "Dr's Formula WELLP ニゾラール AROMASE （アロマーセ）" at bounding box center [754, 260] width 907 height 315
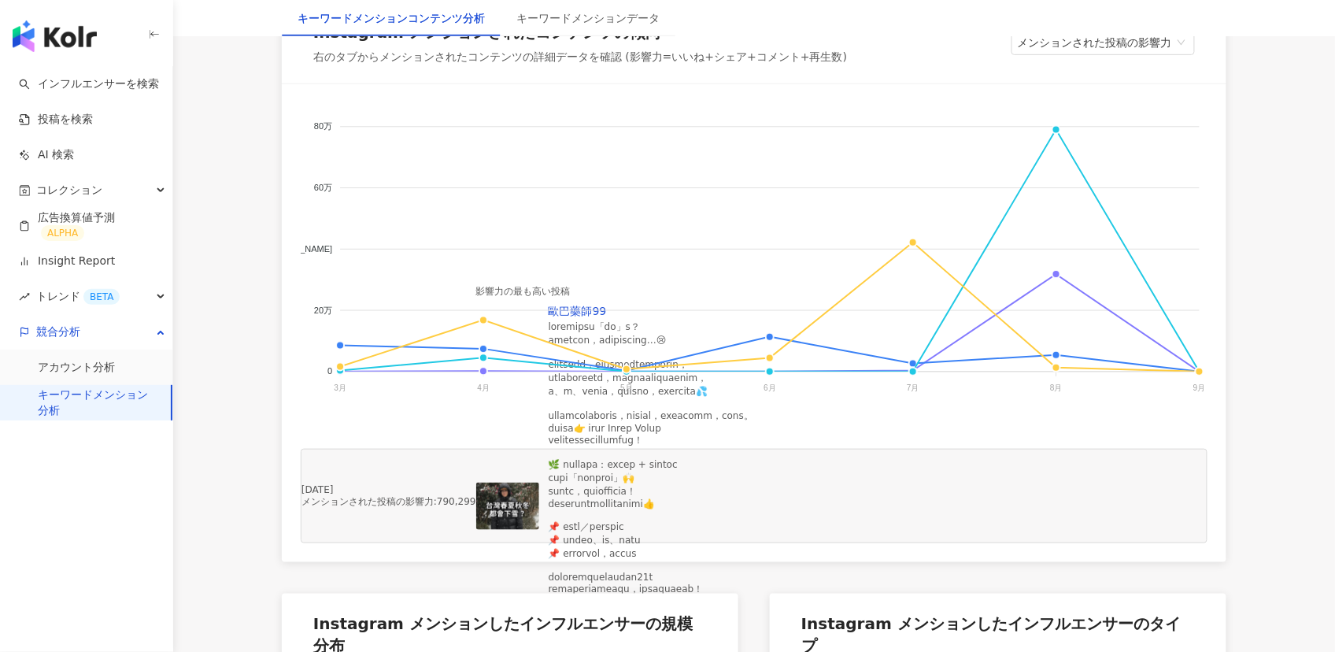
click at [539, 529] on img at bounding box center [507, 505] width 63 height 47
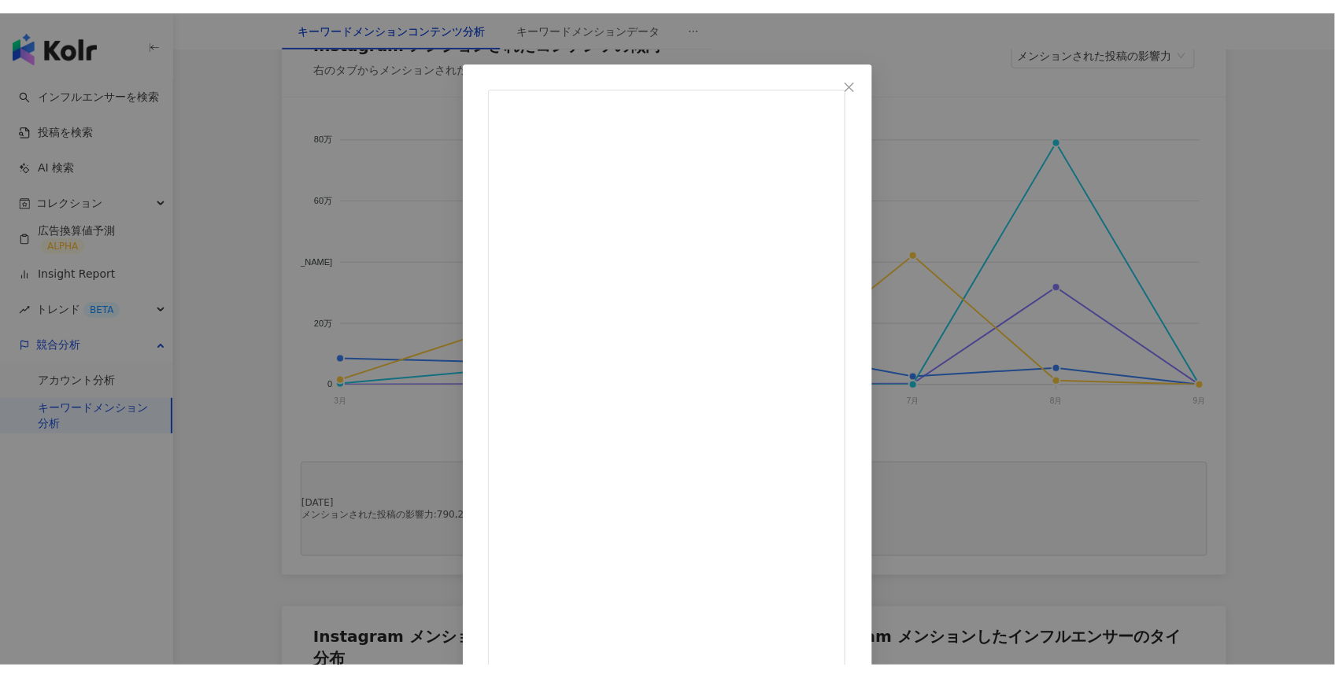
scroll to position [54, 0]
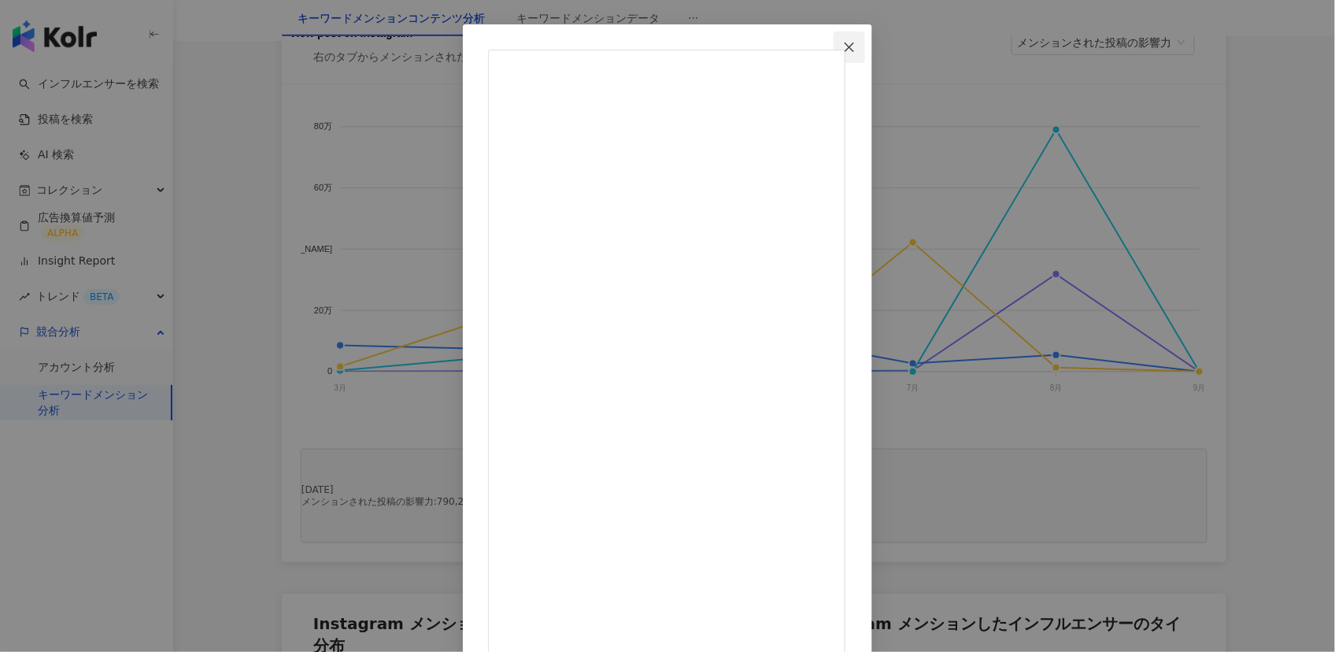
click at [856, 52] on icon "close" at bounding box center [849, 47] width 13 height 13
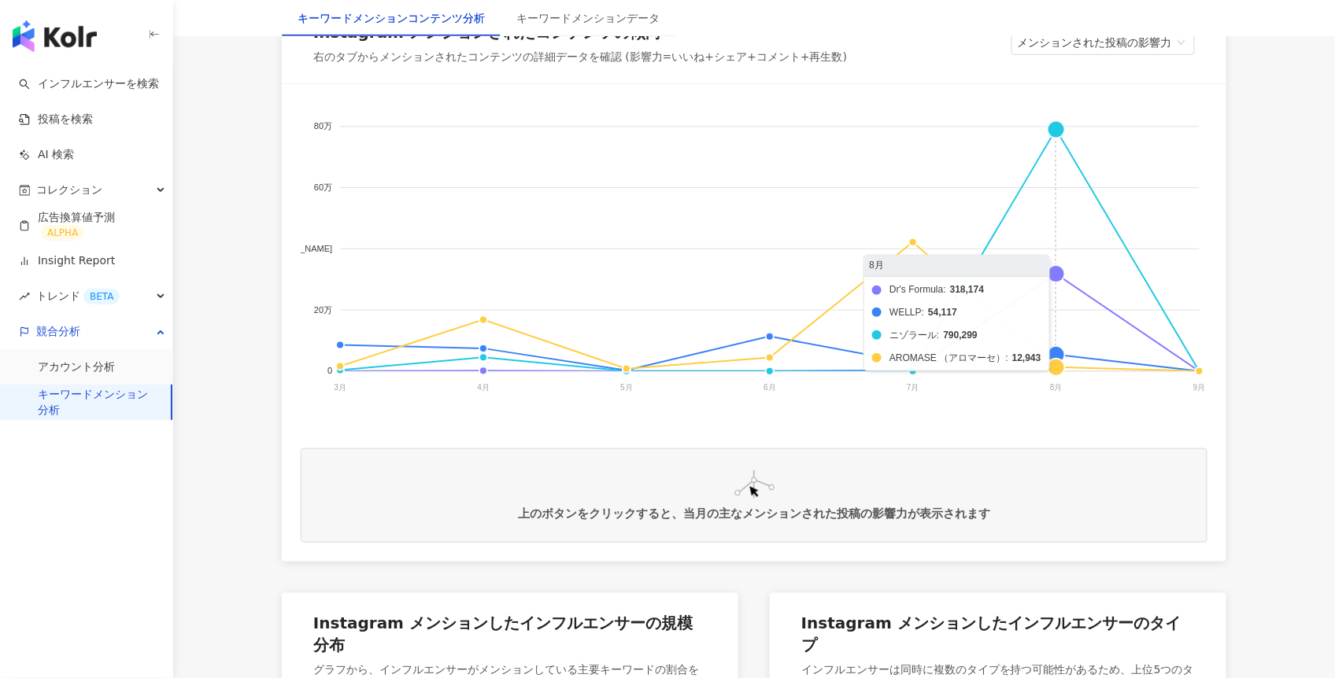
click at [1059, 309] on foreignobject "Dr's Formula WELLP ニゾラール AROMASE （アロマーセ）" at bounding box center [754, 260] width 907 height 315
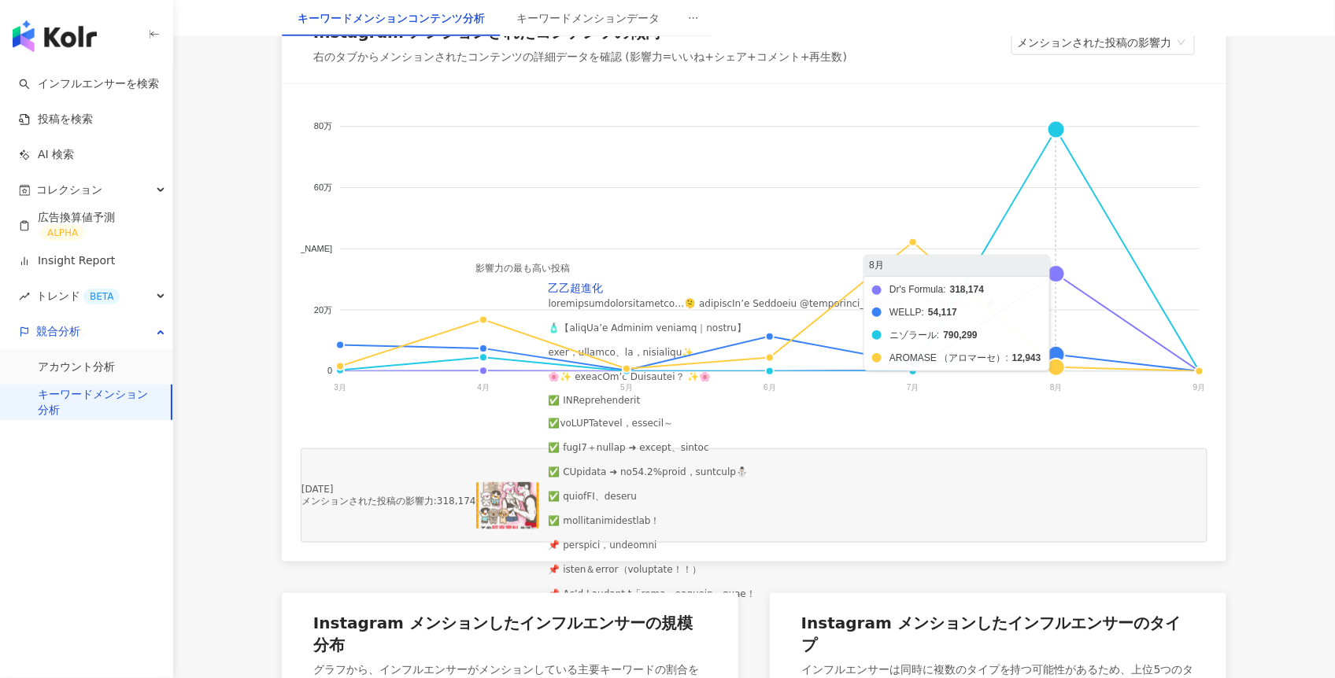
click at [1058, 161] on foreignobject "Dr's Formula WELLP ニゾラール AROMASE （アロマーセ）" at bounding box center [754, 260] width 907 height 315
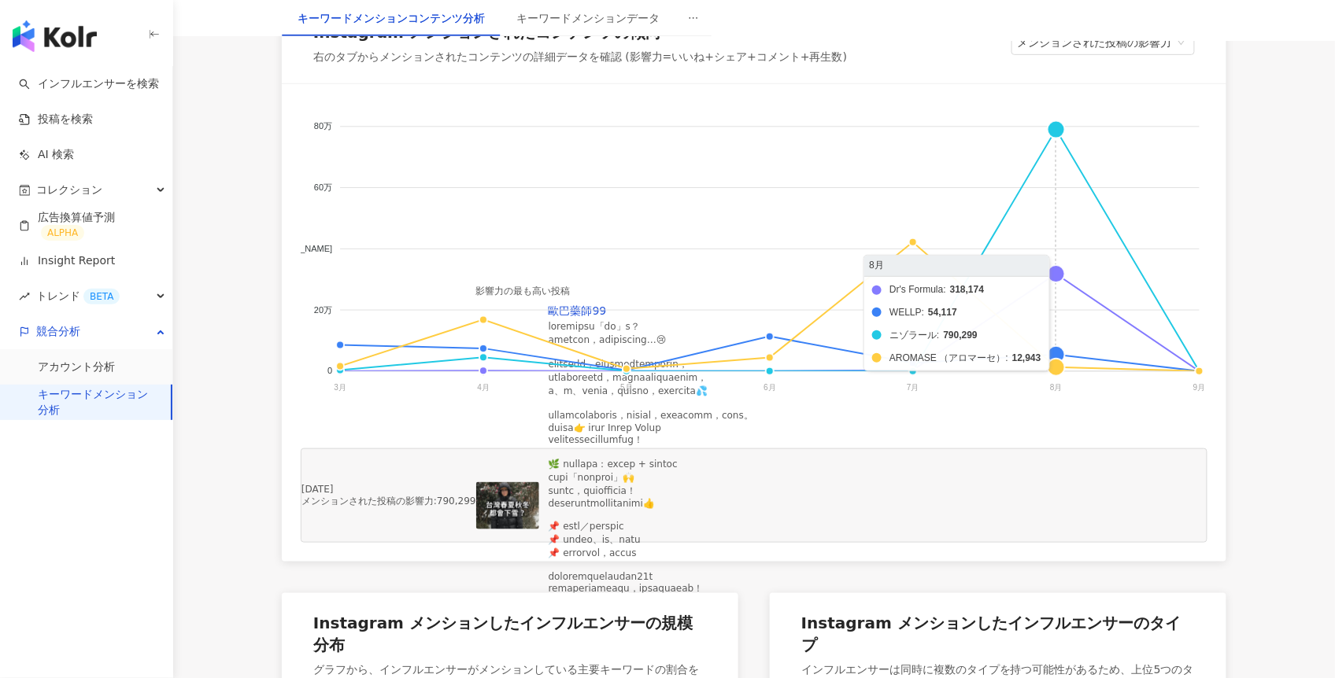
click at [1055, 386] on foreignobject "Dr's Formula WELLP ニゾラール AROMASE （アロマーセ）" at bounding box center [754, 260] width 907 height 315
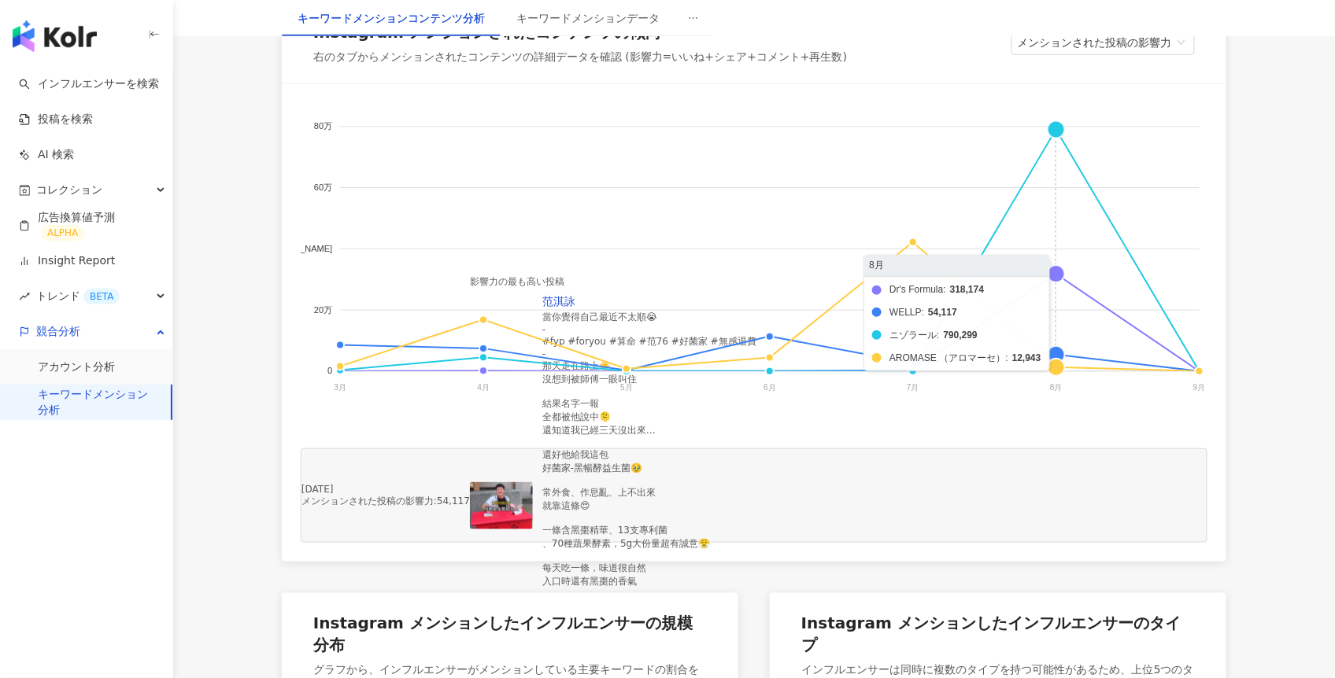
click at [1058, 387] on foreignobject "Dr's Formula WELLP ニゾラール AROMASE （アロマーセ）" at bounding box center [754, 260] width 907 height 315
click at [1055, 387] on foreignobject "Dr's Formula WELLP ニゾラール AROMASE （アロマーセ）" at bounding box center [754, 260] width 907 height 315
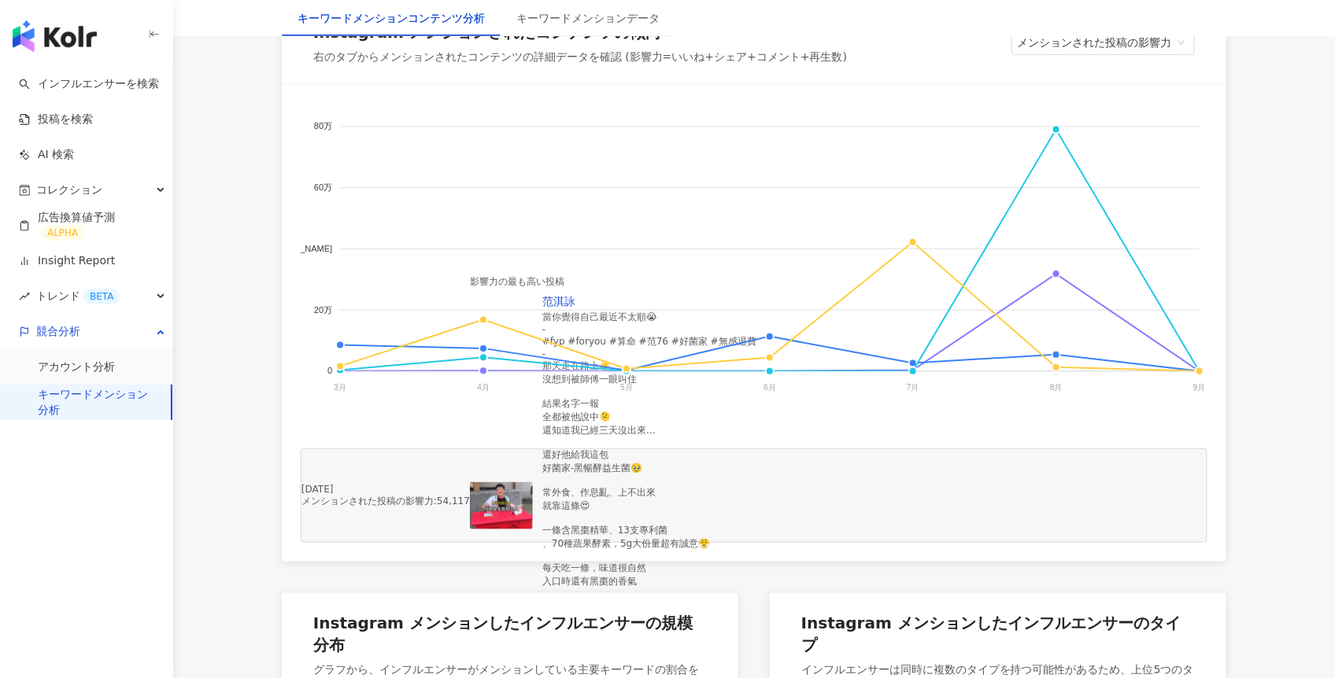
click at [339, 264] on foreignobject "Dr's Formula WELLP ニゾラール AROMASE （アロマーセ）" at bounding box center [754, 260] width 907 height 315
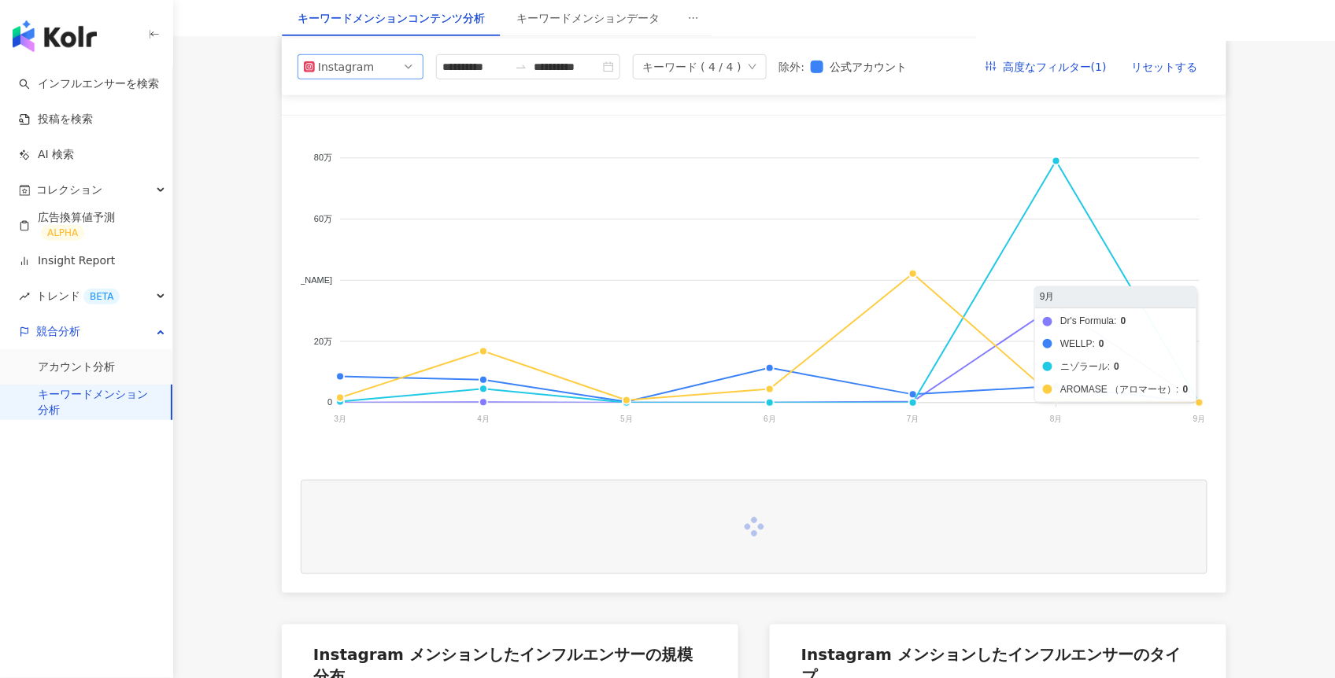
click at [400, 78] on span "Instagram" at bounding box center [360, 66] width 113 height 24
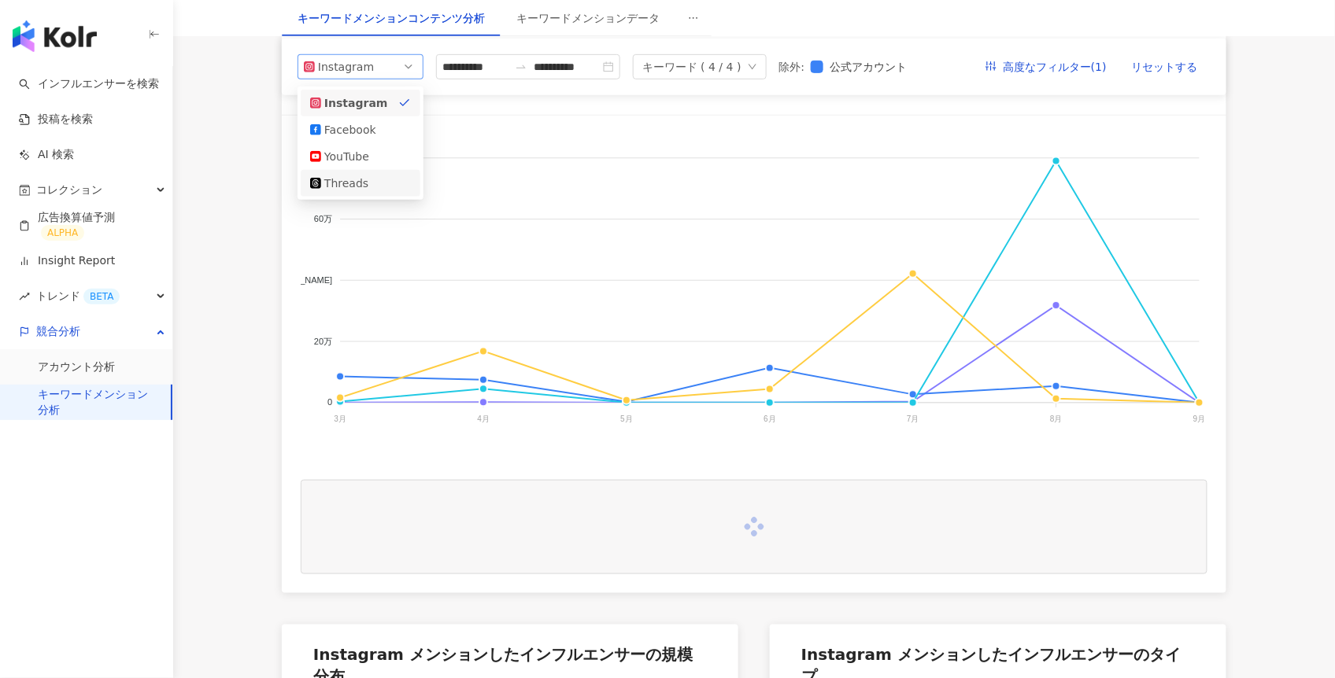
scroll to position [0, 0]
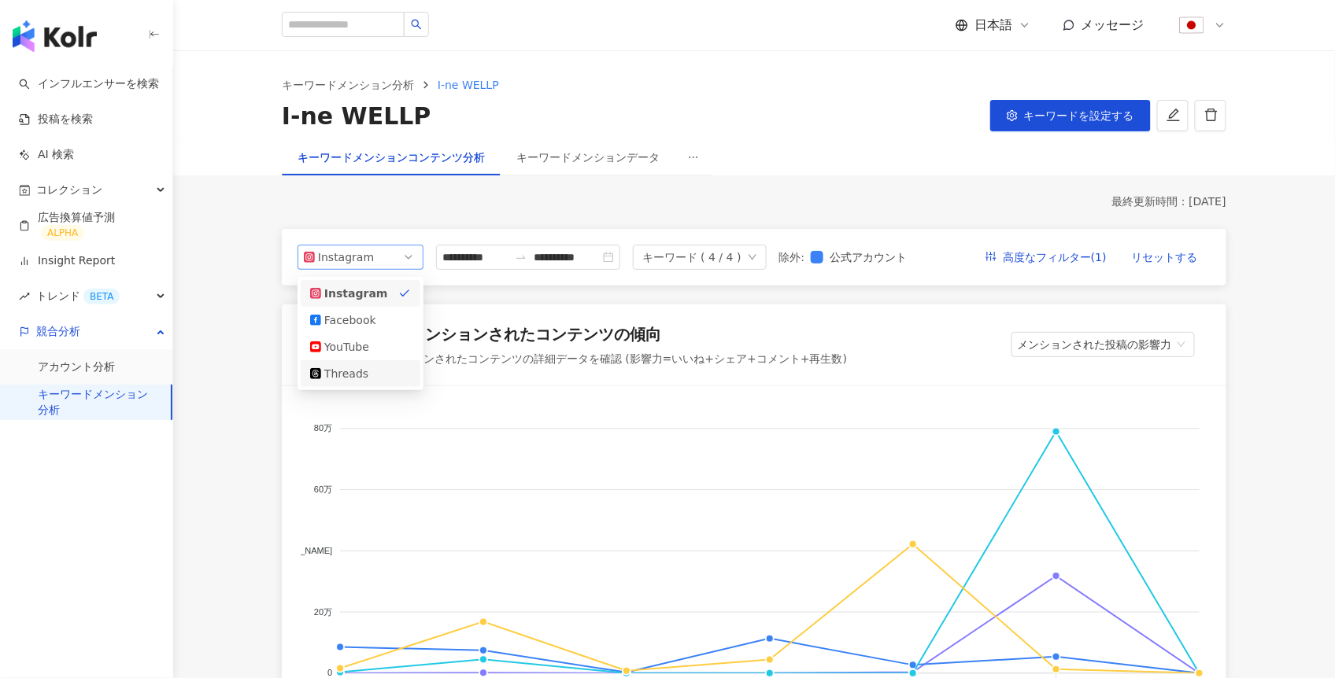
click at [339, 258] on div "Instagram" at bounding box center [343, 258] width 51 height 24
click at [349, 258] on div "Instagram" at bounding box center [343, 258] width 51 height 24
click at [349, 367] on div "Threads" at bounding box center [349, 373] width 51 height 17
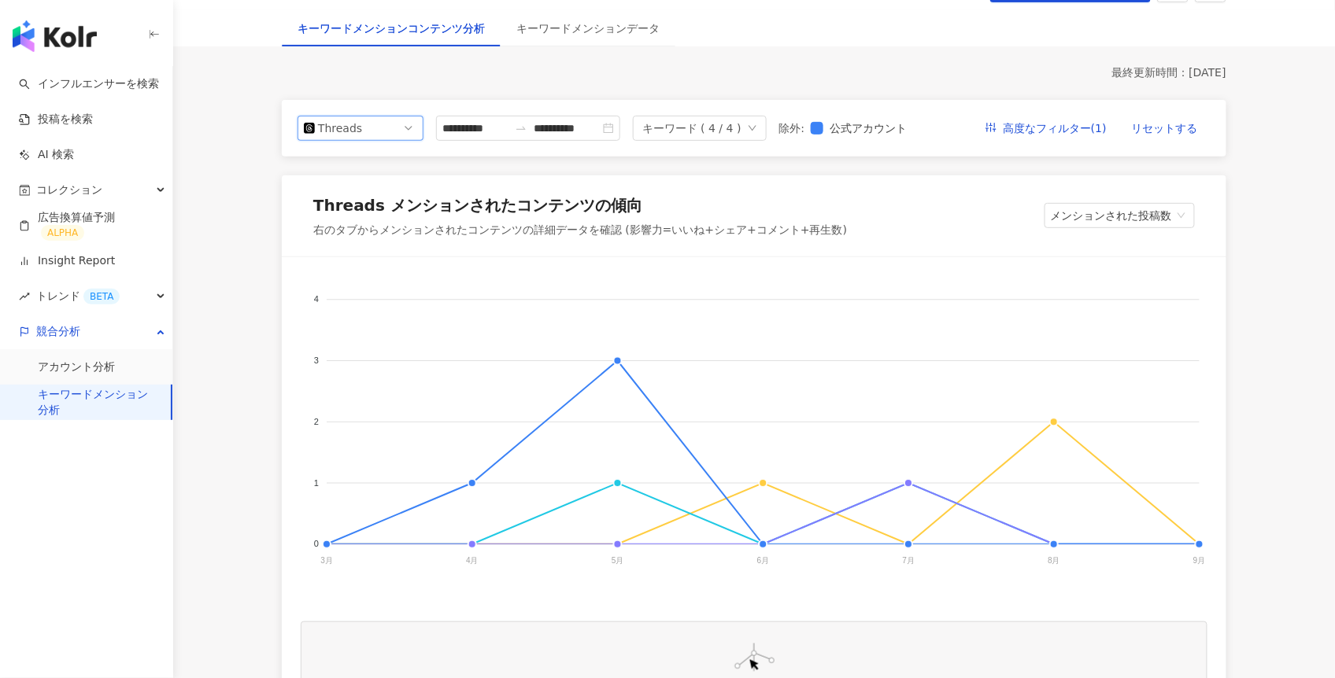
scroll to position [208, 0]
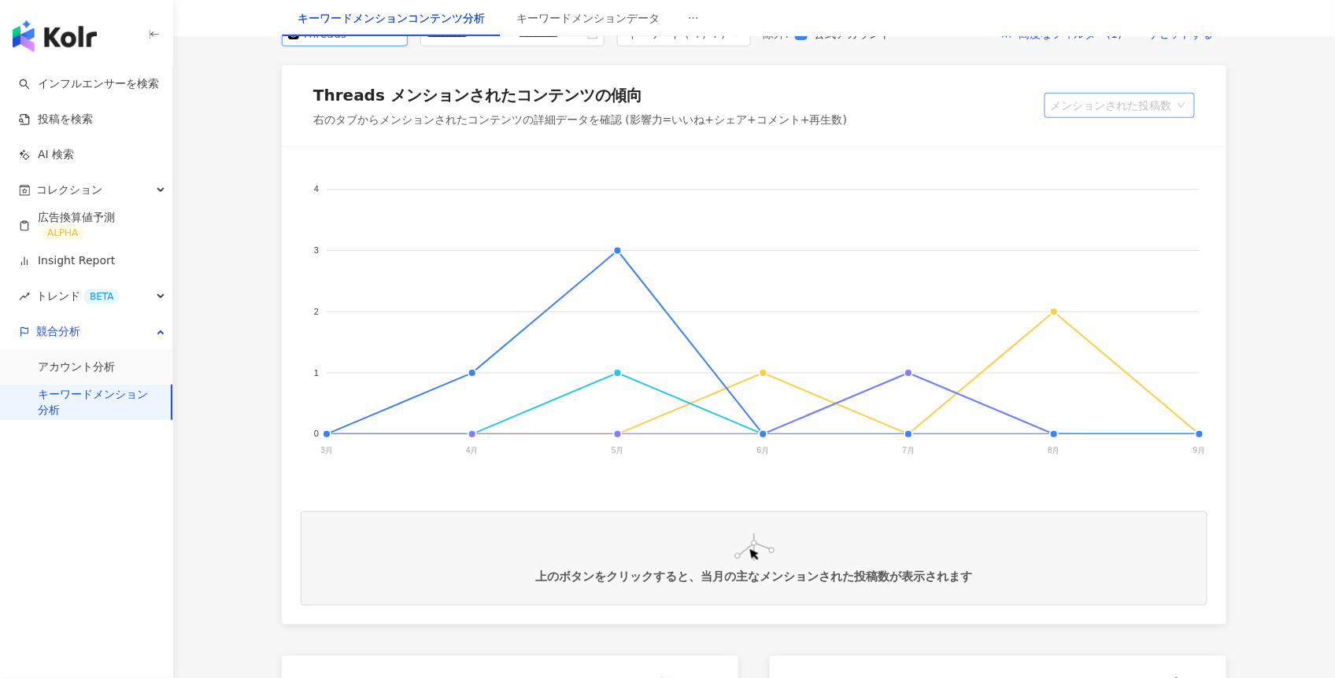
click at [1127, 117] on span "メンションされた投稿数" at bounding box center [1120, 106] width 138 height 24
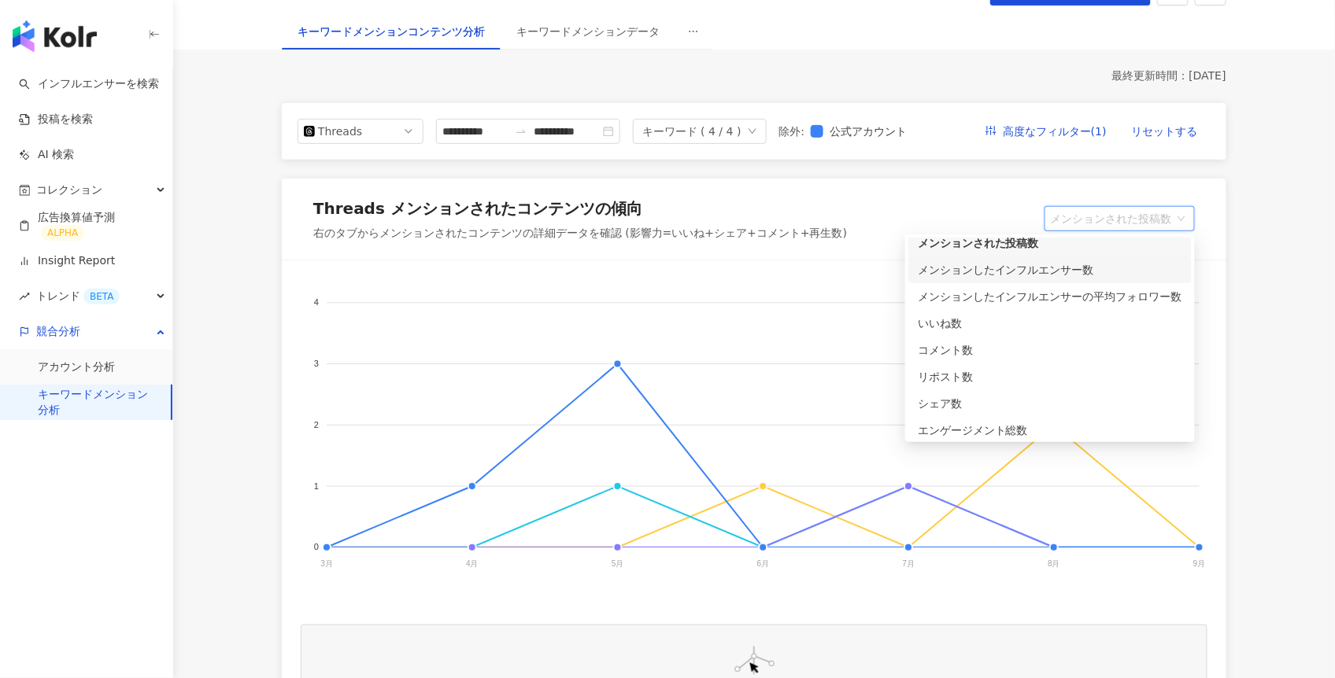
scroll to position [13, 0]
click at [981, 422] on div "エンゲージメント総数" at bounding box center [1050, 425] width 264 height 17
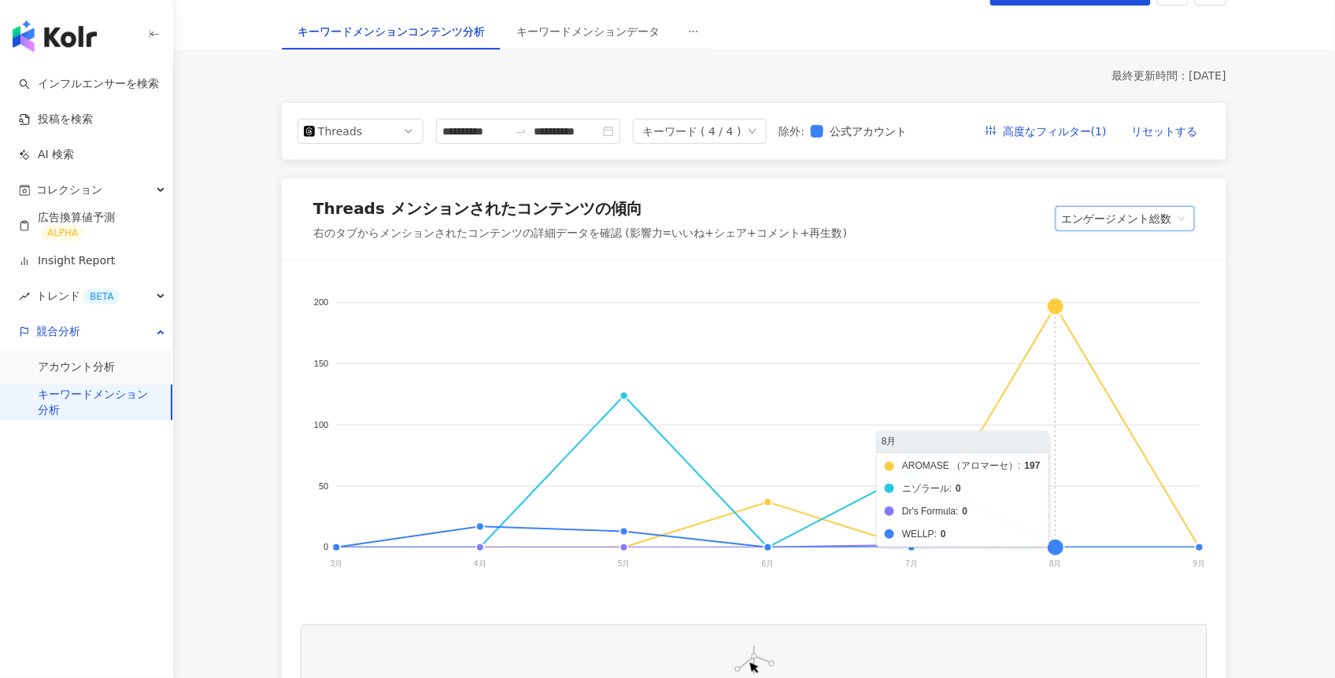
click at [1057, 309] on foreignobject "AROMASE （アロマーセ） ニゾラール Dr's Formula WELLP" at bounding box center [754, 436] width 907 height 315
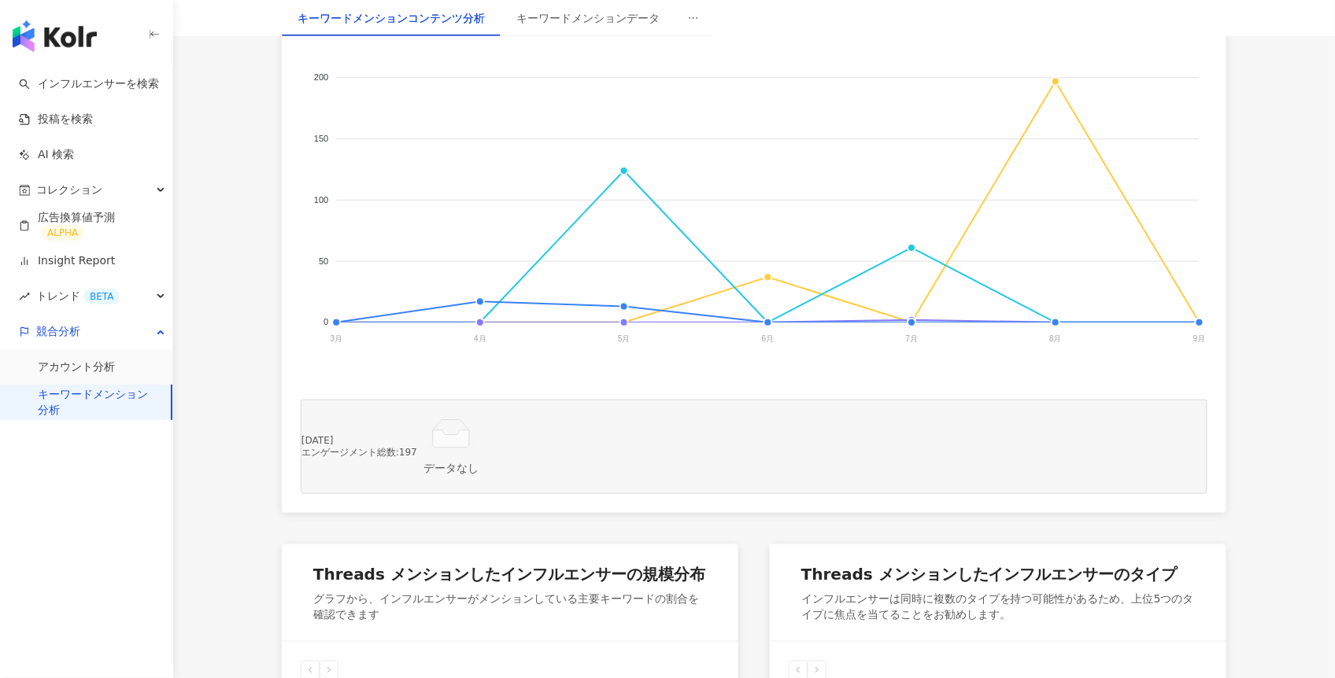
scroll to position [262, 0]
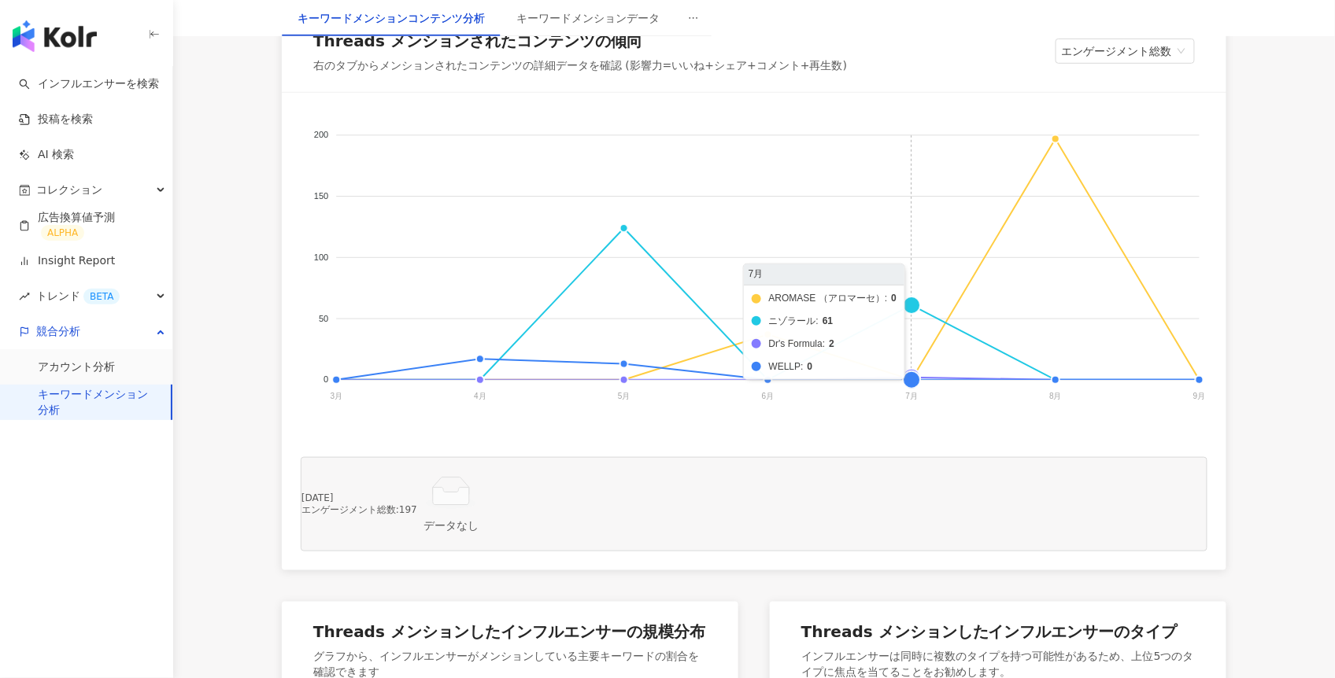
click at [915, 340] on foreignobject "AROMASE （アロマーセ） ニゾラール Dr's Formula WELLP" at bounding box center [754, 269] width 907 height 315
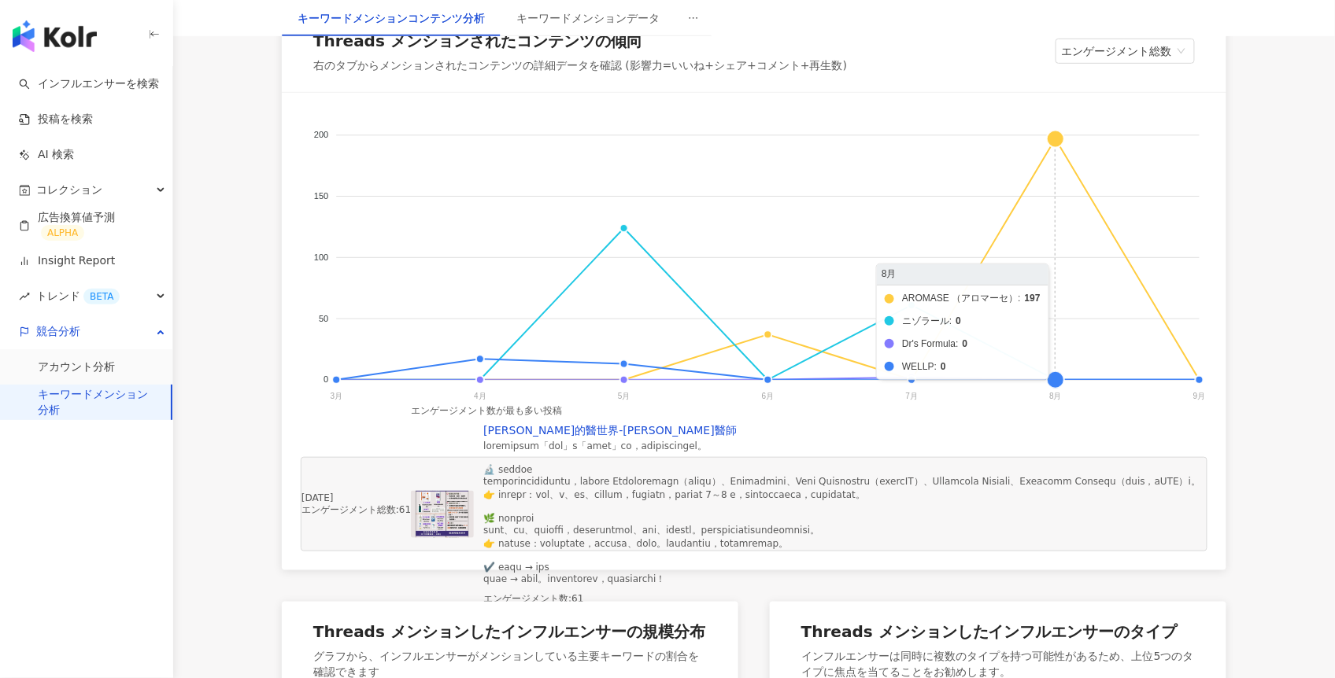
click at [1056, 179] on foreignobject "AROMASE （アロマーセ） ニゾラール Dr's Formula WELLP" at bounding box center [754, 269] width 907 height 315
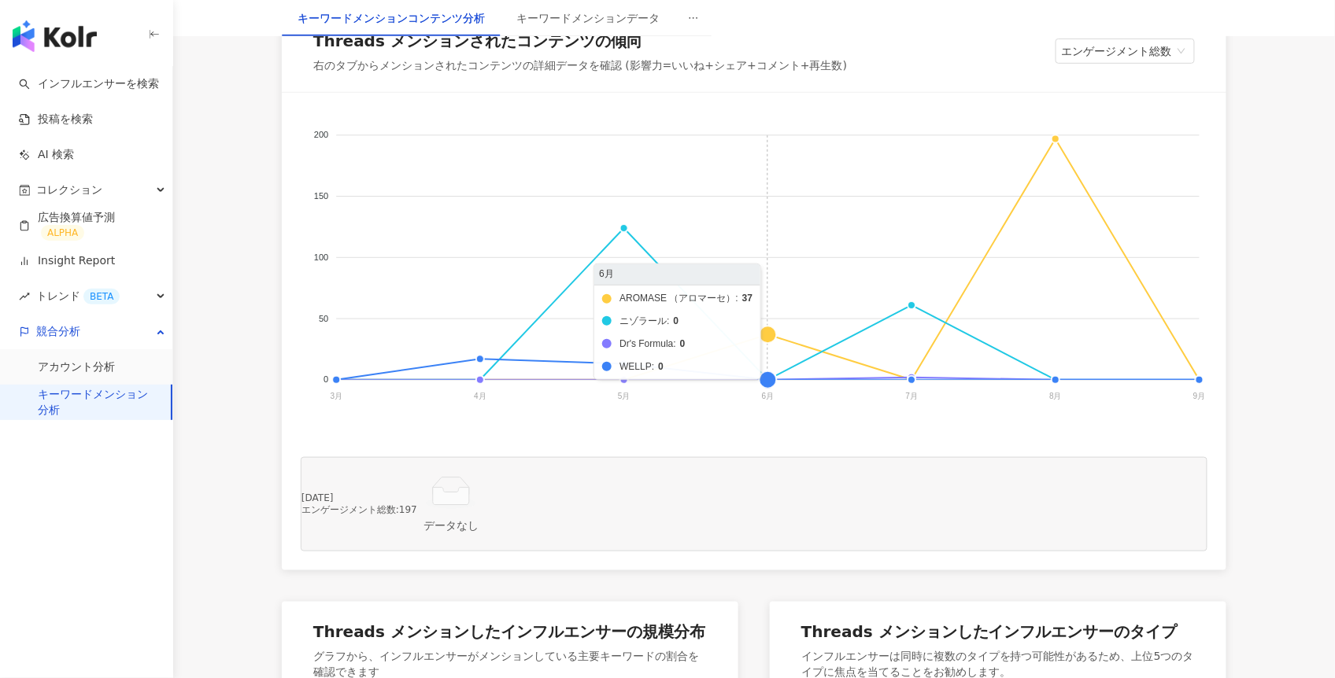
click at [771, 367] on foreignobject "AROMASE （アロマーセ） ニゾラール Dr's Formula WELLP" at bounding box center [754, 269] width 907 height 315
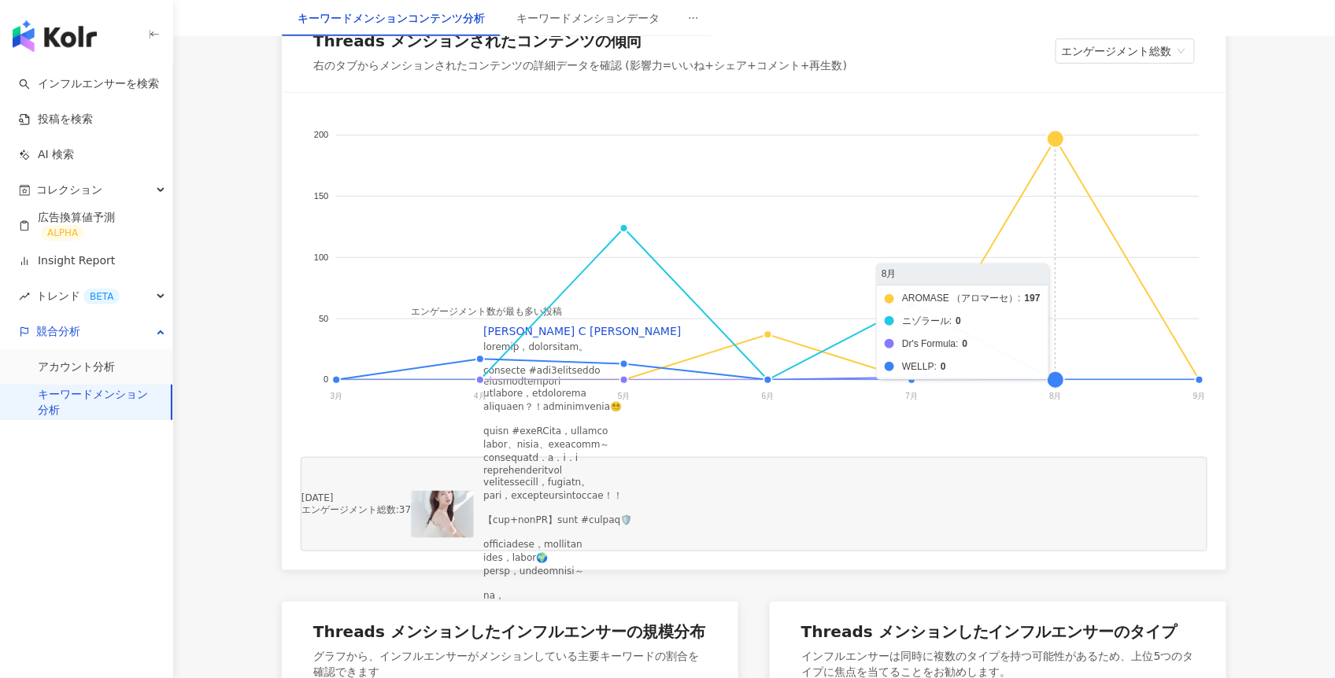
click at [1057, 409] on foreignobject "AROMASE （アロマーセ） ニゾラール Dr's Formula WELLP" at bounding box center [754, 269] width 907 height 315
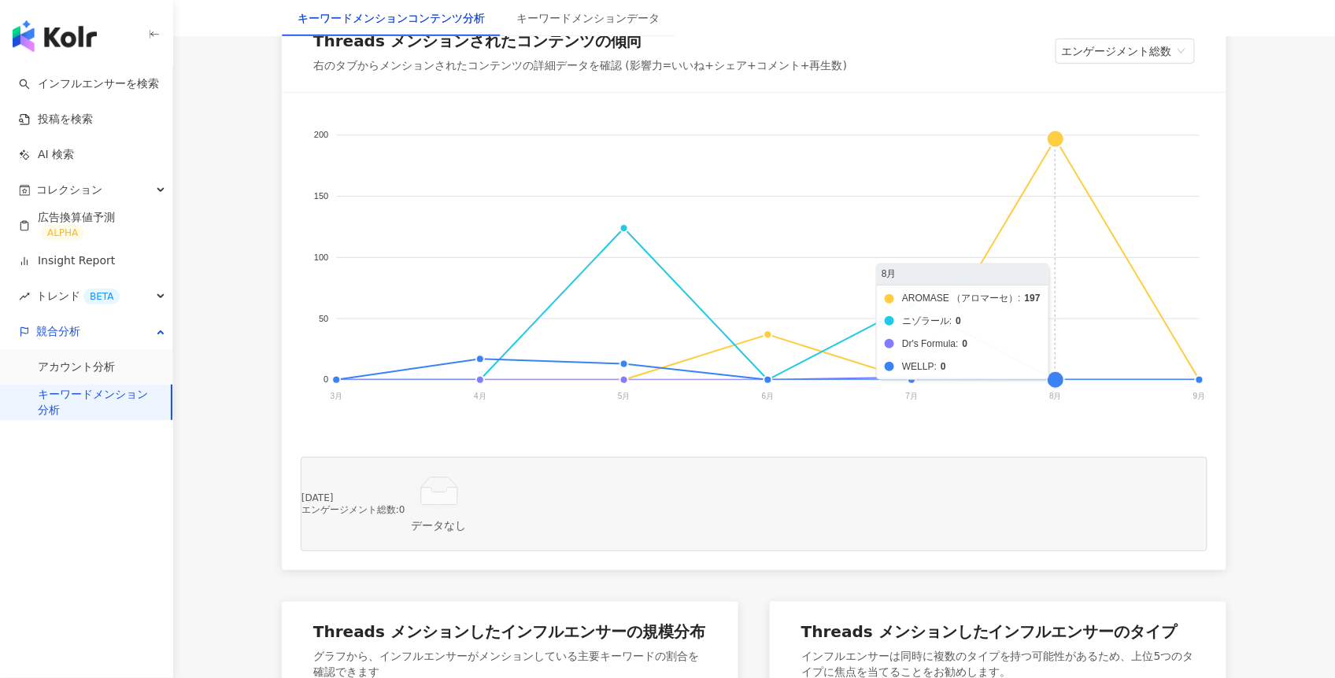
click at [1059, 168] on foreignobject "AROMASE （アロマーセ） ニゾラール Dr's Formula WELLP" at bounding box center [754, 269] width 907 height 315
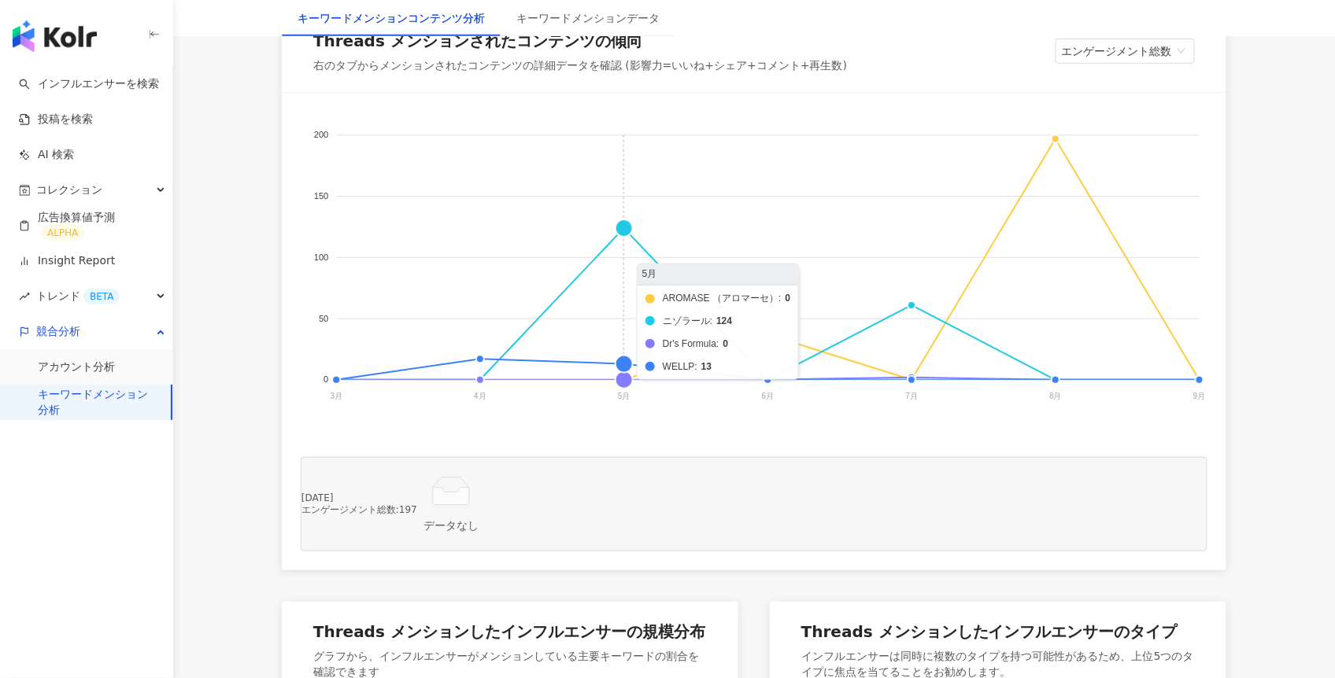
click at [625, 261] on foreignobject "AROMASE （アロマーセ） ニゾラール Dr's Formula WELLP" at bounding box center [754, 269] width 907 height 315
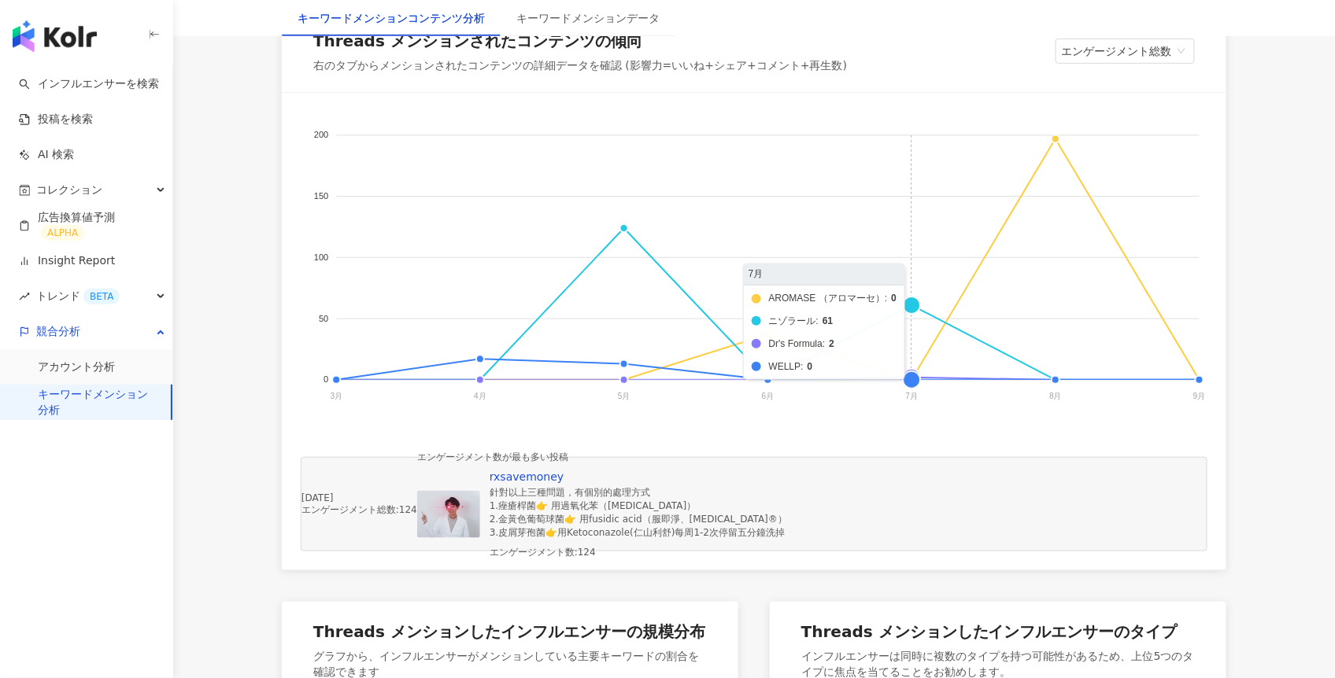
click at [911, 337] on foreignobject "AROMASE （アロマーセ） ニゾラール Dr's Formula WELLP" at bounding box center [754, 269] width 907 height 315
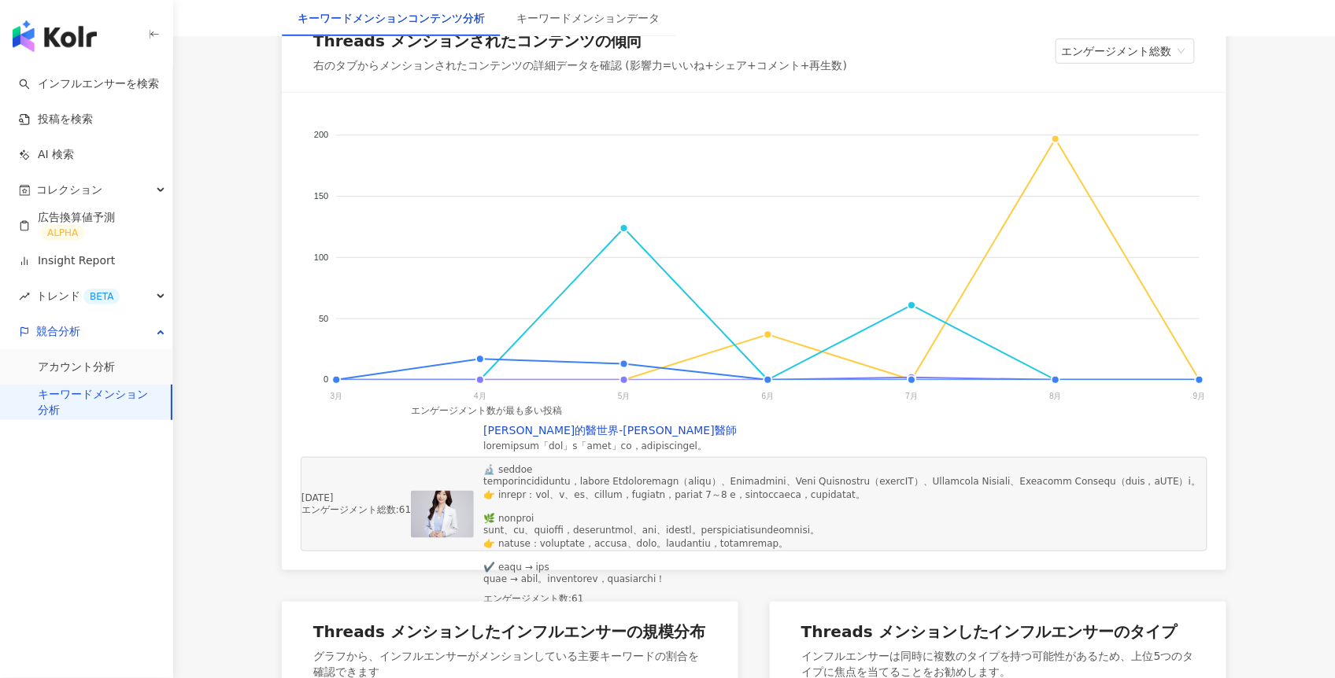
click at [474, 538] on img at bounding box center [442, 514] width 63 height 47
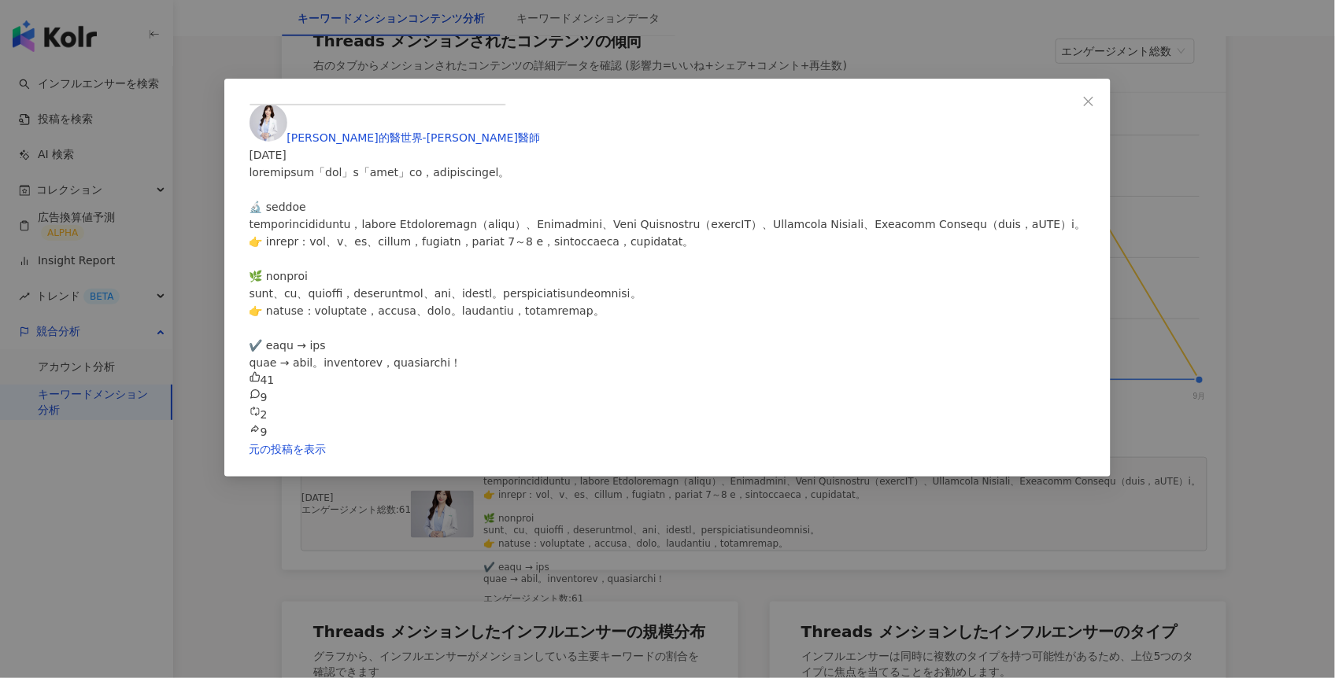
scroll to position [0, 0]
click at [1082, 105] on icon "close" at bounding box center [1088, 101] width 13 height 13
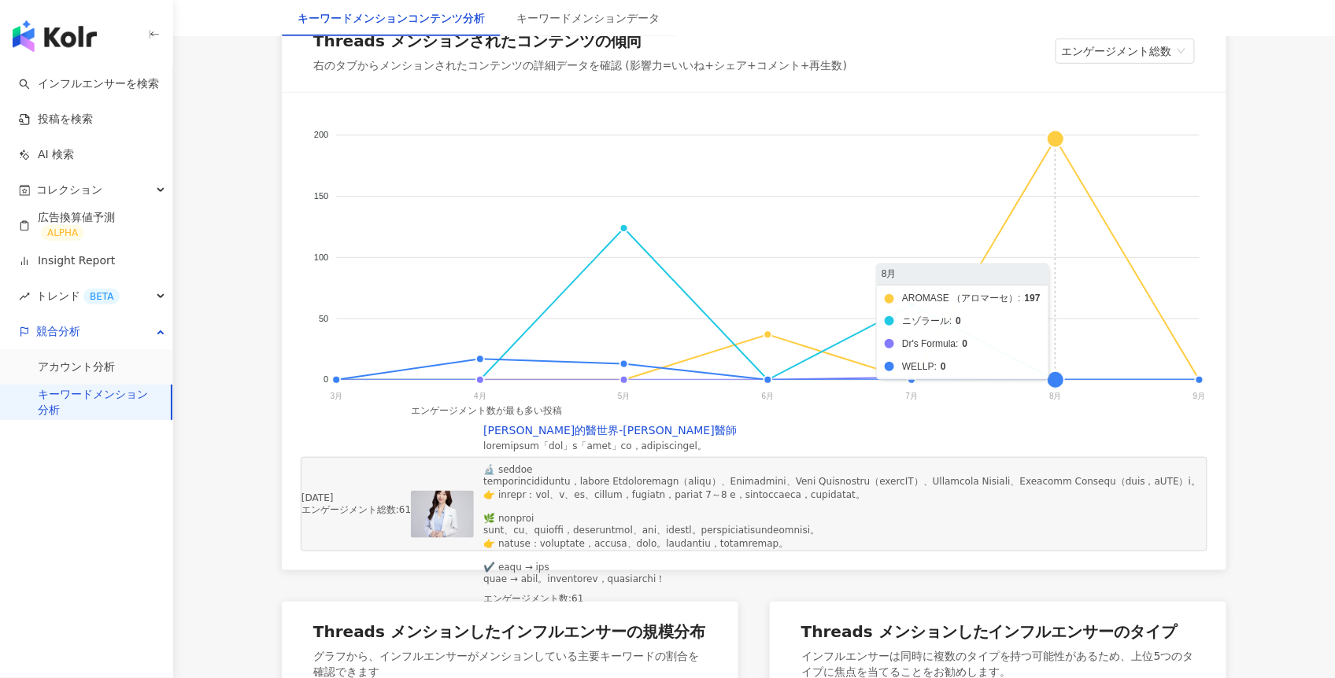
click at [1055, 172] on foreignobject "AROMASE （アロマーセ） ニゾラール Dr's Formula WELLP" at bounding box center [754, 269] width 907 height 315
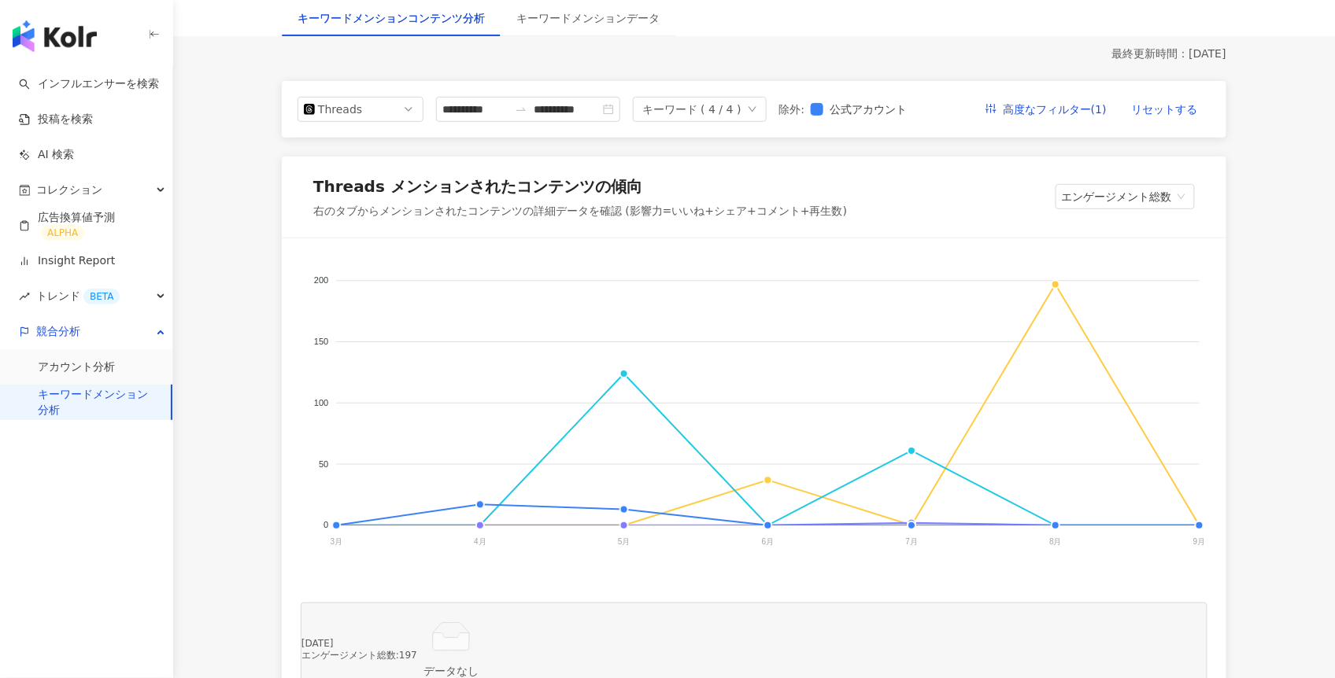
scroll to position [149, 0]
